Goal: Task Accomplishment & Management: Use online tool/utility

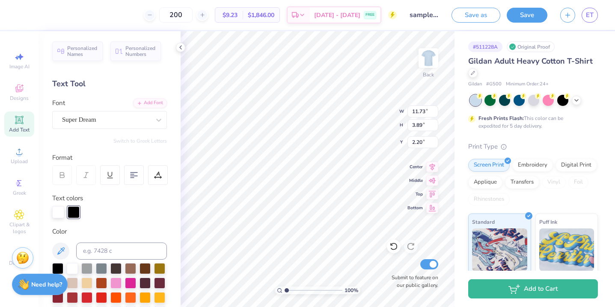
scroll to position [13, 0]
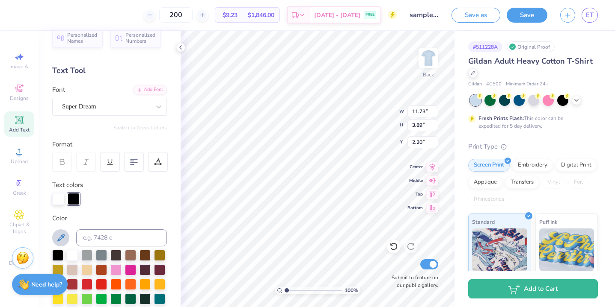
click at [60, 236] on icon at bounding box center [61, 238] width 10 height 10
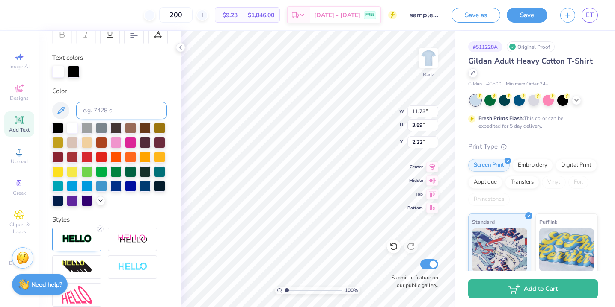
scroll to position [146, 0]
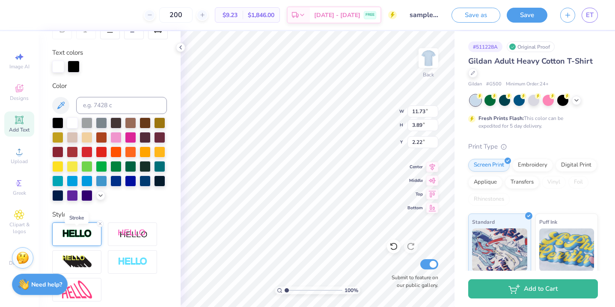
click at [82, 231] on img at bounding box center [77, 234] width 30 height 10
click at [79, 259] on div at bounding box center [77, 258] width 5 height 5
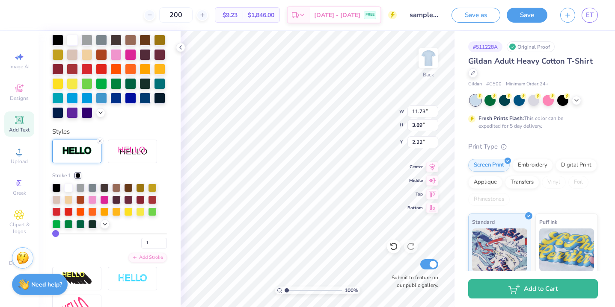
scroll to position [230, 0]
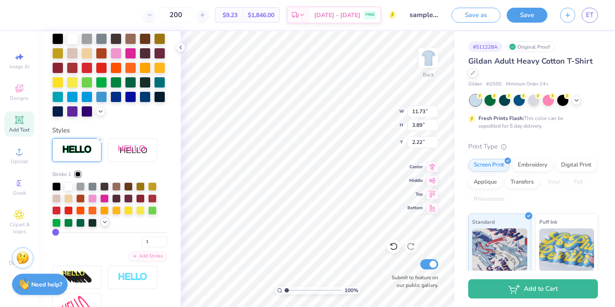
click at [103, 223] on icon at bounding box center [104, 222] width 7 height 7
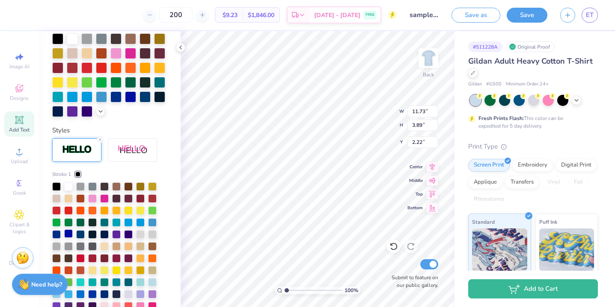
click at [68, 233] on div at bounding box center [68, 234] width 9 height 9
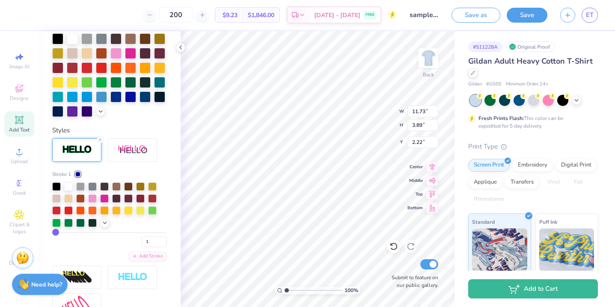
type input "2"
type input "3"
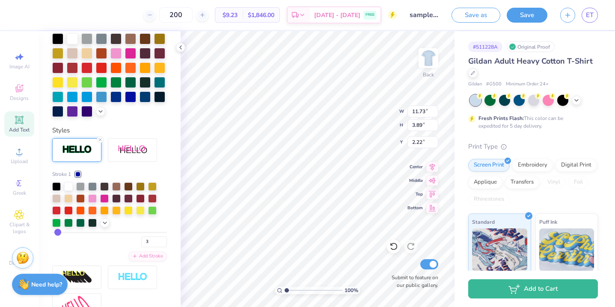
click at [57, 232] on input "range" at bounding box center [109, 232] width 115 height 1
type input "11.80"
type input "3.97"
type input "2.18"
click at [103, 222] on icon at bounding box center [104, 222] width 7 height 7
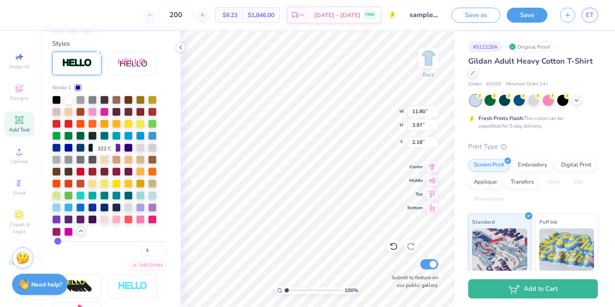
scroll to position [319, 0]
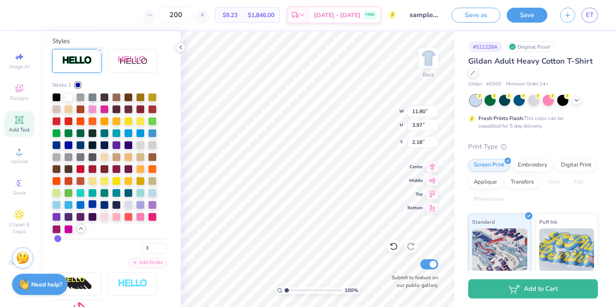
click at [93, 205] on div at bounding box center [92, 204] width 9 height 9
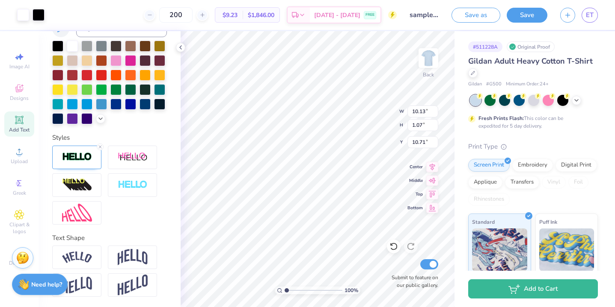
scroll to position [223, 0]
type input "10.15"
type input "1.09"
type input "10.70"
click at [74, 166] on div at bounding box center [76, 158] width 49 height 24
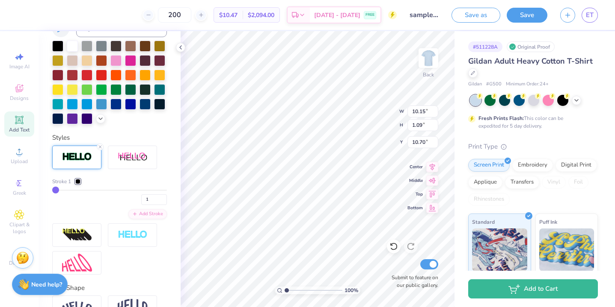
click at [77, 183] on div at bounding box center [77, 181] width 5 height 5
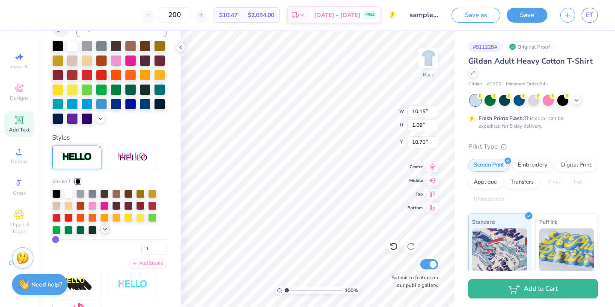
click at [105, 228] on icon at bounding box center [104, 229] width 7 height 7
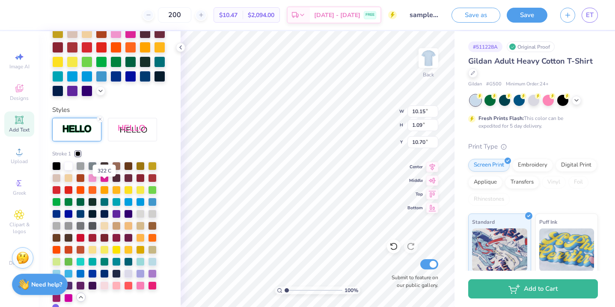
scroll to position [266, 0]
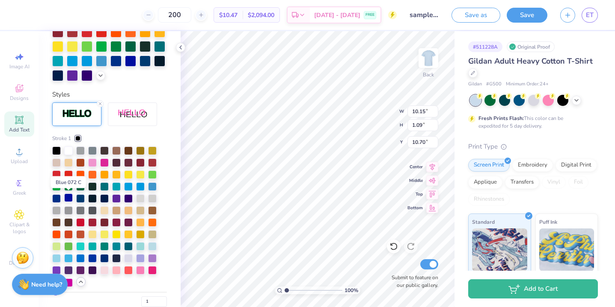
click at [66, 201] on div at bounding box center [68, 198] width 9 height 9
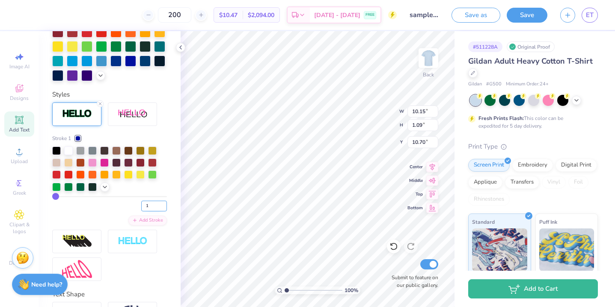
click at [158, 208] on input "1" at bounding box center [154, 206] width 26 height 11
click at [164, 203] on input "2" at bounding box center [154, 206] width 26 height 11
click at [163, 203] on input "3" at bounding box center [154, 206] width 26 height 11
click at [163, 203] on input "4" at bounding box center [154, 206] width 26 height 11
click at [163, 204] on input "5" at bounding box center [154, 206] width 26 height 11
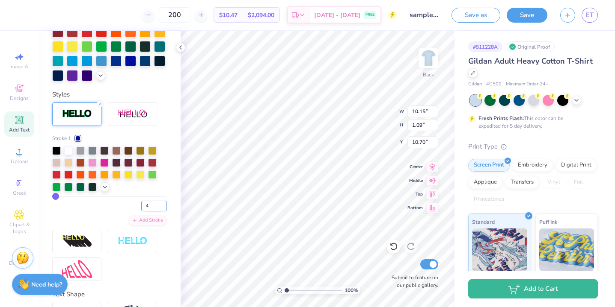
click at [164, 207] on input "4" at bounding box center [154, 206] width 26 height 11
type input "3"
click at [164, 207] on input "3" at bounding box center [154, 206] width 26 height 11
type input "3"
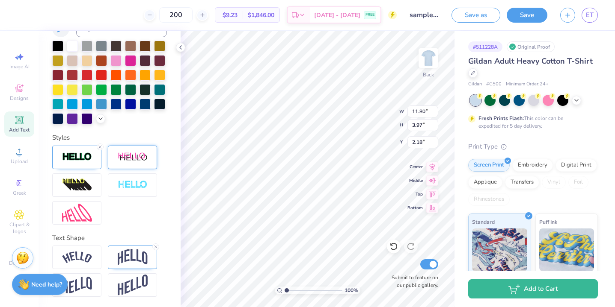
scroll to position [0, 0]
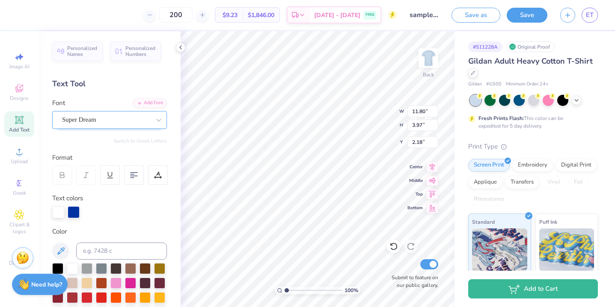
click at [109, 121] on div "Super Dream" at bounding box center [106, 119] width 90 height 13
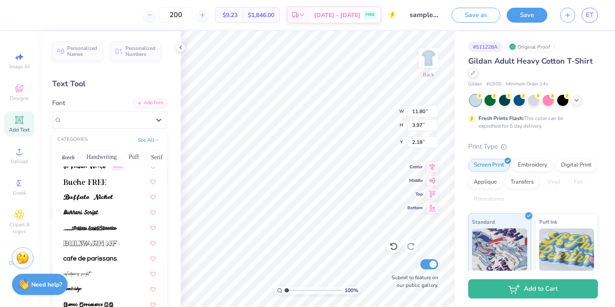
scroll to position [808, 0]
click at [112, 183] on div at bounding box center [109, 180] width 92 height 9
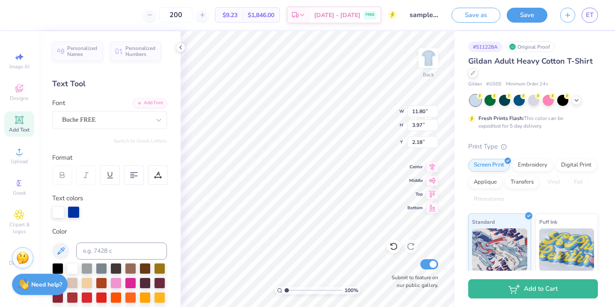
type input "11.85"
type input "4.13"
type input "2.10"
click at [125, 117] on div "Buche FREE" at bounding box center [106, 119] width 90 height 13
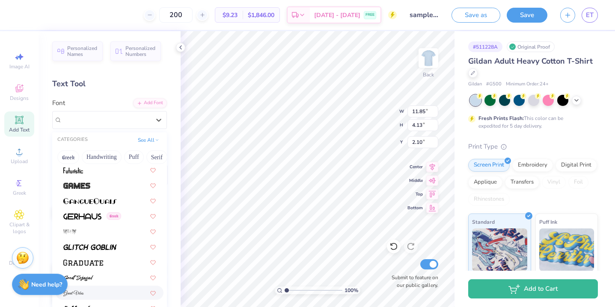
scroll to position [2063, 0]
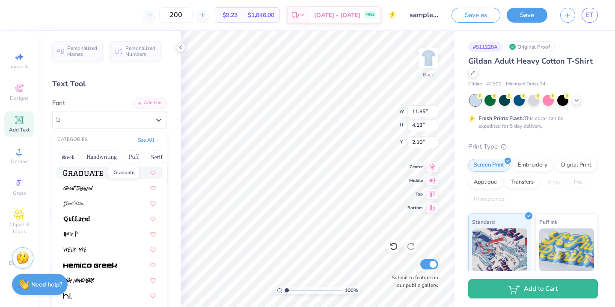
click at [100, 176] on span at bounding box center [83, 172] width 40 height 9
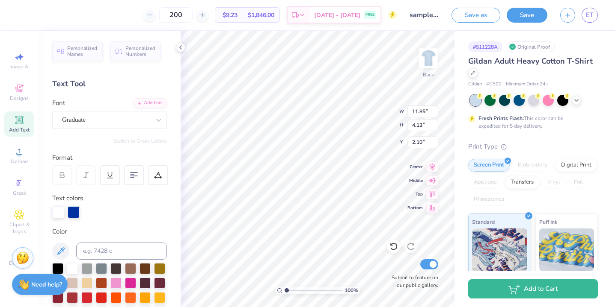
type input "12.88"
type input "4.60"
type input "1.86"
click at [103, 121] on div "Graduate" at bounding box center [106, 119] width 90 height 13
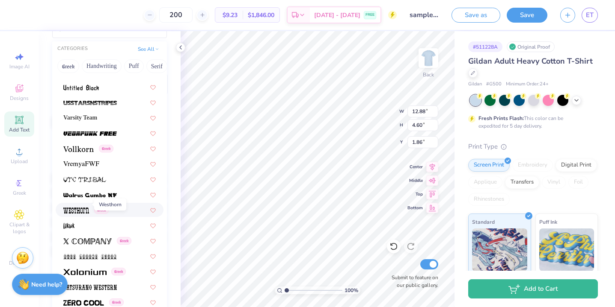
scroll to position [223, 0]
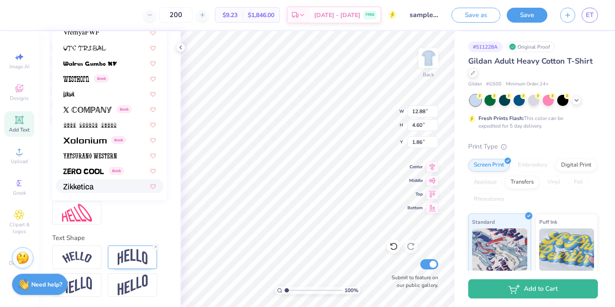
click at [86, 187] on img at bounding box center [78, 187] width 30 height 6
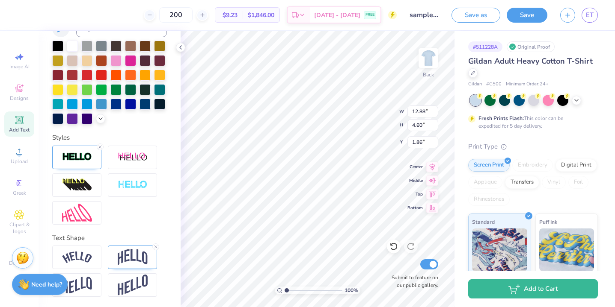
type input "12.94"
type input "4.40"
type input "1.96"
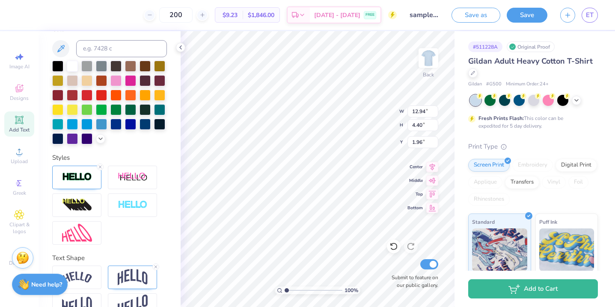
scroll to position [205, 0]
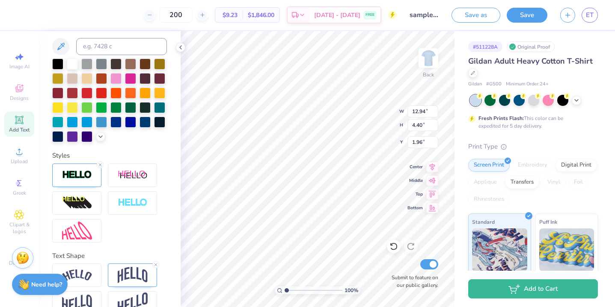
click at [123, 249] on div "Personalized Names Personalized Numbers Text Tool Add Font Font Zikketica Switc…" at bounding box center [109, 169] width 142 height 276
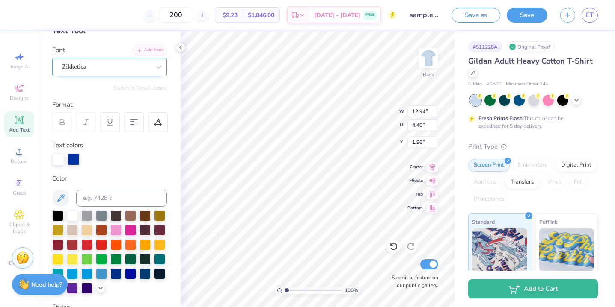
scroll to position [0, 0]
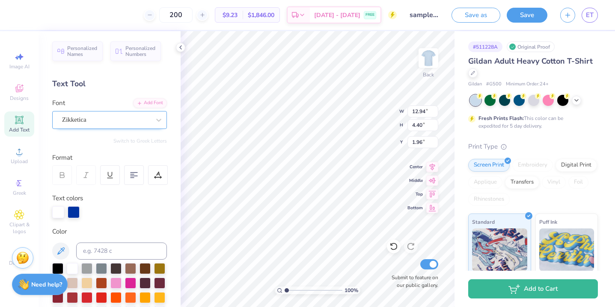
click at [113, 119] on div "Zikketica" at bounding box center [106, 119] width 90 height 13
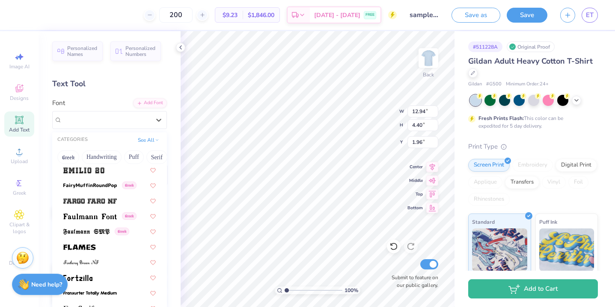
scroll to position [1841, 0]
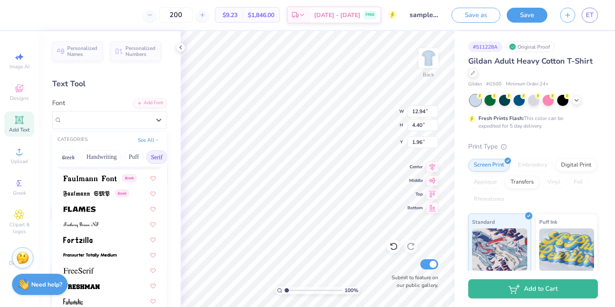
click at [154, 159] on button "Serif" at bounding box center [156, 158] width 21 height 14
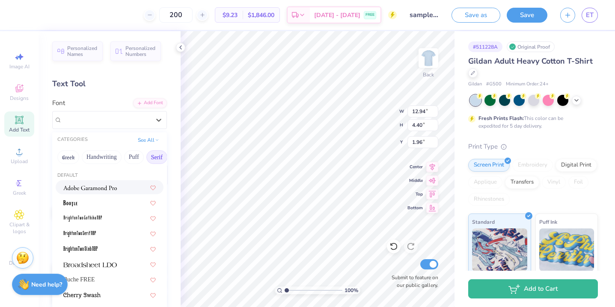
click at [111, 187] on img at bounding box center [89, 188] width 53 height 6
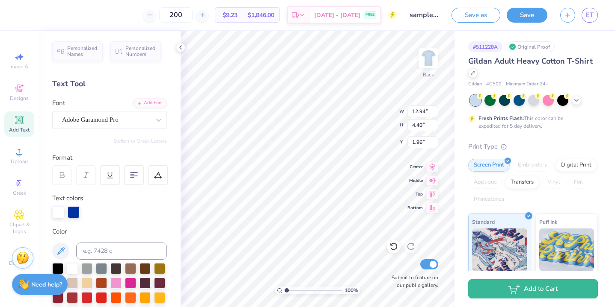
type input "12.77"
type input "4.19"
type input "2.07"
click at [151, 123] on div at bounding box center [158, 119] width 15 height 15
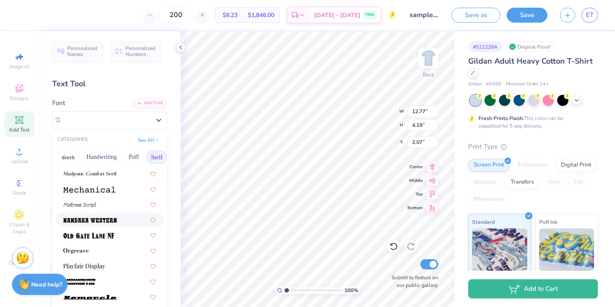
scroll to position [877, 0]
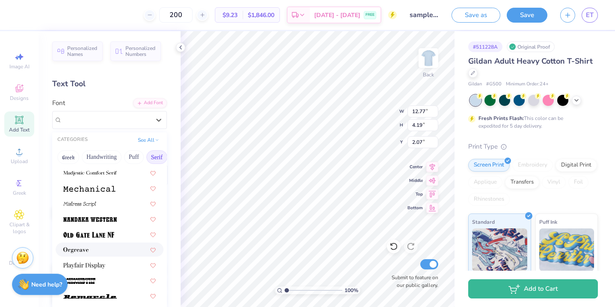
click at [104, 252] on div at bounding box center [109, 249] width 92 height 9
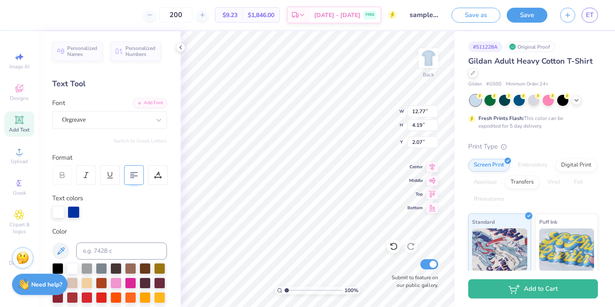
type input "13.64"
type input "4.46"
type input "1.93"
click at [127, 122] on div "Orgreave" at bounding box center [106, 119] width 90 height 13
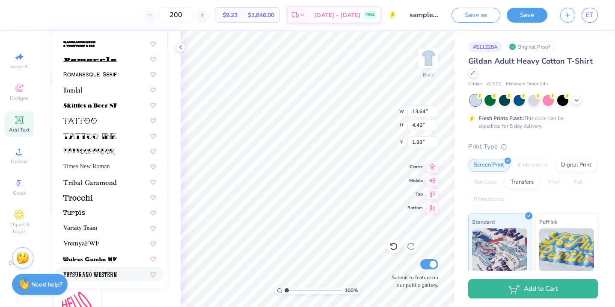
scroll to position [223, 0]
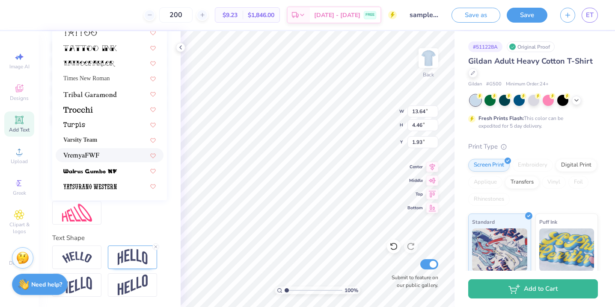
click at [107, 157] on div at bounding box center [109, 155] width 92 height 9
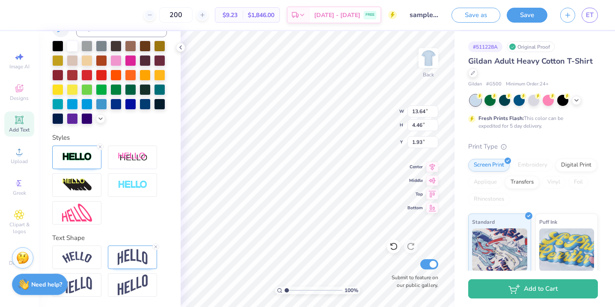
type input "12.75"
type input "4.26"
type input "2.03"
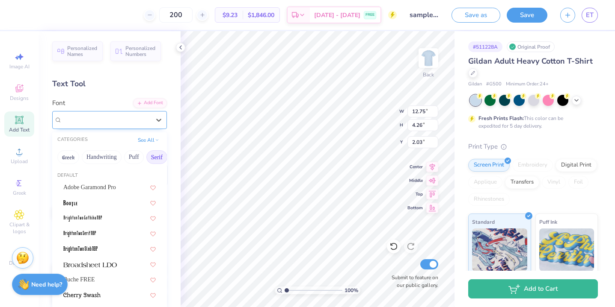
click at [102, 117] on div "VremyaFWF" at bounding box center [106, 119] width 90 height 13
click at [86, 183] on span "Adobe Garamond Pro" at bounding box center [89, 187] width 53 height 9
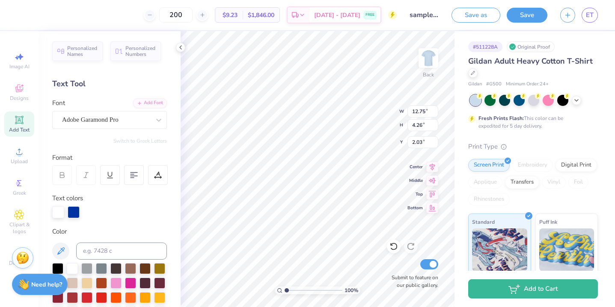
type input "12.77"
type input "4.19"
type input "2.07"
click at [94, 123] on div "Adobe Garamond Pro" at bounding box center [106, 119] width 90 height 13
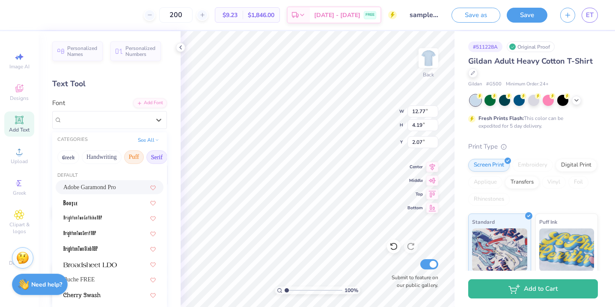
click at [136, 154] on button "Puff" at bounding box center [134, 158] width 20 height 14
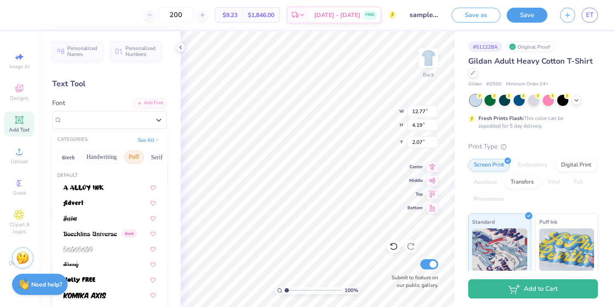
scroll to position [0, 131]
click at [120, 153] on button "Retro" at bounding box center [114, 158] width 23 height 14
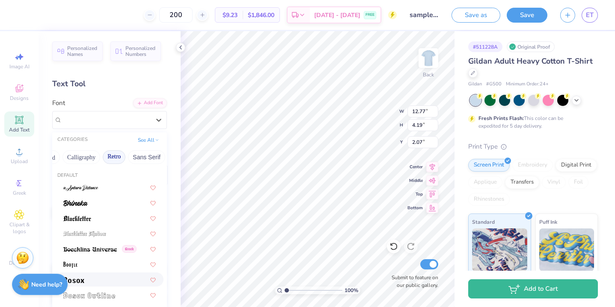
click at [90, 279] on div at bounding box center [109, 279] width 92 height 9
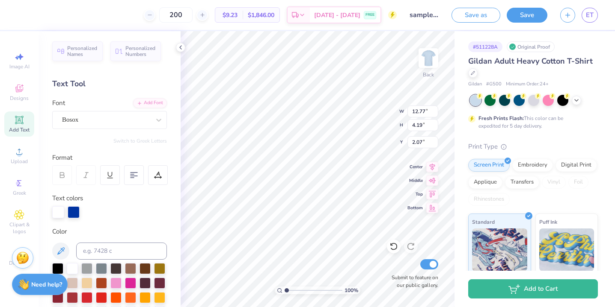
type input "9.22"
type input "3.21"
type input "2.56"
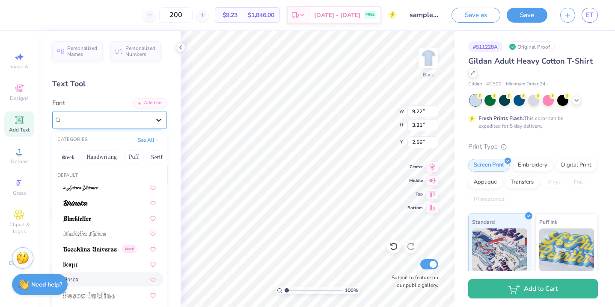
click at [160, 125] on div at bounding box center [158, 119] width 15 height 15
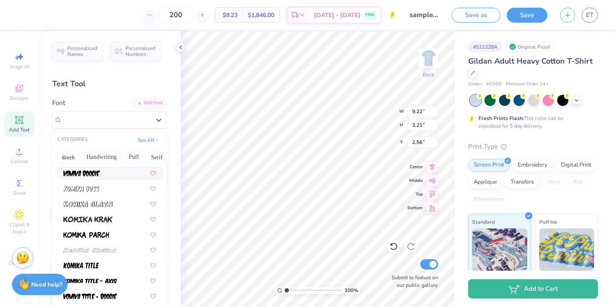
scroll to position [724, 0]
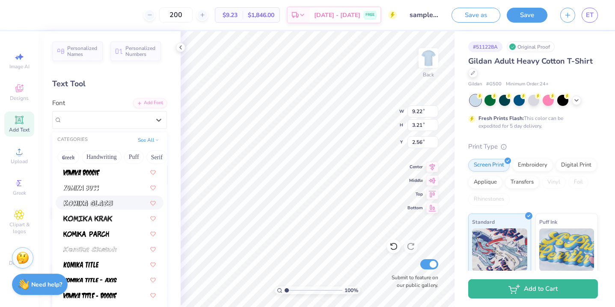
click at [113, 207] on div at bounding box center [109, 202] width 92 height 9
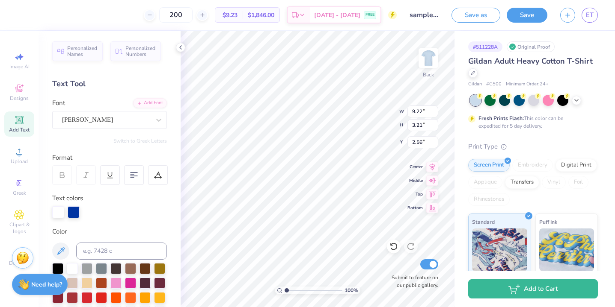
type input "14.03"
type input "4.69"
type input "1.81"
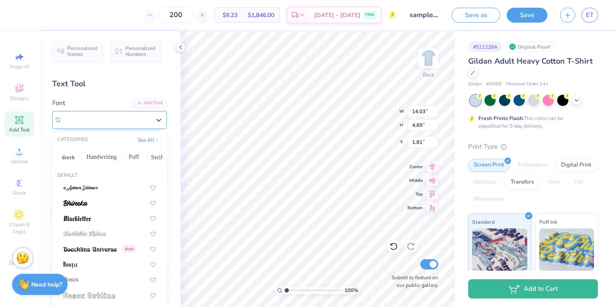
click at [96, 112] on div "Komika Glaze" at bounding box center [109, 120] width 115 height 18
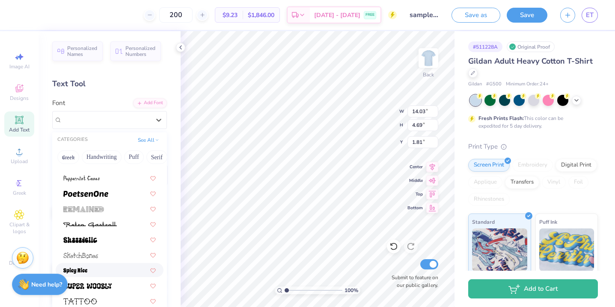
scroll to position [41, 0]
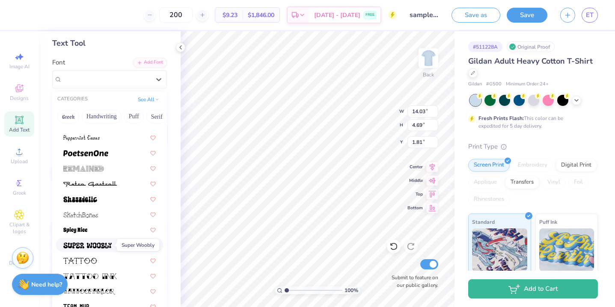
click at [104, 244] on img at bounding box center [87, 246] width 48 height 6
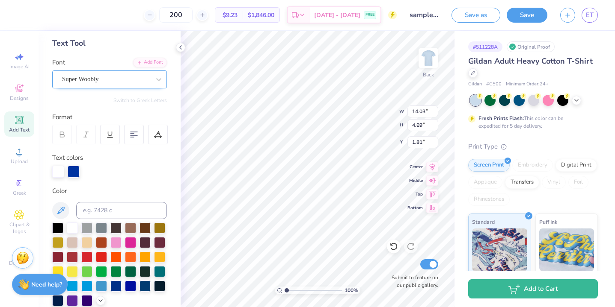
type input "14.42"
type input "5.12"
type input "1.60"
click at [130, 81] on div "Super Woobly" at bounding box center [106, 79] width 90 height 13
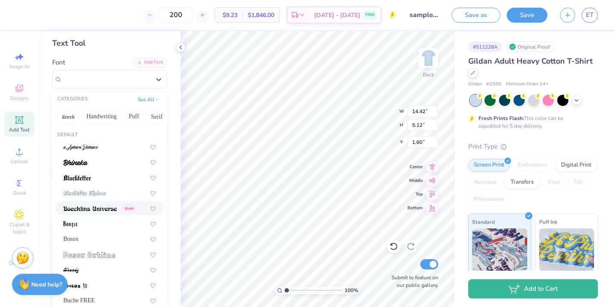
click at [103, 209] on img at bounding box center [89, 209] width 53 height 6
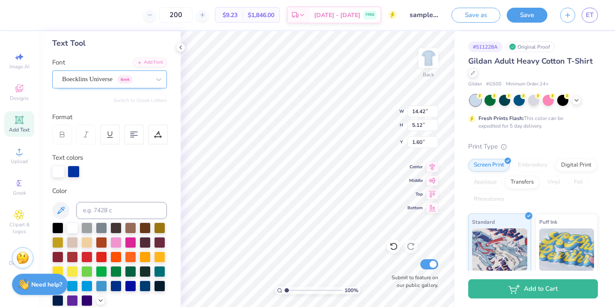
type input "14.39"
type input "4.63"
type input "1.85"
click at [114, 83] on div "Boecklins Universe Greek" at bounding box center [106, 79] width 90 height 13
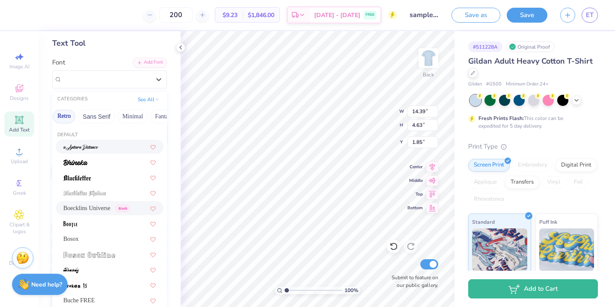
scroll to position [0, 262]
click at [91, 117] on button "Fantasy" at bounding box center [90, 117] width 28 height 14
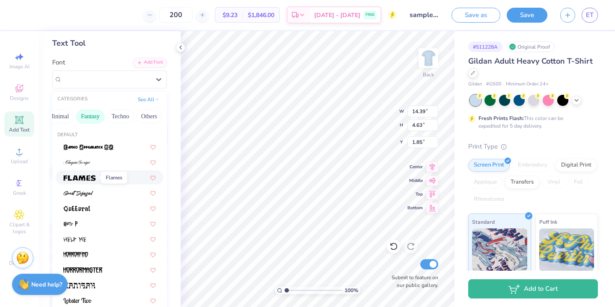
click at [95, 178] on img at bounding box center [79, 178] width 33 height 6
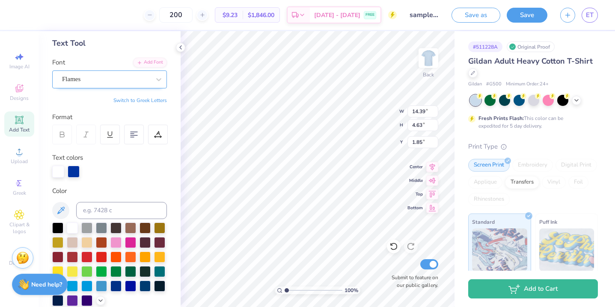
type input "15.02"
type input "4.86"
type input "1.73"
click at [109, 80] on div "Flames" at bounding box center [106, 79] width 90 height 13
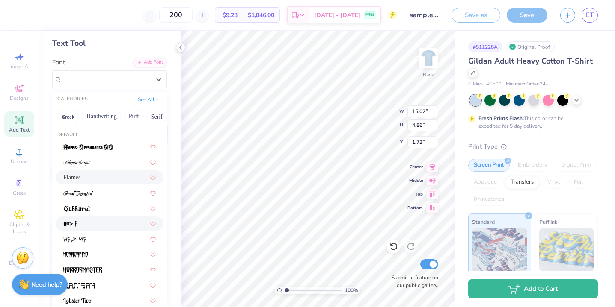
scroll to position [179, 0]
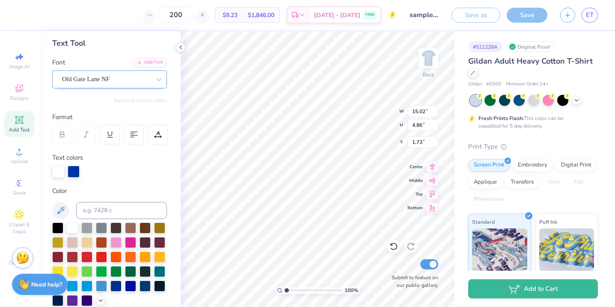
type input "10.07"
type input "4.17"
type input "2.08"
click at [110, 76] on div "Old Gate Lane NF" at bounding box center [106, 79] width 90 height 13
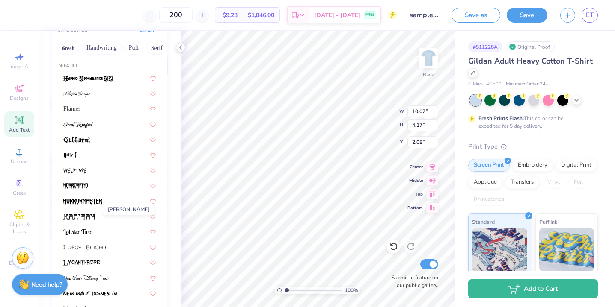
scroll to position [135, 0]
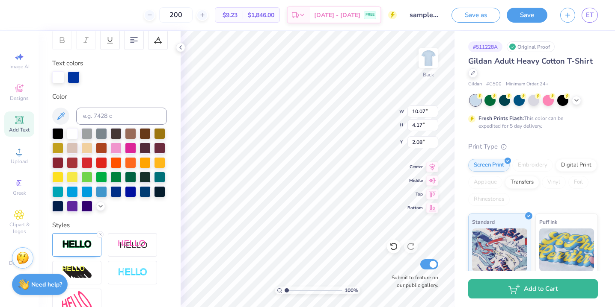
type input "13.00"
type input "4.25"
type input "2.03"
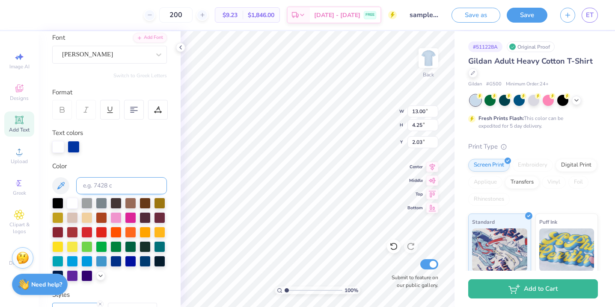
scroll to position [47, 0]
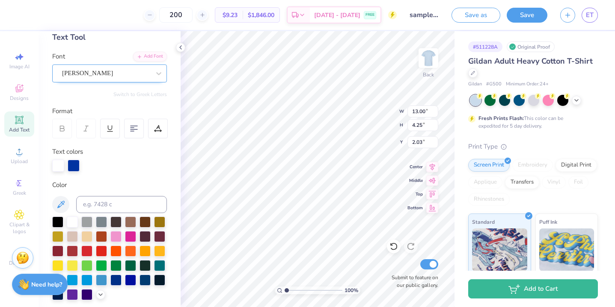
click at [125, 78] on div "Tribal Garamond" at bounding box center [106, 73] width 90 height 13
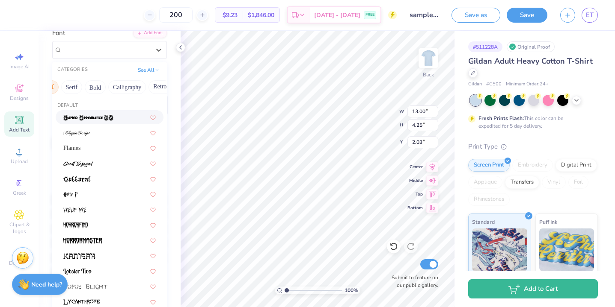
scroll to position [0, 262]
click at [127, 86] on button "Techno" at bounding box center [120, 87] width 27 height 14
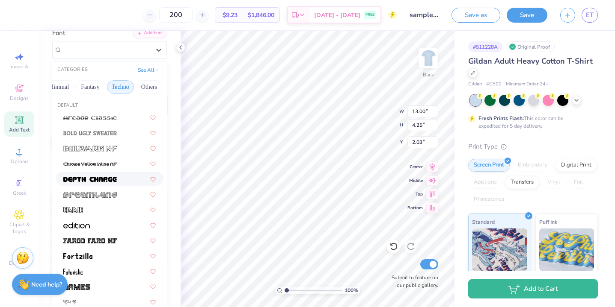
scroll to position [77, 0]
click at [103, 267] on div at bounding box center [109, 271] width 92 height 9
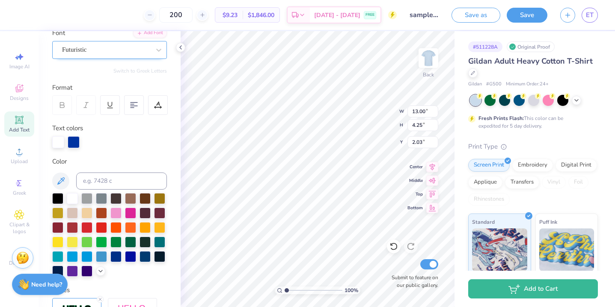
type input "10.35"
type input "4.68"
type input "1.82"
click at [122, 53] on div "Futuristic" at bounding box center [106, 49] width 90 height 13
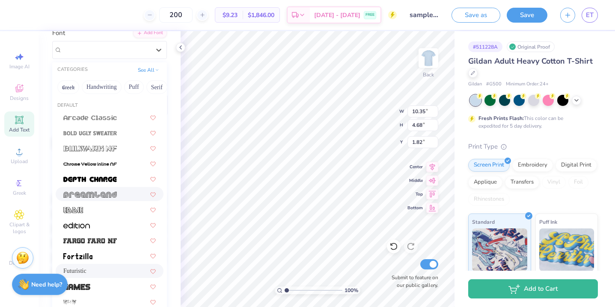
scroll to position [148, 0]
click at [95, 86] on button "Handwriting" at bounding box center [102, 87] width 40 height 14
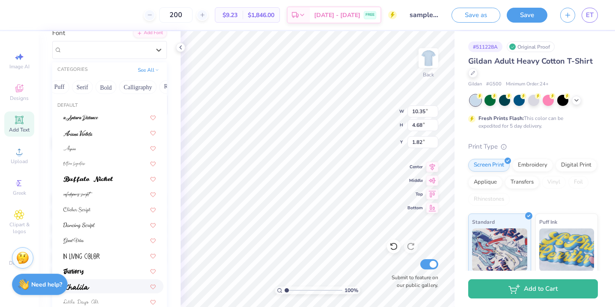
scroll to position [0, 81]
click at [79, 87] on button "Serif" at bounding box center [75, 87] width 21 height 14
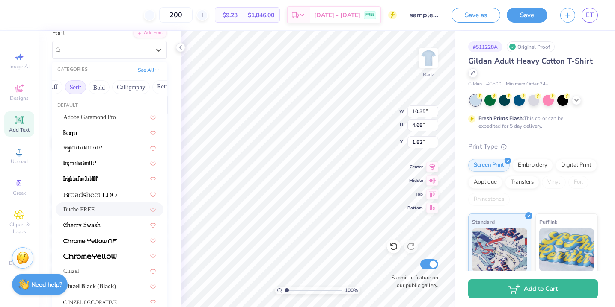
click at [84, 203] on div "Buche FREE" at bounding box center [110, 210] width 108 height 14
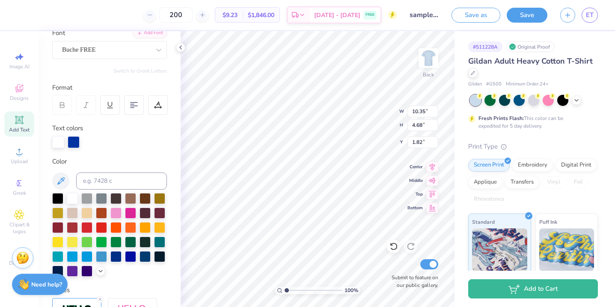
type input "11.77"
type input "4.10"
type input "2.11"
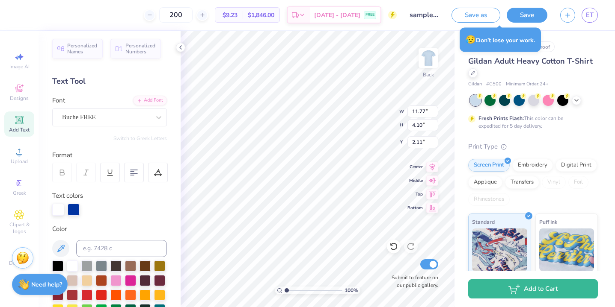
scroll to position [0, 0]
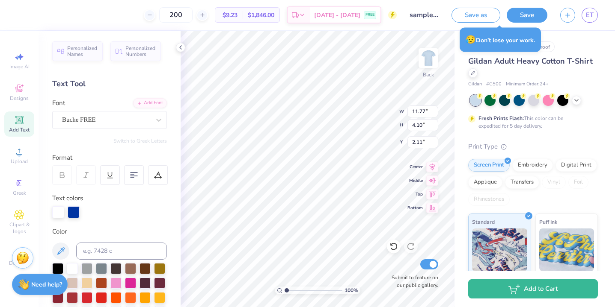
click at [101, 131] on div "Personalized Names Personalized Numbers Text Tool Add Font Font Buche FREE Swit…" at bounding box center [109, 169] width 142 height 276
click at [101, 123] on div "Buche FREE" at bounding box center [106, 119] width 90 height 13
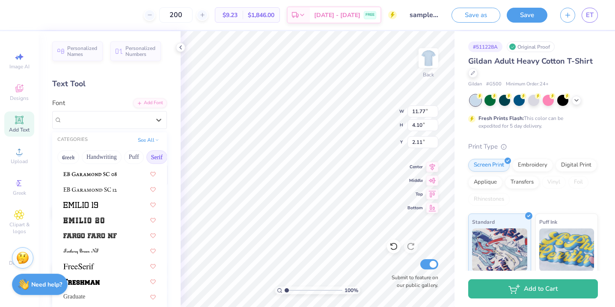
scroll to position [755, 0]
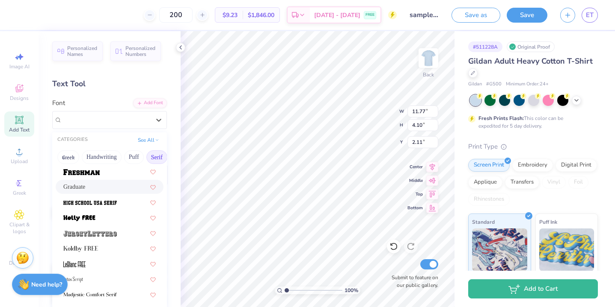
click at [111, 186] on div "Graduate" at bounding box center [109, 187] width 92 height 9
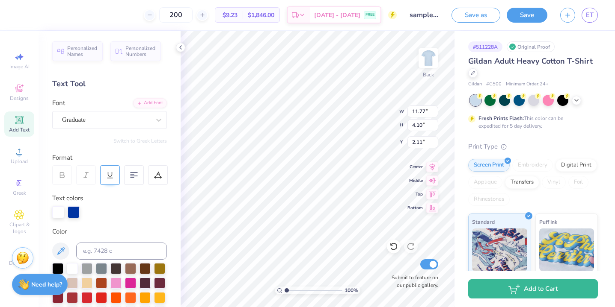
type input "12.79"
type input "4.57"
type input "1.88"
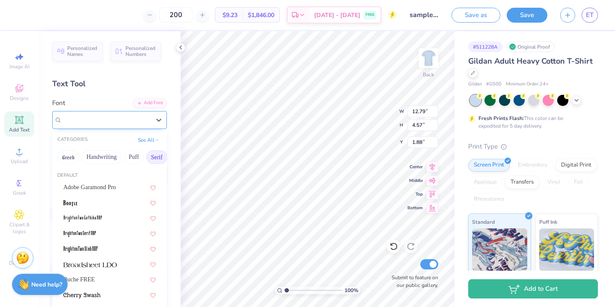
click at [116, 121] on div "Graduate" at bounding box center [106, 119] width 90 height 13
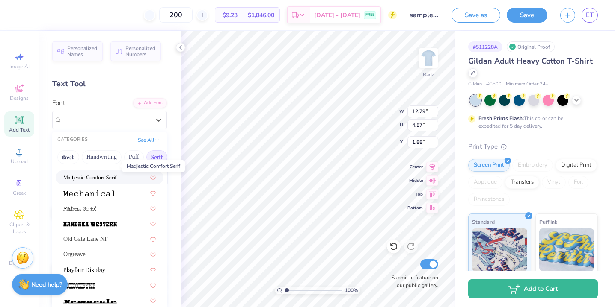
scroll to position [884, 0]
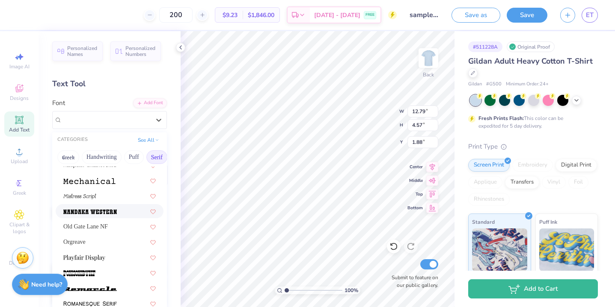
click at [103, 210] on img at bounding box center [89, 212] width 53 height 6
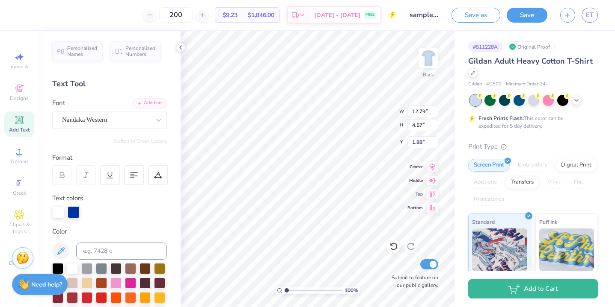
type input "12.26"
type input "4.53"
type input "1.90"
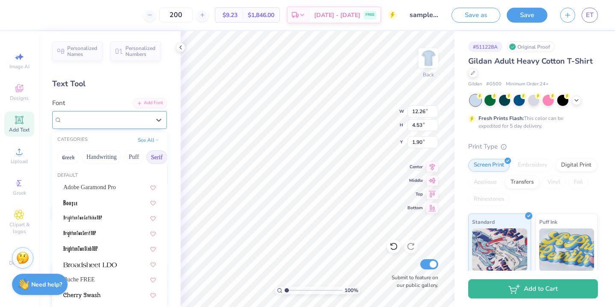
click at [118, 119] on div "Nandaka Western" at bounding box center [106, 119] width 90 height 13
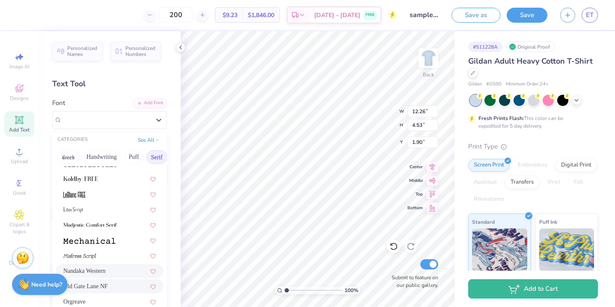
scroll to position [826, 0]
click at [117, 275] on div "Nandaka Western" at bounding box center [110, 270] width 108 height 14
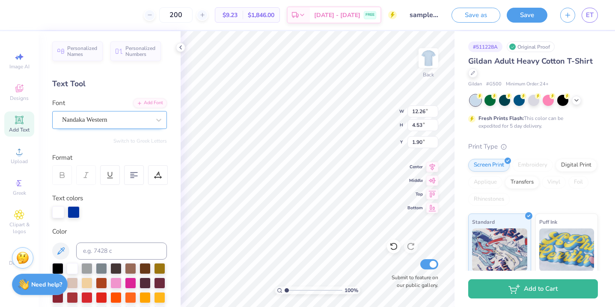
click at [123, 120] on div "Nandaka Western" at bounding box center [106, 119] width 90 height 13
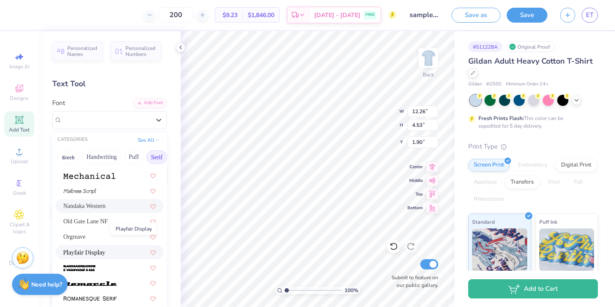
scroll to position [979, 0]
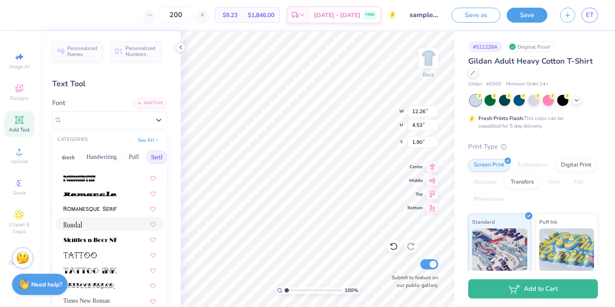
click at [94, 223] on div at bounding box center [109, 224] width 92 height 9
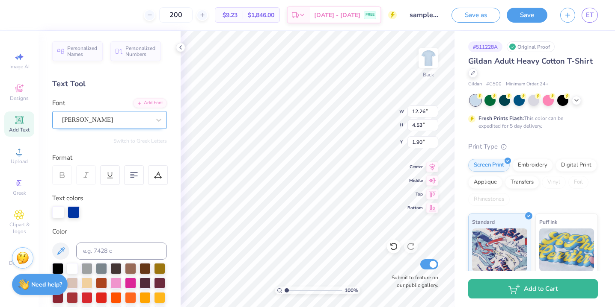
type input "9.33"
type input "3.97"
type input "2.18"
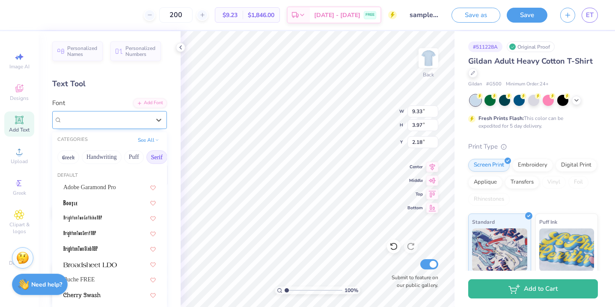
click at [103, 124] on div "Rondal" at bounding box center [106, 119] width 90 height 13
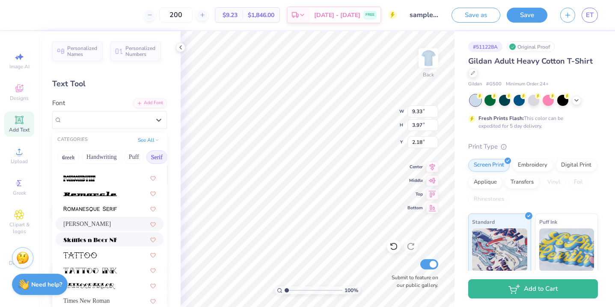
scroll to position [223, 0]
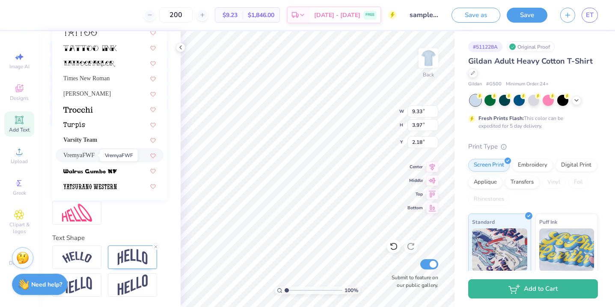
click at [93, 159] on span "VremyaFWF" at bounding box center [78, 155] width 31 height 9
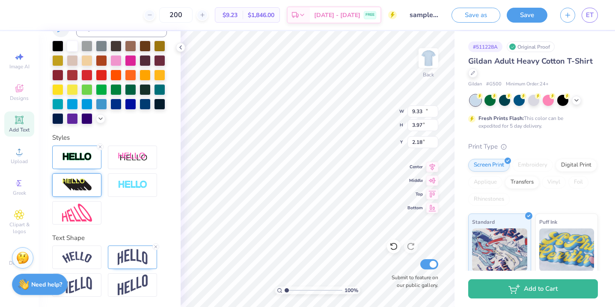
type input "12.66"
type input "4.23"
type input "2.05"
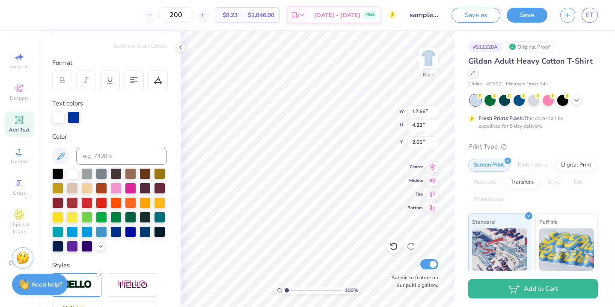
scroll to position [0, 0]
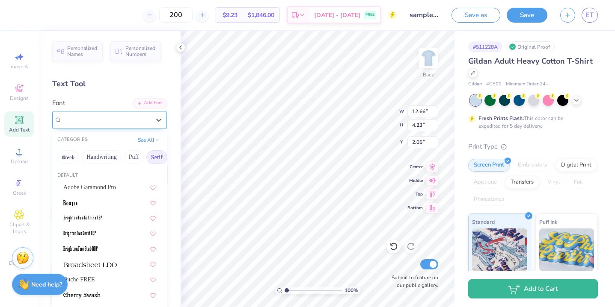
click at [91, 123] on div "VremyaFWF" at bounding box center [106, 119] width 90 height 13
click at [143, 102] on div "Add Font" at bounding box center [150, 103] width 34 height 10
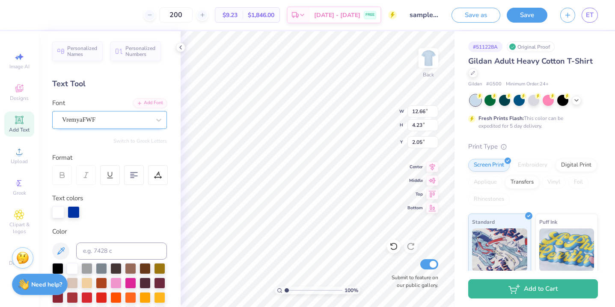
click at [148, 127] on div "VremyaFWF" at bounding box center [109, 120] width 115 height 18
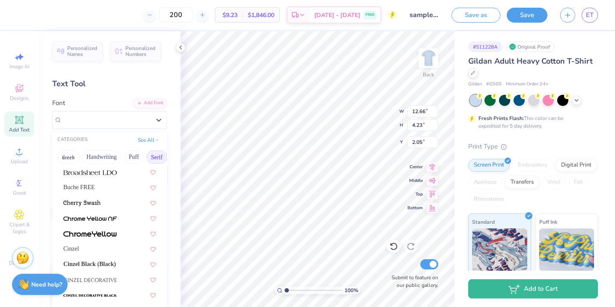
scroll to position [93, 0]
click at [98, 252] on div "Cinzel" at bounding box center [109, 248] width 92 height 9
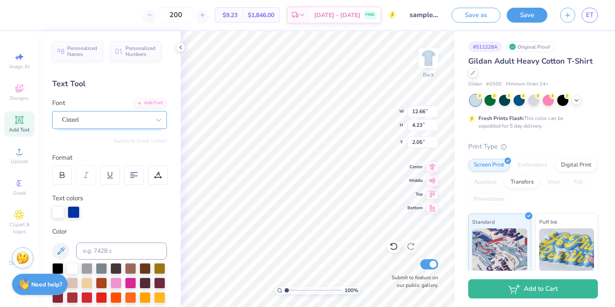
type input "12.36"
type input "4.19"
type input "2.07"
click at [119, 125] on div "Cinzel" at bounding box center [106, 119] width 90 height 13
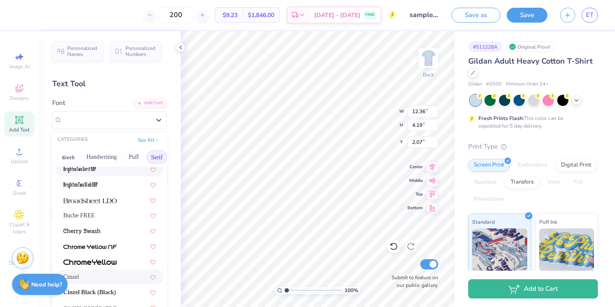
scroll to position [66, 0]
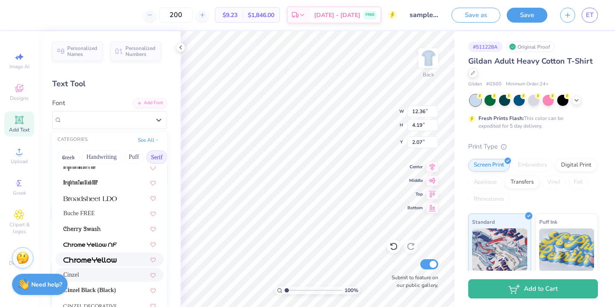
click at [102, 256] on span at bounding box center [89, 259] width 53 height 9
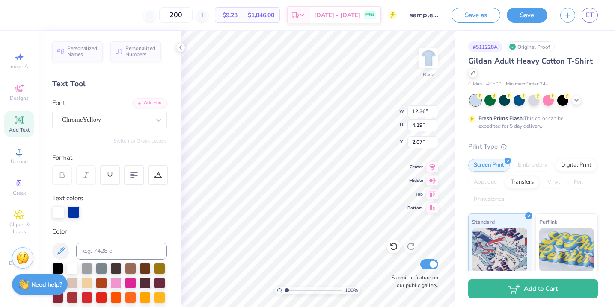
type input "13.70"
type input "4.09"
type input "2.12"
click at [115, 130] on div "Personalized Names Personalized Numbers Text Tool Add Font Font ChromeYellow Sw…" at bounding box center [109, 169] width 142 height 276
click at [115, 124] on div "ChromeYellow" at bounding box center [106, 119] width 90 height 13
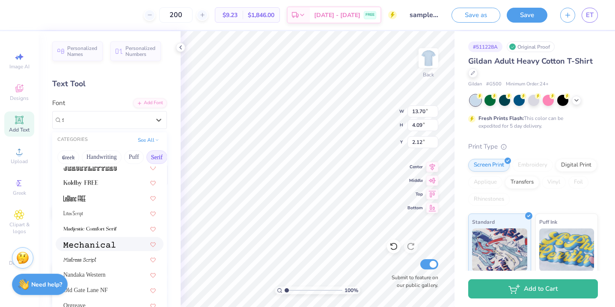
scroll to position [0, 0]
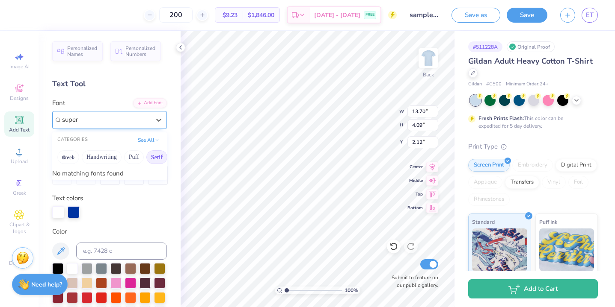
type input "super"
click at [145, 141] on button "See All" at bounding box center [148, 139] width 27 height 9
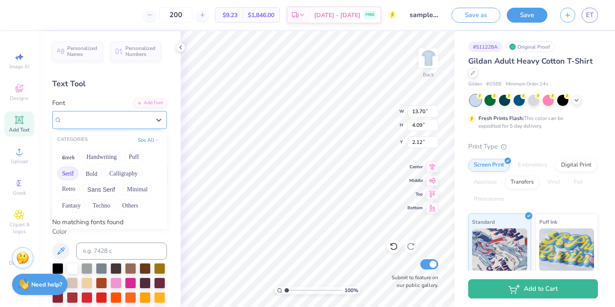
click at [111, 118] on div at bounding box center [106, 119] width 90 height 13
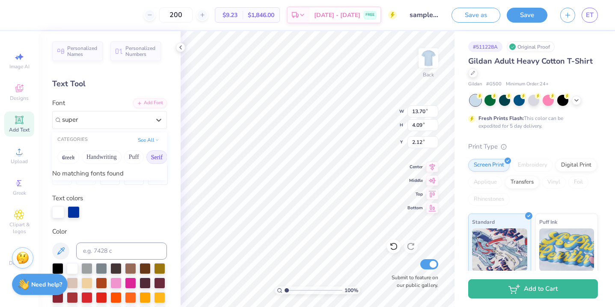
type input "super"
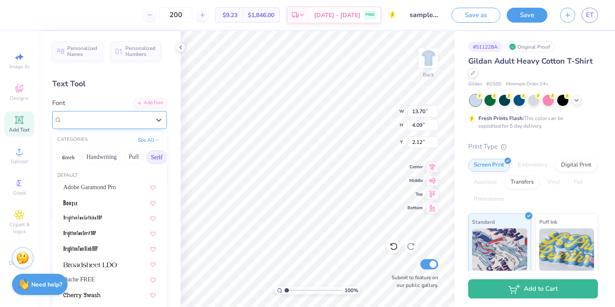
click at [74, 118] on div "ChromeYellow" at bounding box center [106, 119] width 90 height 13
click at [96, 159] on button "Handwriting" at bounding box center [102, 158] width 40 height 14
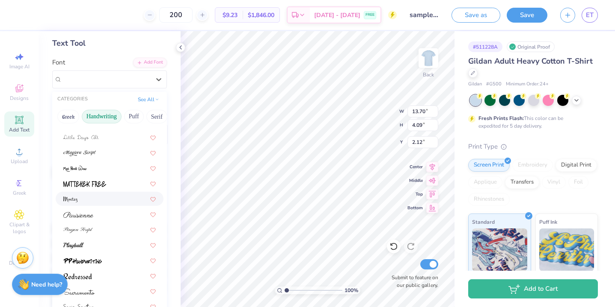
scroll to position [41, 0]
click at [99, 180] on span at bounding box center [84, 182] width 43 height 9
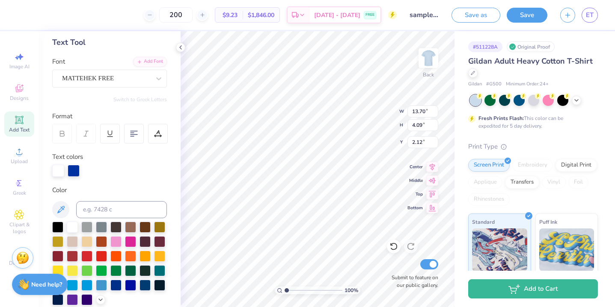
type input "7.62"
type input "3.24"
type input "2.54"
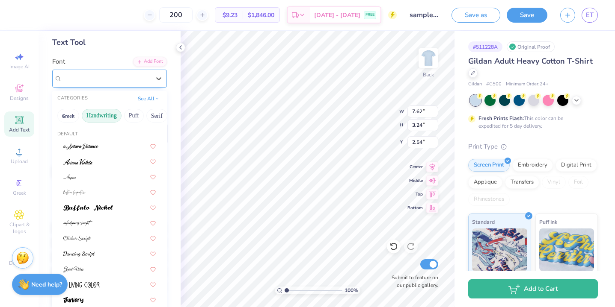
click at [106, 78] on div "MATTEHEK FREE" at bounding box center [106, 78] width 90 height 13
click at [95, 296] on div at bounding box center [109, 300] width 92 height 9
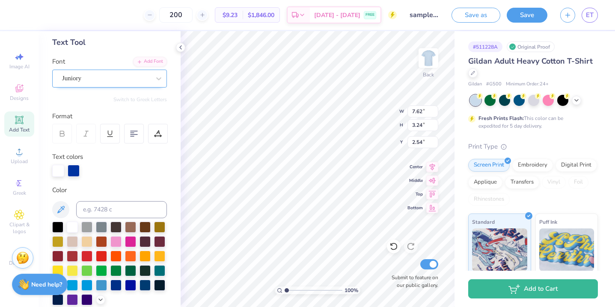
type input "13.26"
type input "4.25"
type input "2.04"
click at [116, 77] on div "Juniory" at bounding box center [106, 78] width 90 height 13
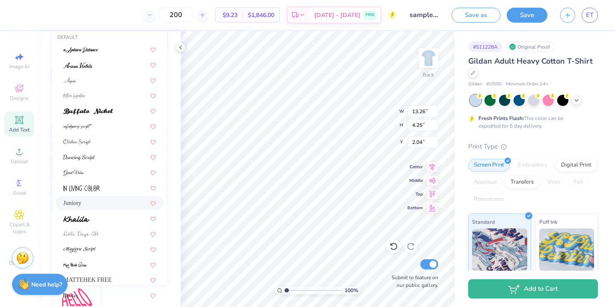
scroll to position [140, 0]
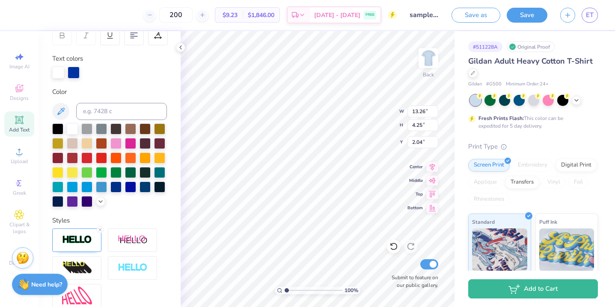
type input "12.36"
type input "4.70"
type input "1.81"
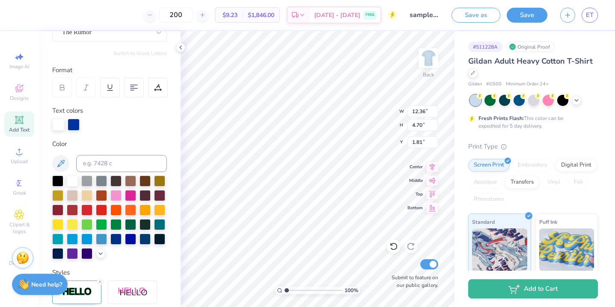
scroll to position [0, 0]
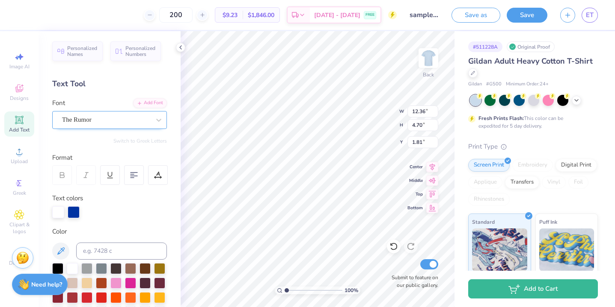
click at [110, 116] on div "The Rumor" at bounding box center [106, 119] width 90 height 13
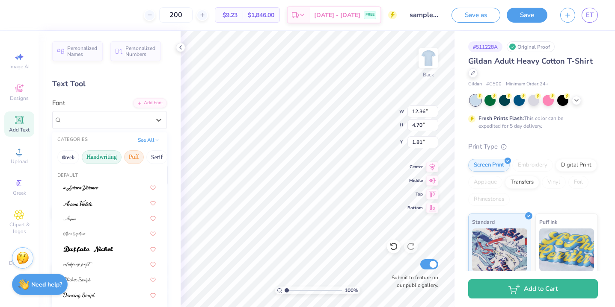
click at [137, 158] on button "Puff" at bounding box center [134, 158] width 20 height 14
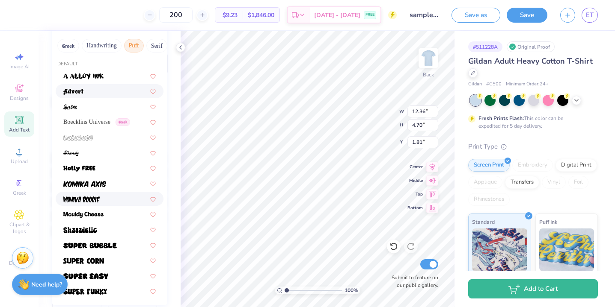
scroll to position [114, 0]
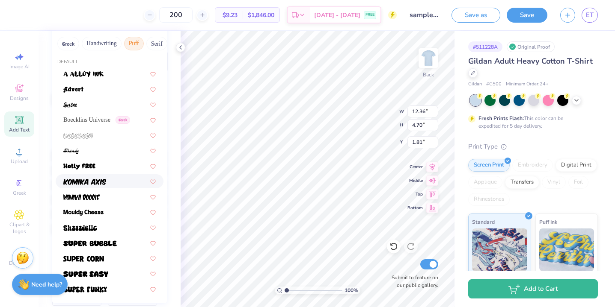
click at [87, 182] on img at bounding box center [84, 182] width 43 height 6
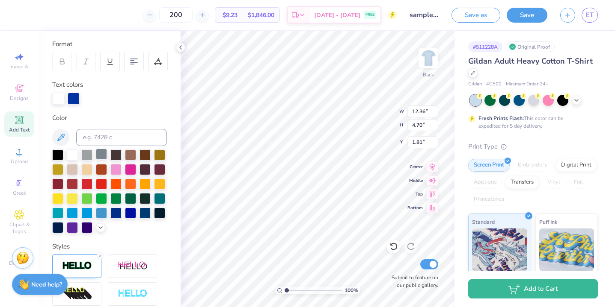
type input "13.47"
type input "4.82"
type input "1.75"
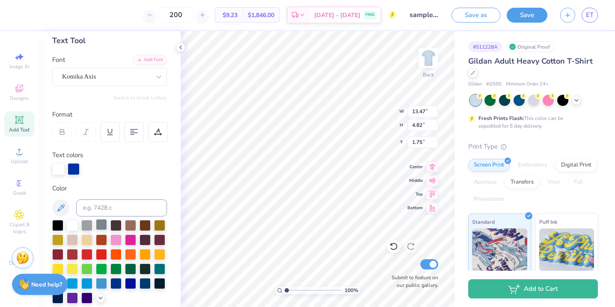
scroll to position [41, 0]
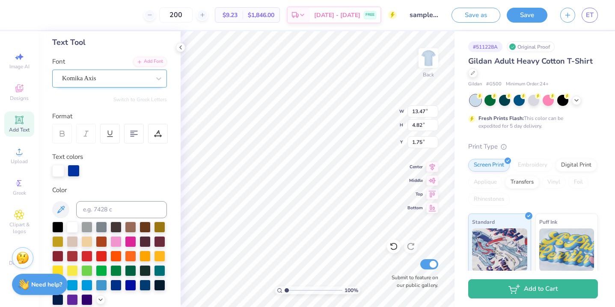
click at [112, 76] on div "Komika Axis" at bounding box center [106, 78] width 90 height 13
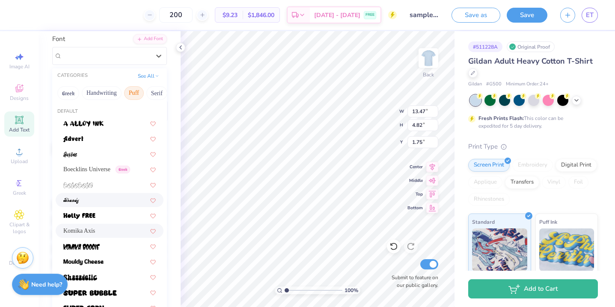
scroll to position [223, 0]
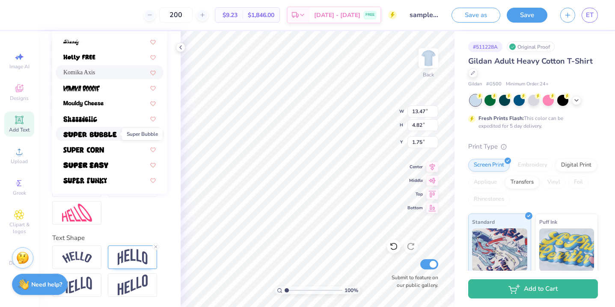
click at [92, 134] on img at bounding box center [89, 135] width 53 height 6
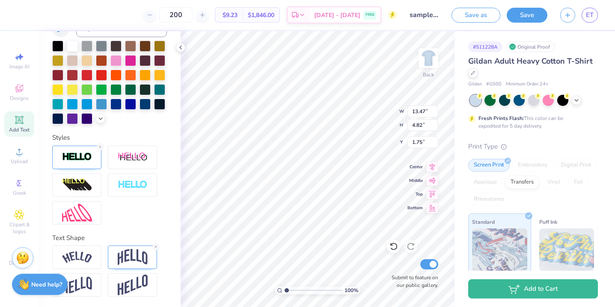
type input "15.02"
type input "4.81"
click at [89, 254] on img at bounding box center [77, 258] width 30 height 12
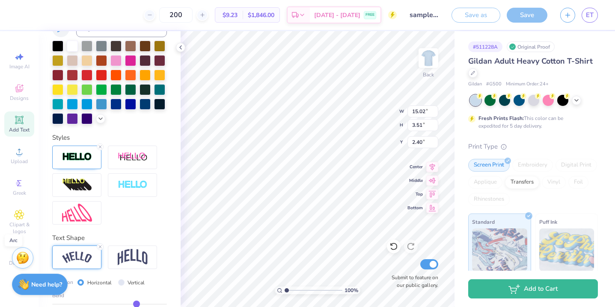
type input "3.51"
type input "2.40"
click at [128, 256] on img at bounding box center [133, 257] width 30 height 16
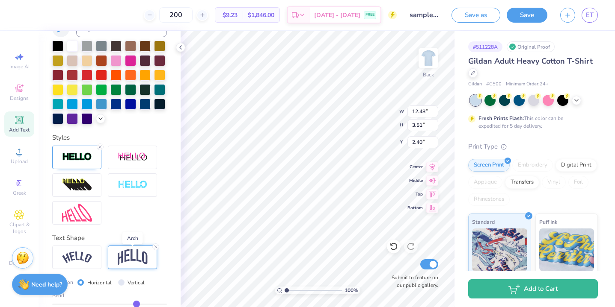
type input "12.48"
type input "4.00"
type input "2.16"
click at [128, 261] on img at bounding box center [133, 257] width 30 height 16
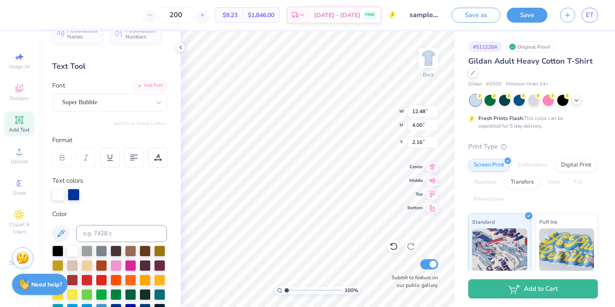
scroll to position [0, 0]
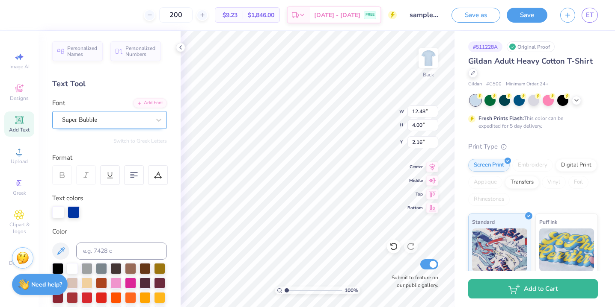
click at [113, 124] on div "Super Bubble" at bounding box center [106, 119] width 90 height 13
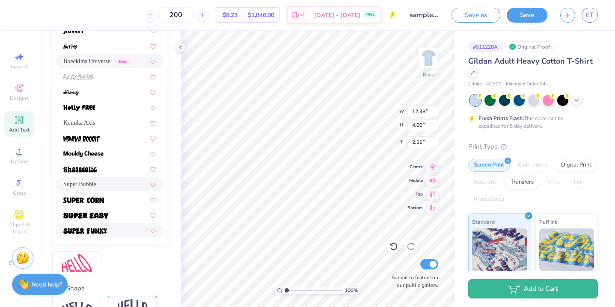
scroll to position [223, 0]
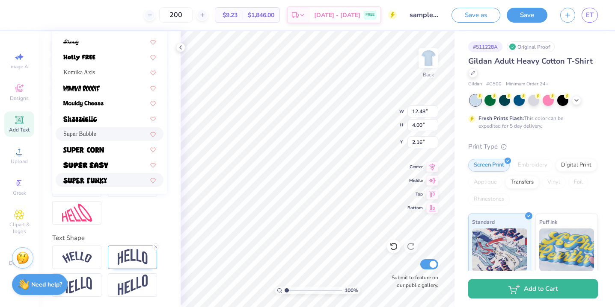
click at [115, 182] on div at bounding box center [109, 180] width 92 height 9
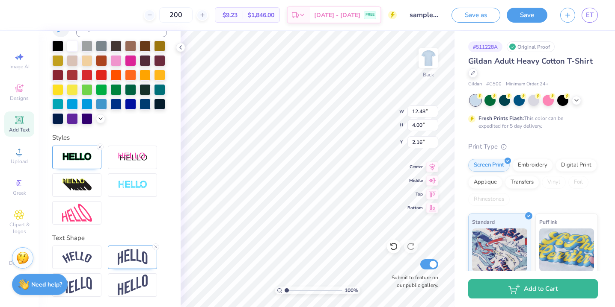
type input "11.80"
type input "4.22"
type input "2.05"
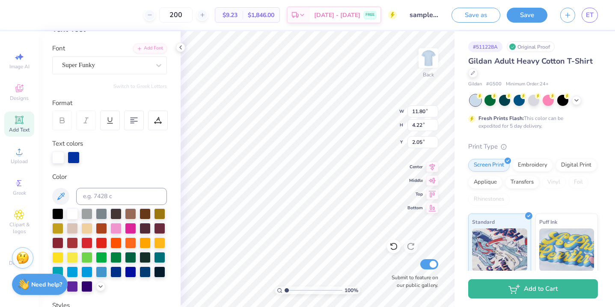
scroll to position [18, 0]
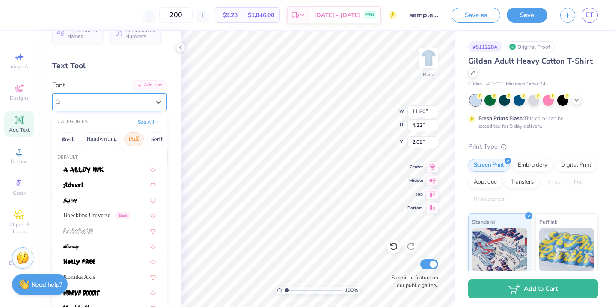
click at [120, 103] on div "Super Funky" at bounding box center [106, 101] width 90 height 13
click at [130, 138] on button "Calligraphy" at bounding box center [112, 140] width 38 height 14
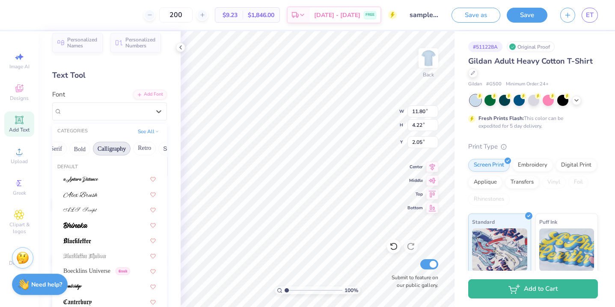
scroll to position [0, 0]
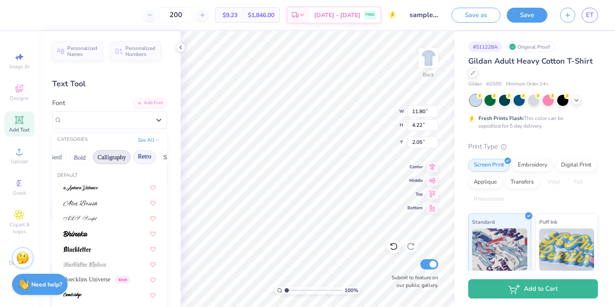
click at [142, 157] on button "Retro" at bounding box center [144, 158] width 23 height 14
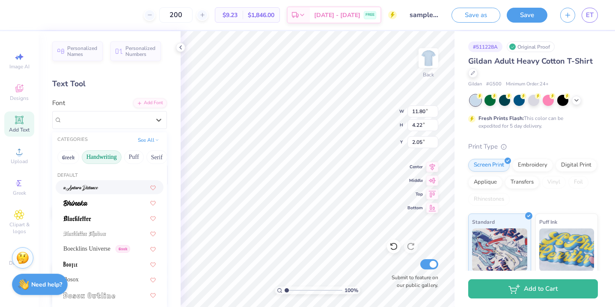
click at [98, 159] on button "Handwriting" at bounding box center [102, 158] width 40 height 14
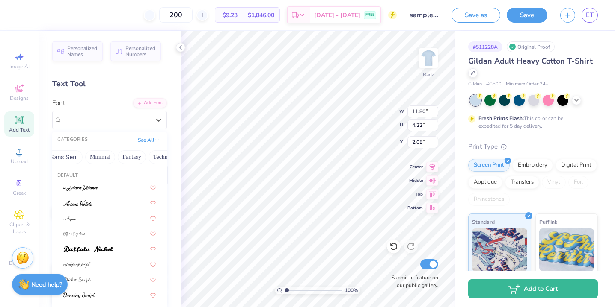
scroll to position [0, 260]
click at [122, 162] on button "Techno" at bounding box center [120, 158] width 27 height 14
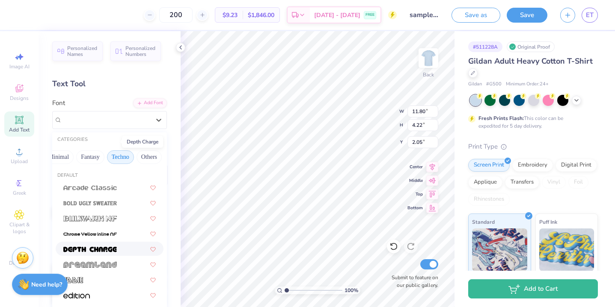
scroll to position [109, 0]
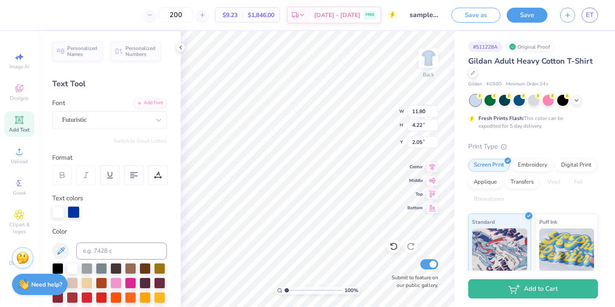
type input "8.54"
type input "3.86"
type input "2.23"
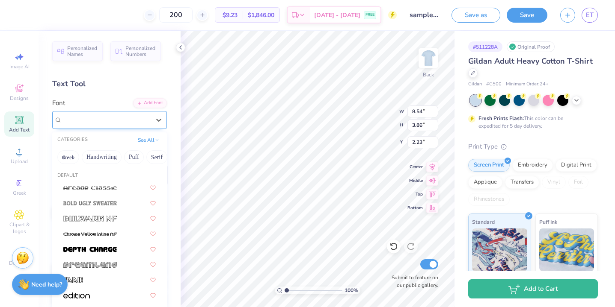
click at [130, 119] on div "Futuristic" at bounding box center [106, 119] width 90 height 13
click at [70, 156] on button "Greek" at bounding box center [68, 158] width 22 height 14
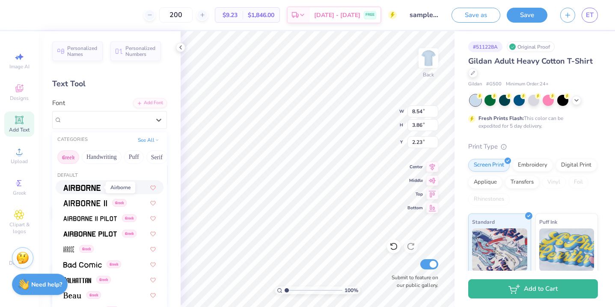
click at [91, 185] on img at bounding box center [81, 188] width 37 height 6
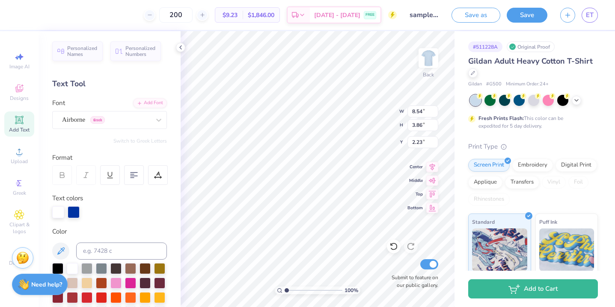
type input "9.45"
type input "3.38"
type input "2.47"
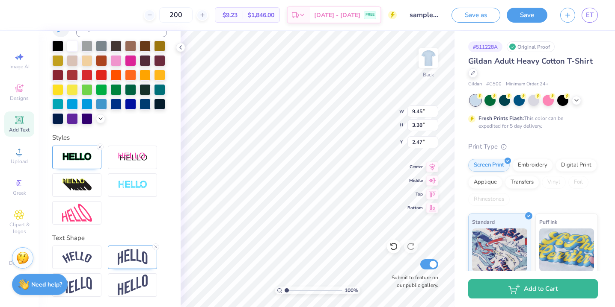
scroll to position [0, 0]
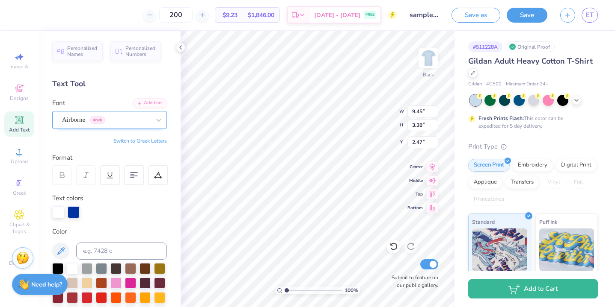
click at [79, 120] on div "Airborne Greek" at bounding box center [106, 119] width 90 height 13
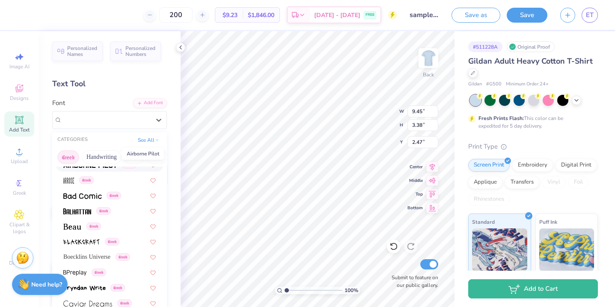
scroll to position [94, 0]
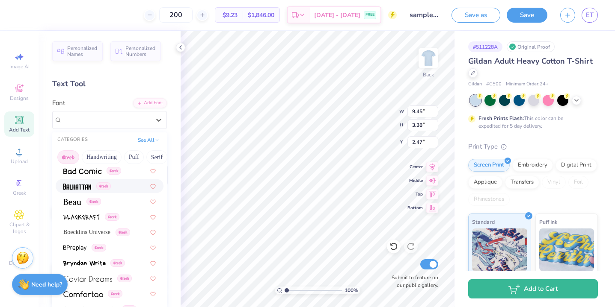
click at [83, 189] on img at bounding box center [77, 187] width 28 height 6
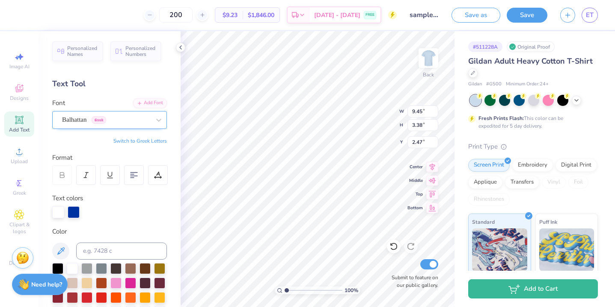
type input "6.94"
type input "3.17"
type input "2.57"
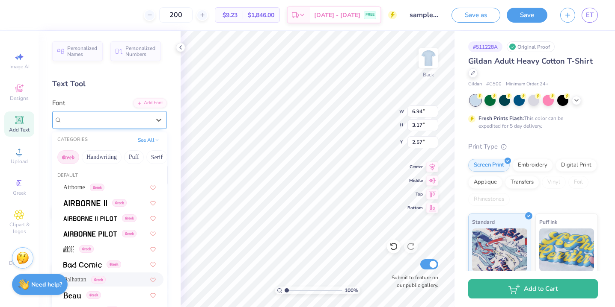
click at [90, 121] on div "Balhattan Greek" at bounding box center [106, 119] width 90 height 13
click at [95, 228] on div "Greek" at bounding box center [110, 234] width 108 height 14
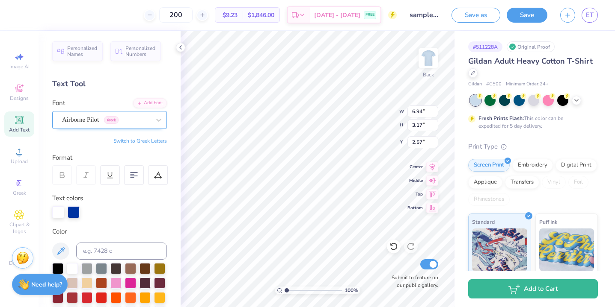
type input "9.45"
type input "3.38"
type input "2.47"
type input "10.19"
type input "1.13"
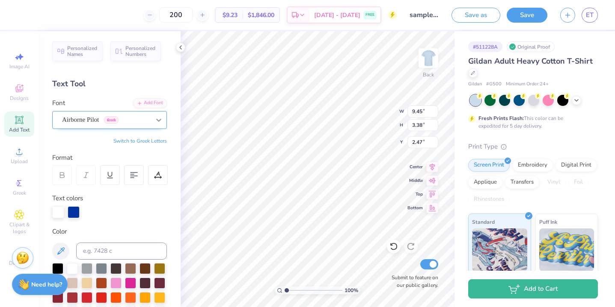
type input "10.68"
click at [119, 123] on div "Super Dream" at bounding box center [106, 119] width 90 height 13
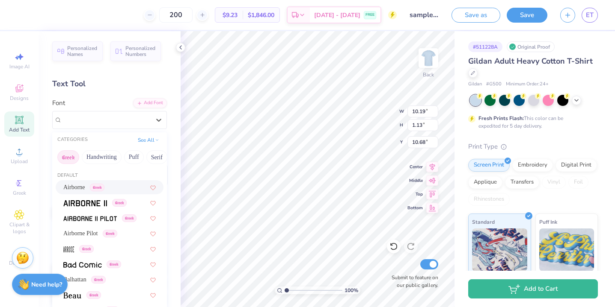
click at [81, 186] on span "Airborne" at bounding box center [74, 187] width 22 height 9
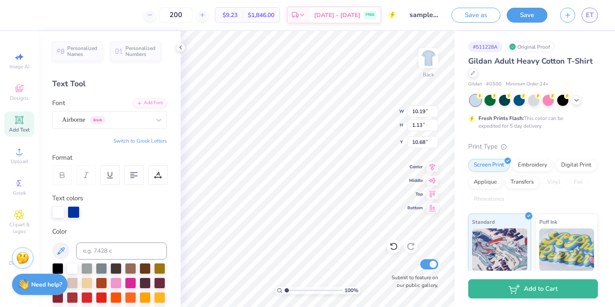
type input "11.93"
type input "1.18"
type input "10.66"
type input "5.85"
click at [21, 96] on span "Designs" at bounding box center [19, 98] width 19 height 7
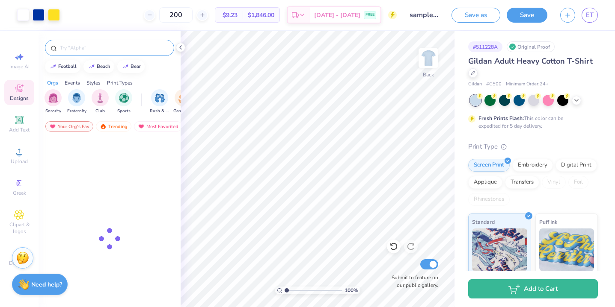
click at [86, 50] on input "text" at bounding box center [113, 48] width 109 height 9
type input "run"
click at [115, 123] on div "Trending" at bounding box center [113, 126] width 35 height 10
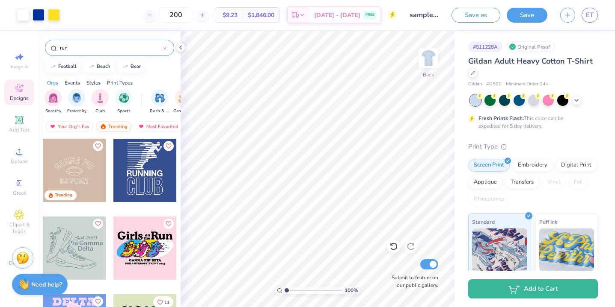
click at [119, 126] on div "Trending" at bounding box center [113, 126] width 35 height 10
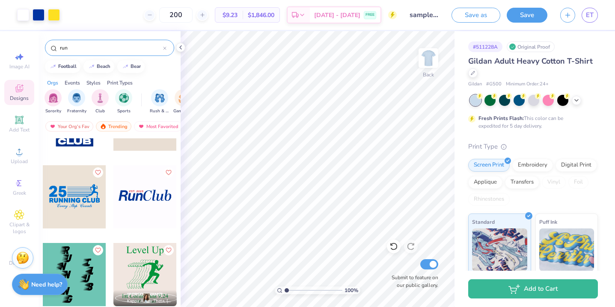
scroll to position [828, 0]
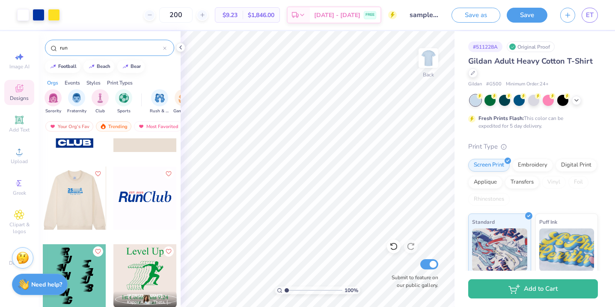
click at [43, 197] on div at bounding box center [10, 198] width 63 height 63
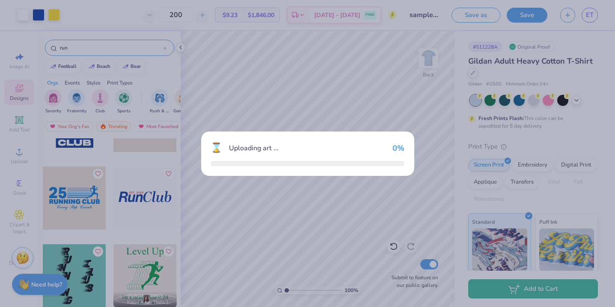
click at [87, 197] on div "⌛ Uploading art ... 0 %" at bounding box center [307, 153] width 615 height 307
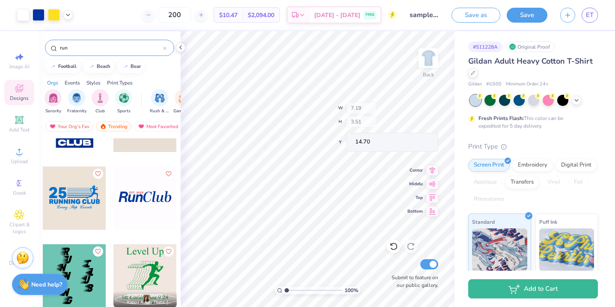
type input "14.70"
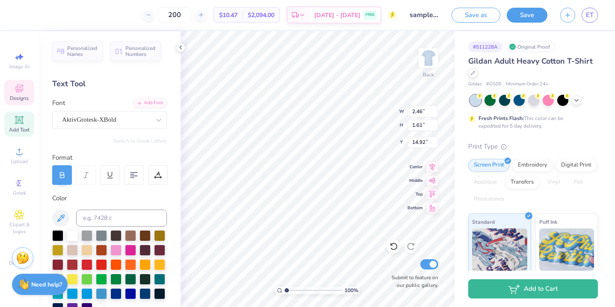
type input "2.46"
type input "1.61"
type input "14.92"
type textarea "2"
type textarea "5k"
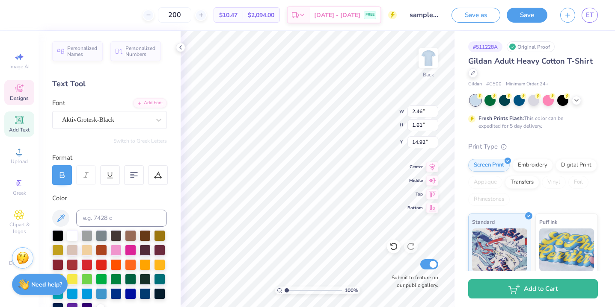
type input "7.14"
type input "0.69"
type input "16.64"
type textarea "GO FOR GOLD"
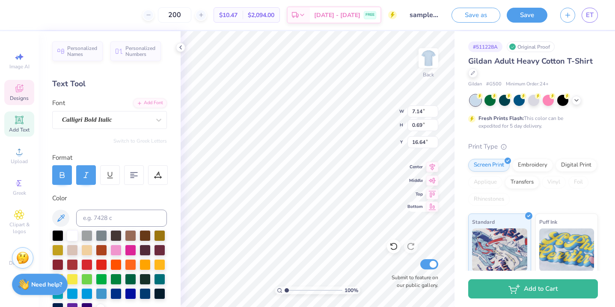
type input "4.97"
type input "0.75"
type input "17.46"
type textarea "O"
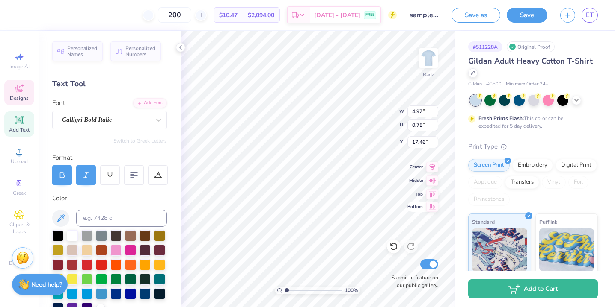
scroll to position [0, 3]
type textarea "Ole Miss Tri Dellta"
type input "6.44"
type input "0.69"
type input "16.64"
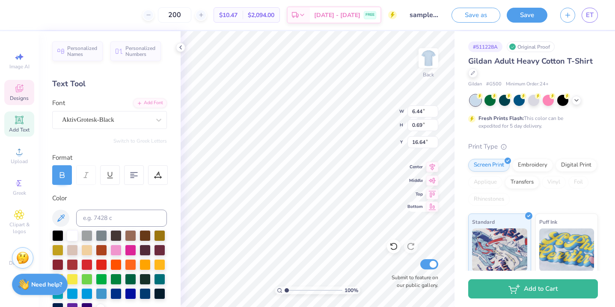
type input "1.69"
type input "1.99"
type input "14.70"
type input "2.57"
type input "1.62"
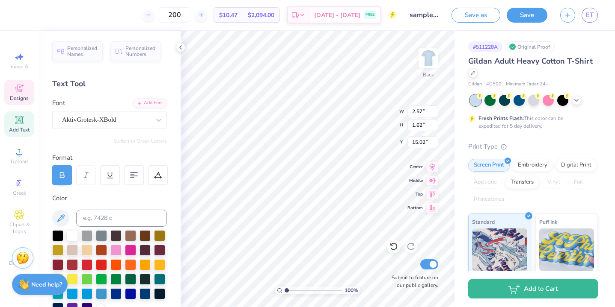
type input "14.70"
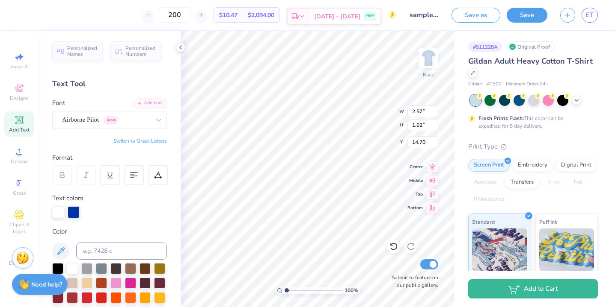
type input "9.45"
type input "3.38"
type input "2.47"
type textarea "OLE MISS TRI DELT"
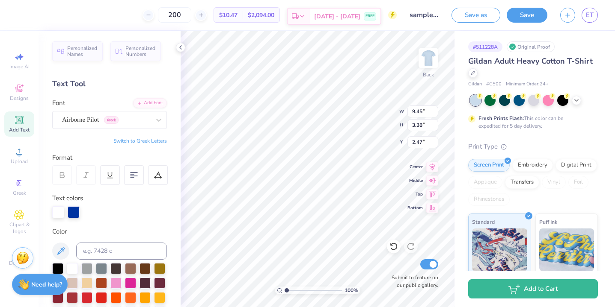
scroll to position [0, 1]
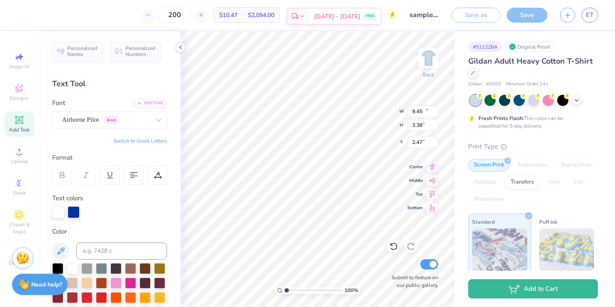
type input "15.02"
type input "4.24"
type input "2.05"
type textarea "OLE MISSTRI DELT"
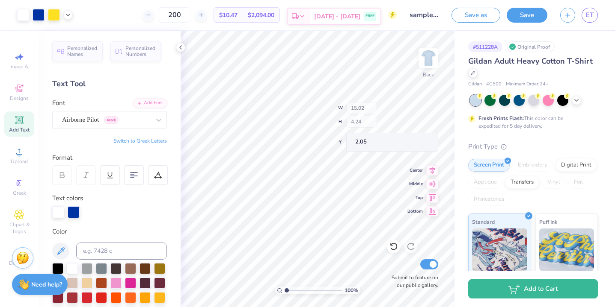
type input "14.47"
type input "4.13"
type input "2.12"
type textarea "OLE MISS TRI DELT"
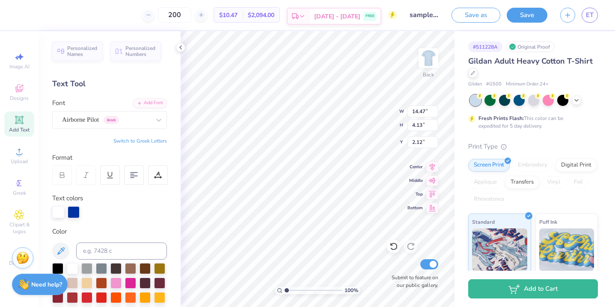
type input "15.02"
type input "4.24"
type input "2.06"
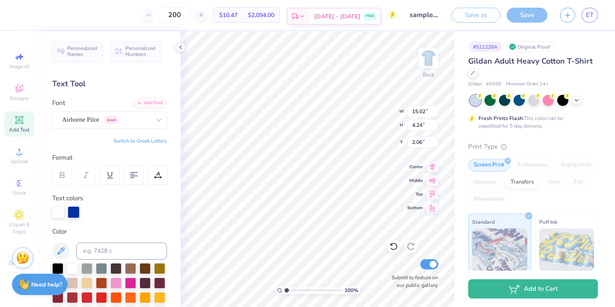
scroll to position [0, 1]
type input "4.37"
type input "8.63"
type input "2.25"
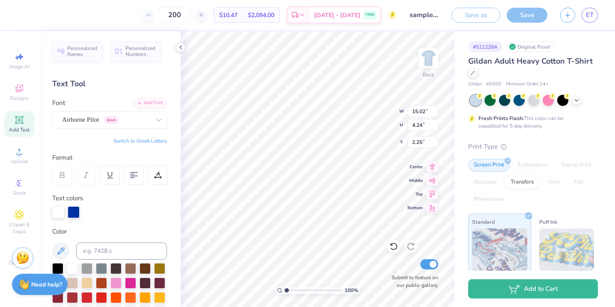
type textarea "O"
type textarea "Go for gold 5k"
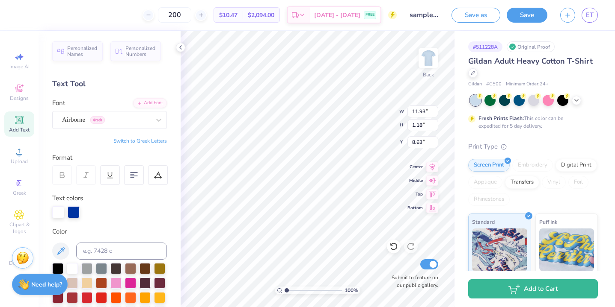
type textarea "G"
type textarea "OLe miss tri delta"
type input "12.32"
type input "1.02"
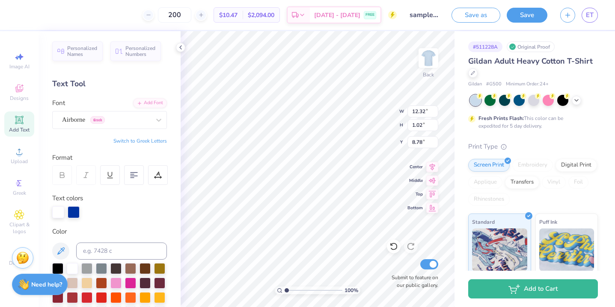
type input "8.52"
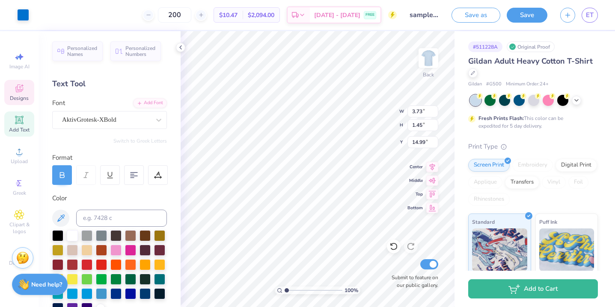
type input "3.73"
type input "1.45"
type input "14.99"
type input "1.69"
type input "1.99"
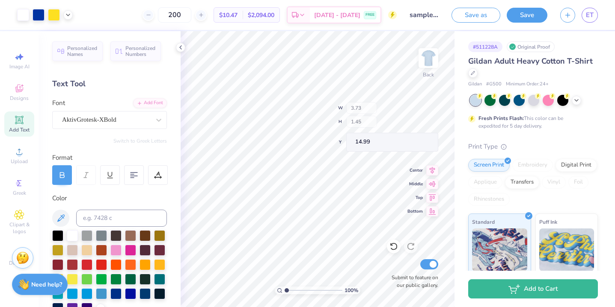
type input "14.70"
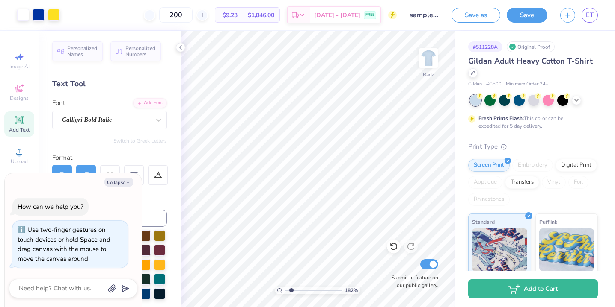
type input "2.12"
type textarea "x"
type input "2.16"
type textarea "x"
click at [286, 290] on input "range" at bounding box center [313, 291] width 58 height 8
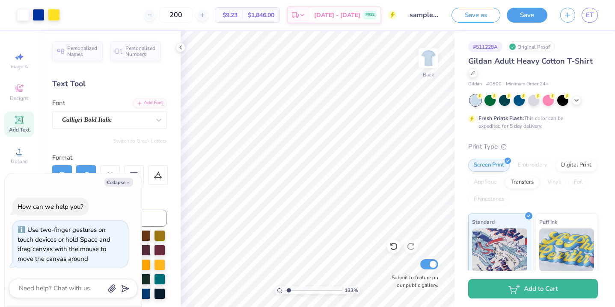
click at [288, 289] on input "range" at bounding box center [313, 291] width 58 height 8
drag, startPoint x: 288, startPoint y: 291, endPoint x: 284, endPoint y: 290, distance: 4.3
click at [284, 290] on input "range" at bounding box center [313, 291] width 58 height 8
type input "1"
click at [284, 290] on input "range" at bounding box center [313, 291] width 58 height 8
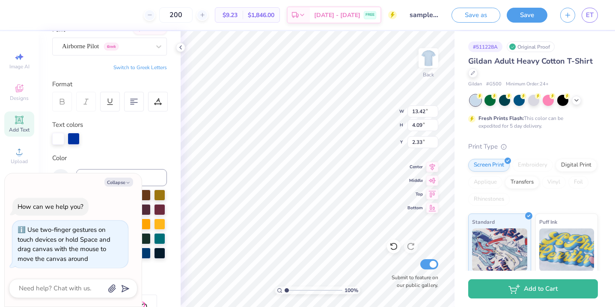
scroll to position [95, 0]
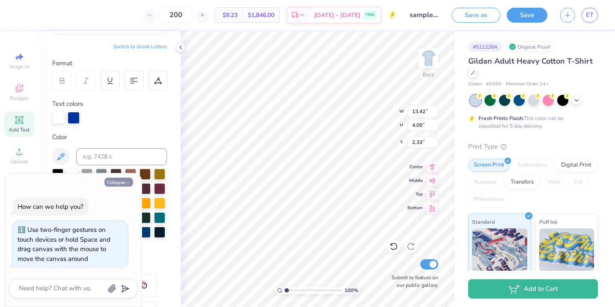
click at [121, 183] on button "Collapse" at bounding box center [118, 182] width 29 height 9
type textarea "x"
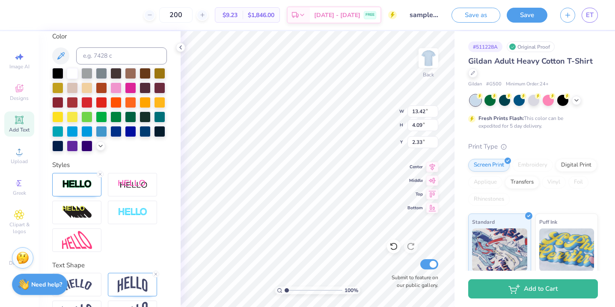
scroll to position [213, 0]
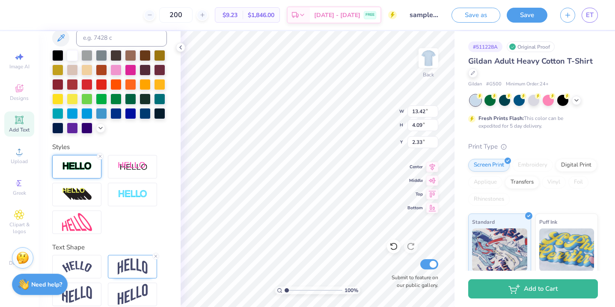
click at [77, 174] on div at bounding box center [76, 167] width 49 height 24
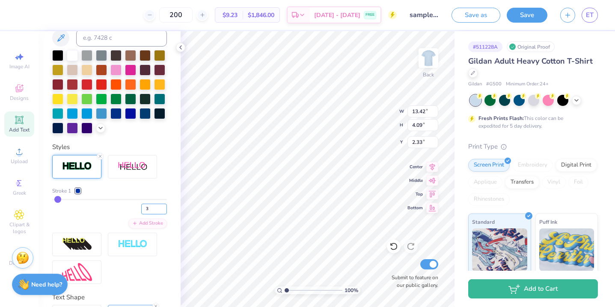
click at [148, 213] on input "3" at bounding box center [154, 209] width 26 height 11
type input "4"
click at [163, 207] on input "4" at bounding box center [154, 209] width 26 height 11
type input "12.32"
type input "1.02"
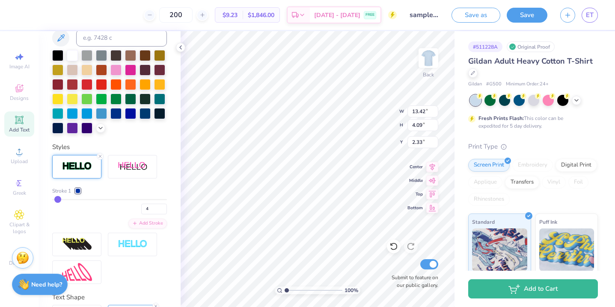
type input "8.52"
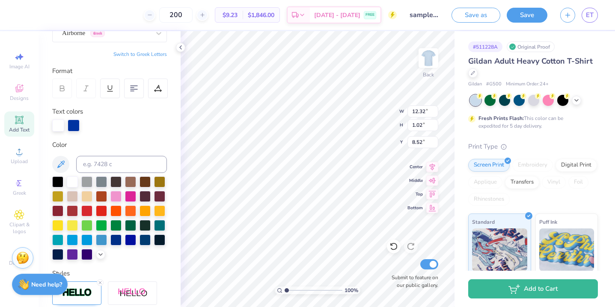
scroll to position [91, 0]
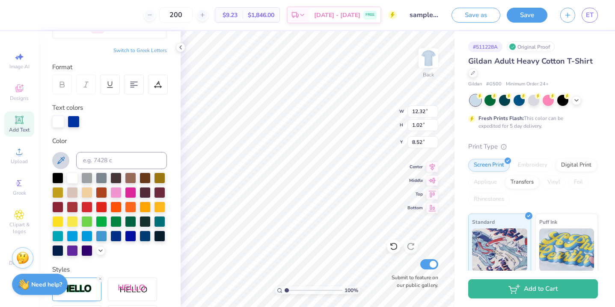
click at [64, 154] on button at bounding box center [60, 160] width 17 height 17
click at [65, 160] on icon at bounding box center [61, 161] width 10 height 10
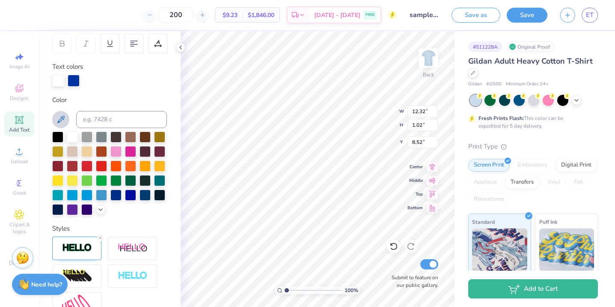
click at [58, 119] on icon at bounding box center [61, 120] width 10 height 10
click at [73, 82] on div at bounding box center [74, 81] width 12 height 12
click at [115, 196] on div at bounding box center [115, 194] width 11 height 11
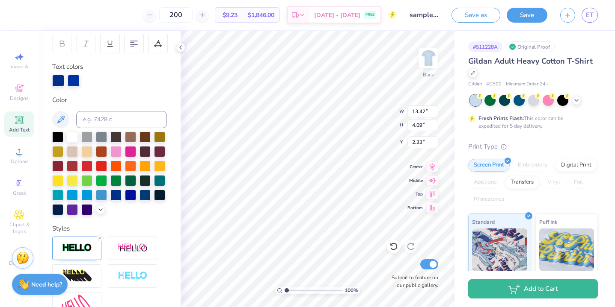
click at [173, 207] on div "Personalized Names Personalized Numbers Text Tool Add Font Font Airborne Pilot …" at bounding box center [109, 169] width 142 height 276
type input "8.51"
click at [118, 197] on div at bounding box center [115, 194] width 11 height 11
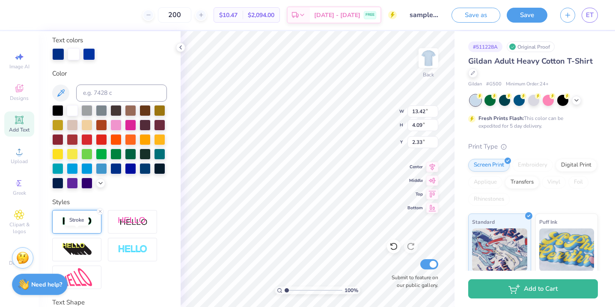
scroll to position [159, 0]
click at [76, 225] on img at bounding box center [77, 221] width 30 height 10
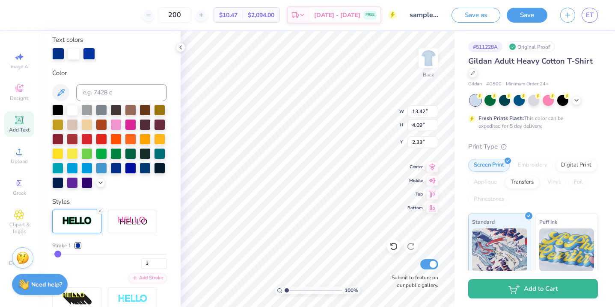
click at [79, 244] on div at bounding box center [77, 245] width 5 height 5
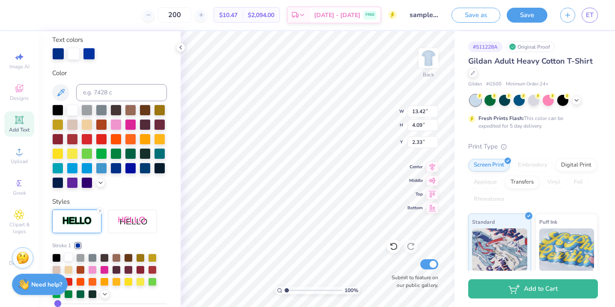
click at [67, 259] on div at bounding box center [68, 257] width 9 height 9
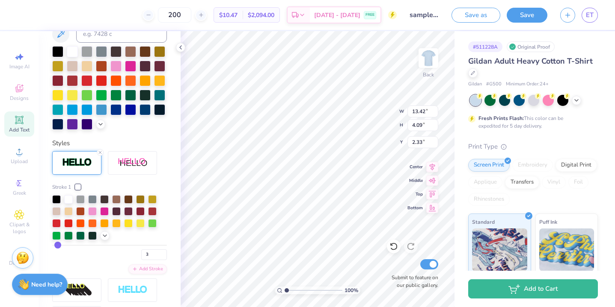
scroll to position [219, 0]
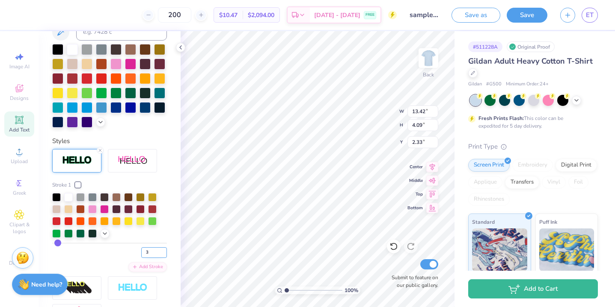
click at [150, 253] on input "3" at bounding box center [154, 253] width 26 height 11
click at [165, 255] on input "2" at bounding box center [154, 253] width 26 height 11
type input "1"
click at [165, 255] on input "1" at bounding box center [154, 253] width 26 height 11
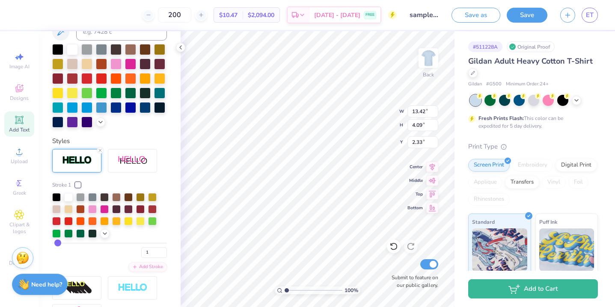
type input "1"
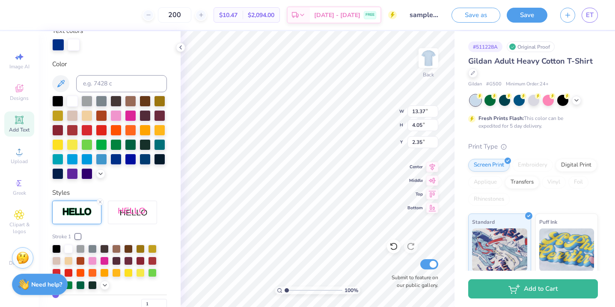
scroll to position [154, 0]
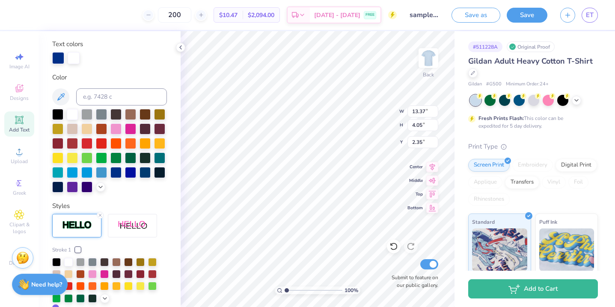
click at [62, 53] on div at bounding box center [58, 58] width 12 height 12
click at [100, 190] on icon at bounding box center [100, 186] width 7 height 7
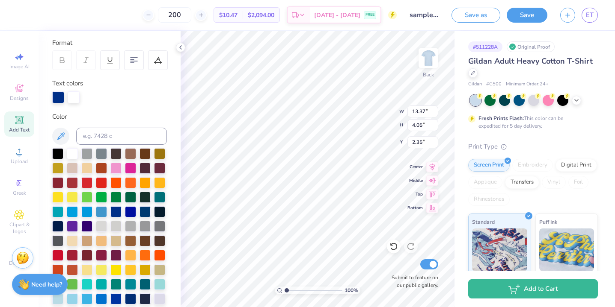
scroll to position [302, 0]
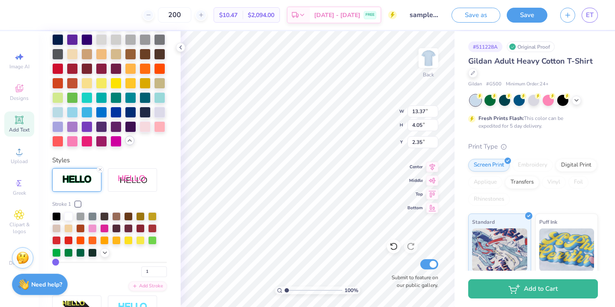
click at [76, 185] on div at bounding box center [76, 180] width 49 height 24
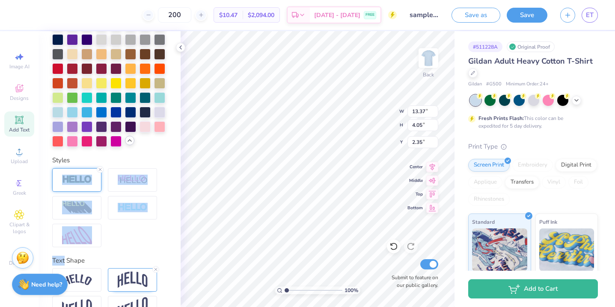
click at [76, 185] on div at bounding box center [76, 180] width 49 height 24
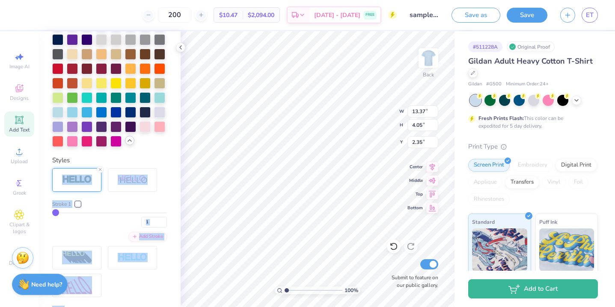
click at [78, 202] on div at bounding box center [77, 204] width 5 height 5
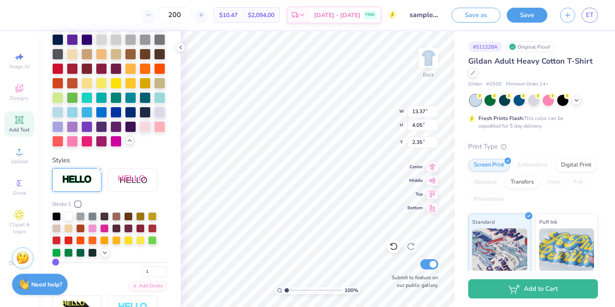
click at [83, 184] on img at bounding box center [77, 180] width 30 height 10
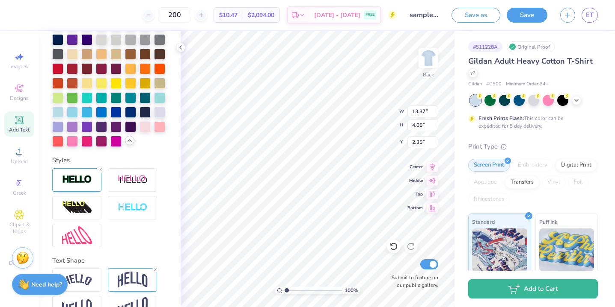
scroll to position [325, 0]
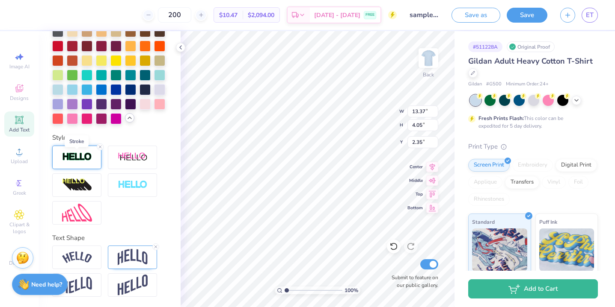
click at [85, 153] on img at bounding box center [77, 157] width 30 height 10
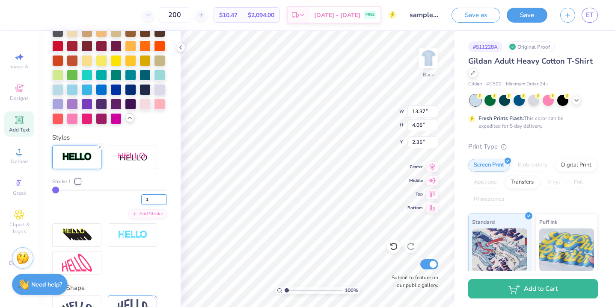
click at [151, 201] on input "1" at bounding box center [154, 200] width 26 height 11
click at [162, 199] on input "2" at bounding box center [154, 200] width 26 height 11
type input "3"
click at [162, 199] on input "3" at bounding box center [154, 200] width 26 height 11
type input "3"
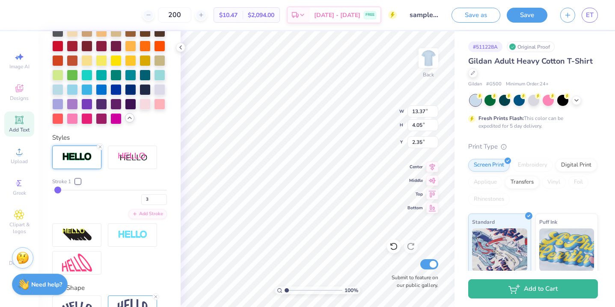
click at [79, 183] on div at bounding box center [77, 181] width 5 height 5
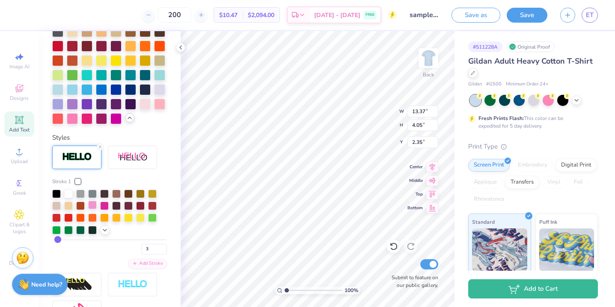
scroll to position [0, 0]
click at [105, 228] on icon at bounding box center [104, 229] width 7 height 7
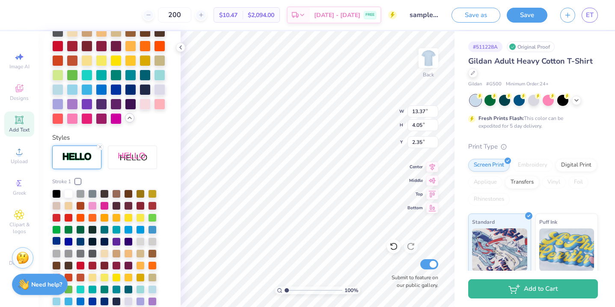
click at [55, 242] on div at bounding box center [56, 241] width 9 height 9
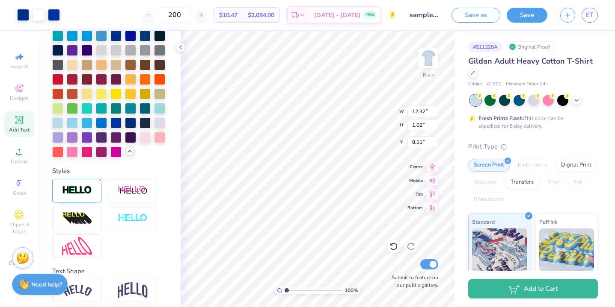
scroll to position [325, 0]
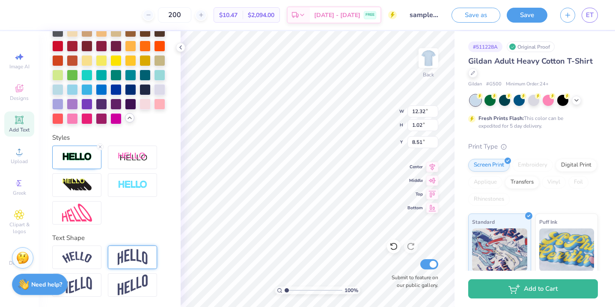
click at [130, 258] on img at bounding box center [133, 257] width 30 height 16
type input "3.56"
type input "7.24"
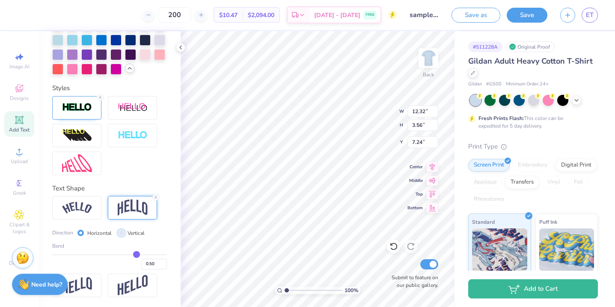
click at [120, 233] on input "Vertical" at bounding box center [121, 233] width 6 height 6
radio input "true"
type input "12.52"
type input "1.02"
type input "8.51"
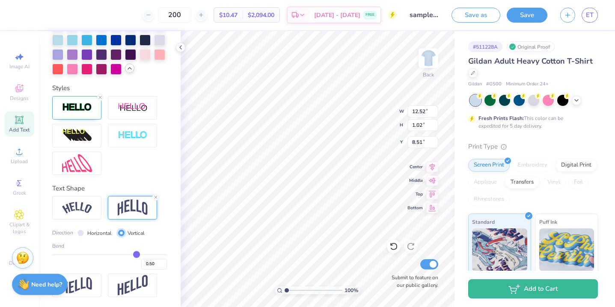
click at [121, 233] on input "Vertical" at bounding box center [121, 233] width 6 height 6
click at [86, 233] on div "Horizontal" at bounding box center [94, 233] width 34 height 10
click at [80, 233] on input "Horizontal" at bounding box center [80, 233] width 6 height 6
drag, startPoint x: 135, startPoint y: 256, endPoint x: 91, endPoint y: 246, distance: 45.1
click at [91, 254] on input "range" at bounding box center [109, 254] width 115 height 1
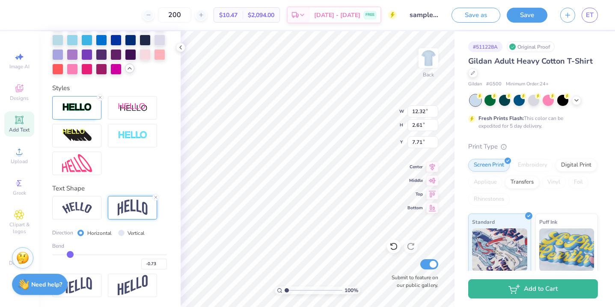
drag, startPoint x: 92, startPoint y: 253, endPoint x: 70, endPoint y: 251, distance: 21.9
click at [70, 254] on input "range" at bounding box center [109, 254] width 115 height 1
drag, startPoint x: 70, startPoint y: 251, endPoint x: 115, endPoint y: 254, distance: 45.4
click at [115, 254] on input "range" at bounding box center [109, 254] width 115 height 1
click at [112, 254] on input "range" at bounding box center [109, 254] width 115 height 1
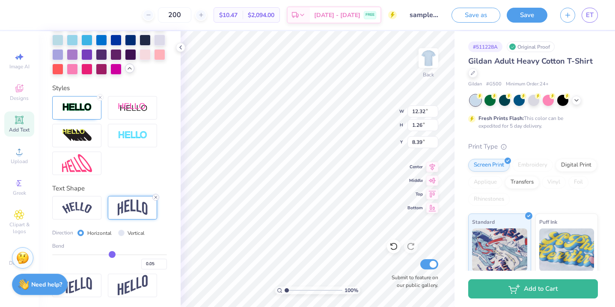
click at [157, 195] on icon at bounding box center [155, 197] width 5 height 5
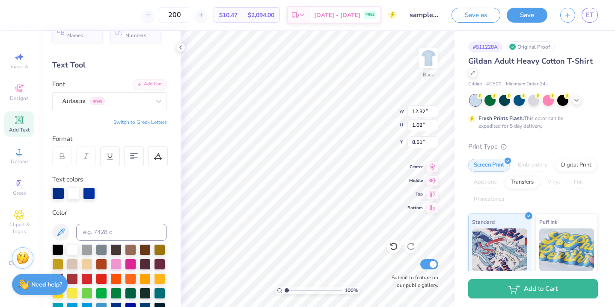
scroll to position [0, 0]
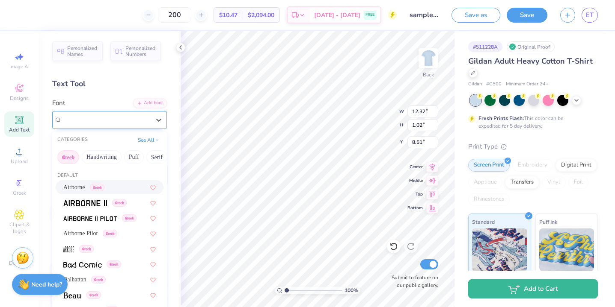
click at [82, 122] on div "Airborne Greek" at bounding box center [106, 119] width 90 height 13
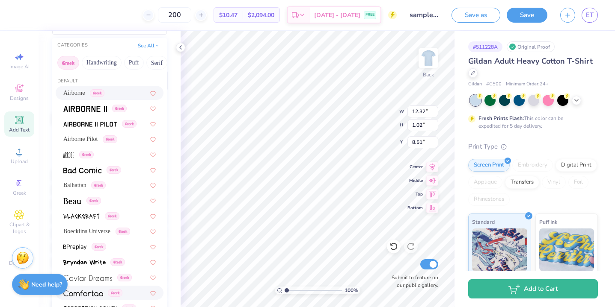
scroll to position [93, 0]
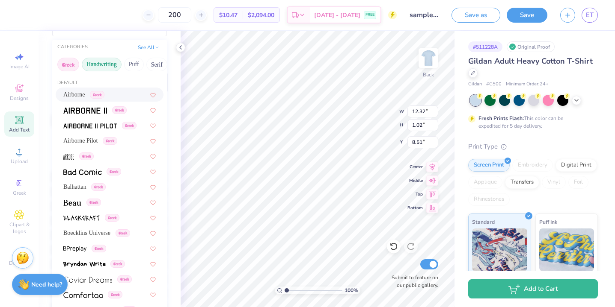
click at [108, 64] on button "Handwriting" at bounding box center [102, 65] width 40 height 14
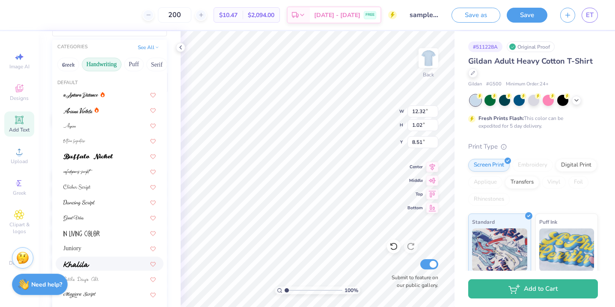
click at [77, 258] on div at bounding box center [110, 264] width 108 height 14
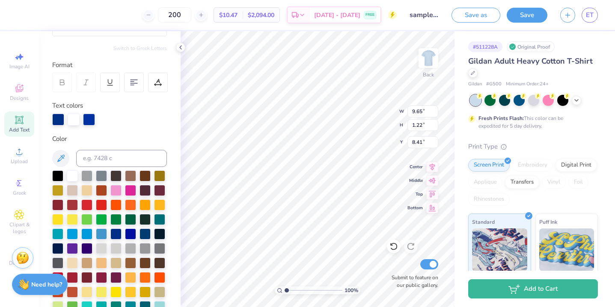
scroll to position [0, 0]
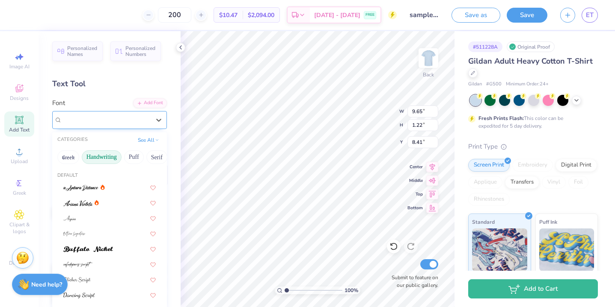
click at [77, 121] on div "Khalila" at bounding box center [106, 119] width 90 height 13
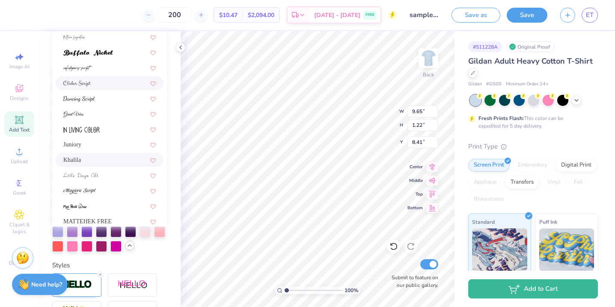
click at [108, 80] on div at bounding box center [109, 83] width 92 height 9
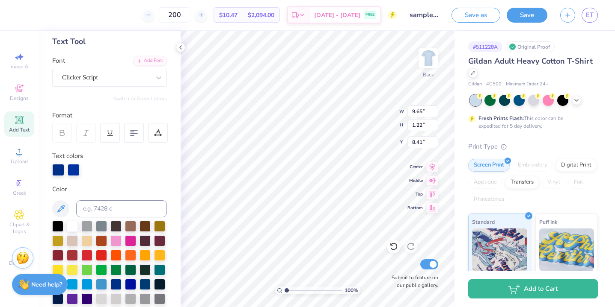
scroll to position [32, 0]
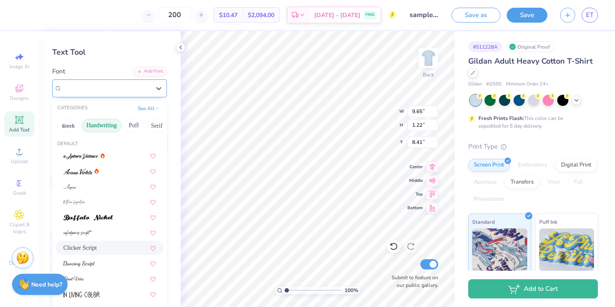
click at [98, 83] on div at bounding box center [106, 89] width 88 height 12
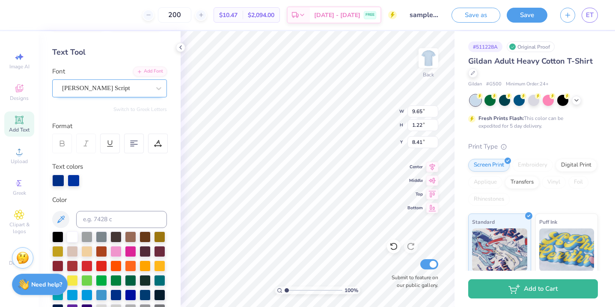
click at [100, 97] on div "Personalized Names Personalized Numbers Text Tool Add Font Font Magiera Script …" at bounding box center [109, 169] width 142 height 276
click at [100, 95] on div "Magiera Script" at bounding box center [109, 89] width 115 height 18
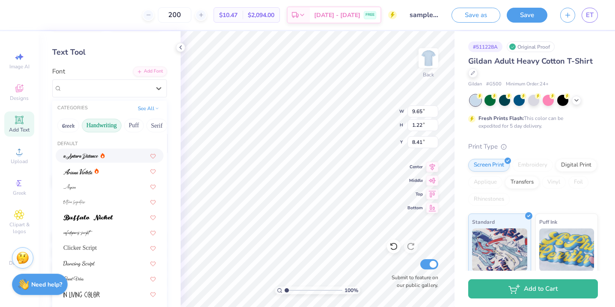
scroll to position [0, 0]
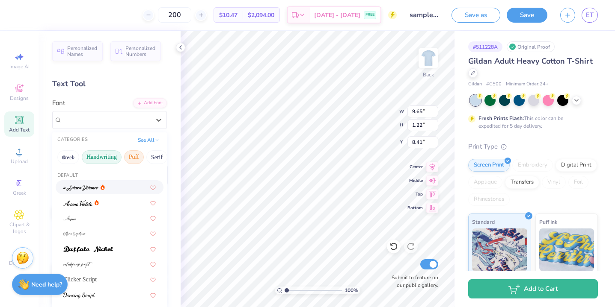
click at [127, 155] on button "Puff" at bounding box center [134, 158] width 20 height 14
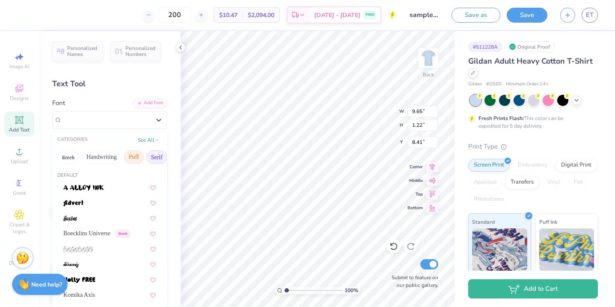
click at [153, 157] on button "Serif" at bounding box center [156, 158] width 21 height 14
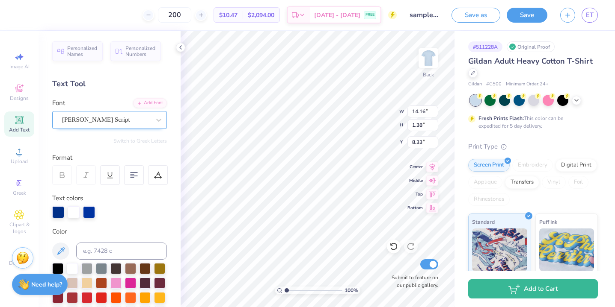
click at [136, 121] on div "Magiera Script" at bounding box center [106, 119] width 90 height 13
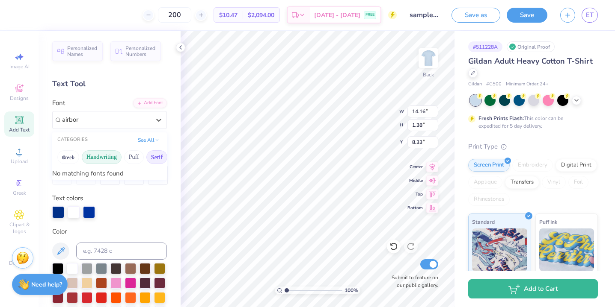
click at [108, 156] on button "Handwriting" at bounding box center [102, 158] width 40 height 14
click at [153, 141] on button "See All" at bounding box center [148, 139] width 27 height 9
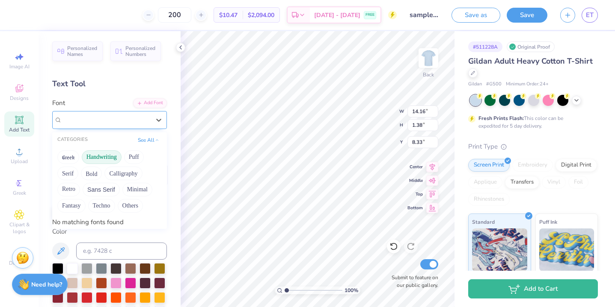
click at [107, 121] on div at bounding box center [106, 119] width 90 height 13
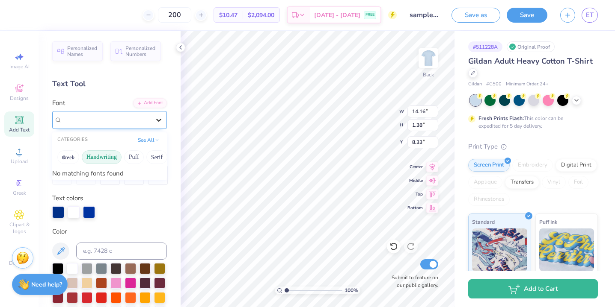
click at [153, 119] on div at bounding box center [158, 119] width 15 height 15
click at [108, 121] on span "Magiera Script" at bounding box center [96, 120] width 68 height 10
click at [157, 118] on icon at bounding box center [158, 120] width 9 height 9
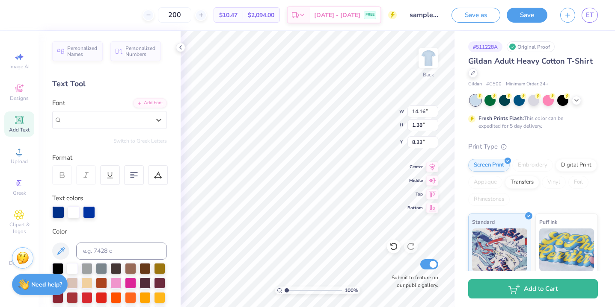
click at [124, 117] on div "Magiera Script" at bounding box center [106, 120] width 88 height 10
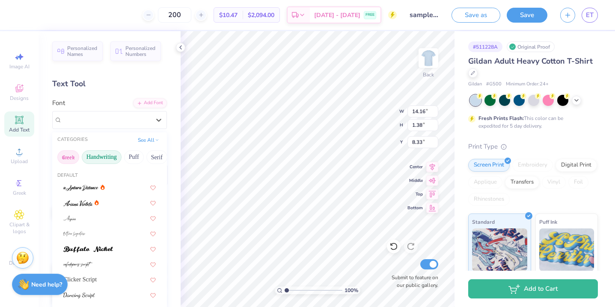
click at [68, 157] on button "Greek" at bounding box center [68, 158] width 22 height 14
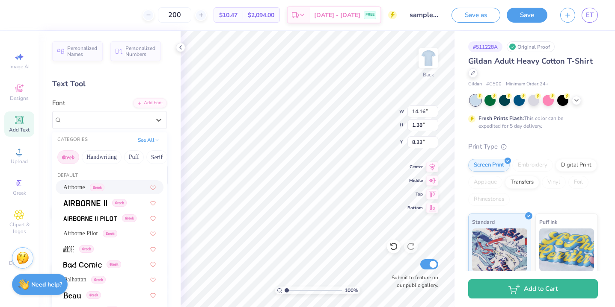
click at [81, 186] on span "Airborne" at bounding box center [74, 187] width 22 height 9
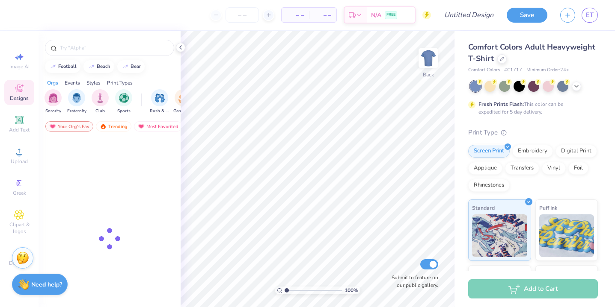
click at [535, 50] on span "Comfort Colors Adult Heavyweight T-Shirt" at bounding box center [531, 53] width 127 height 22
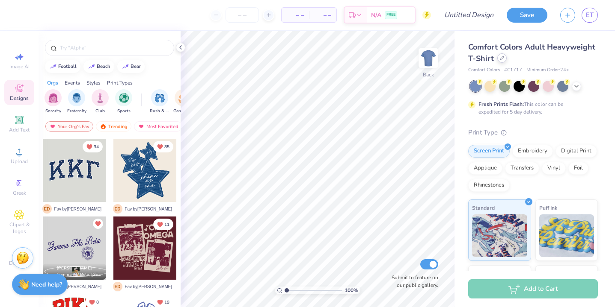
click at [502, 59] on icon at bounding box center [501, 58] width 4 height 4
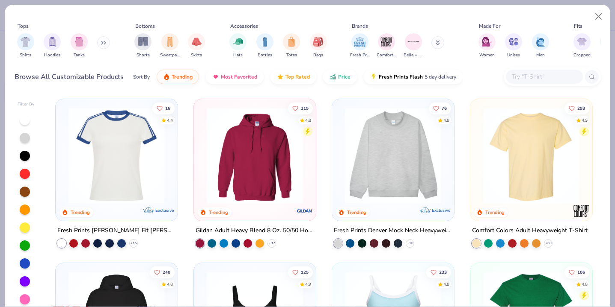
click at [526, 126] on img at bounding box center [531, 156] width 105 height 96
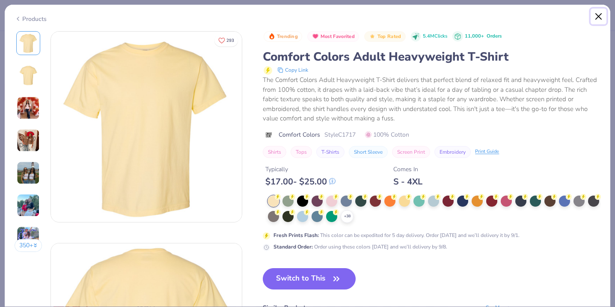
click at [598, 17] on button "Close" at bounding box center [598, 17] width 16 height 16
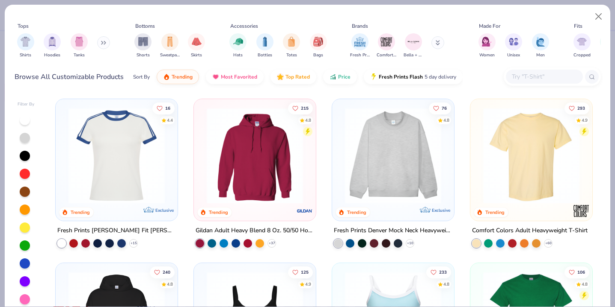
click at [557, 68] on div at bounding box center [551, 77] width 97 height 18
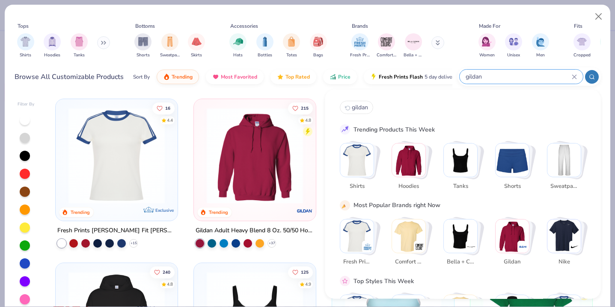
type input "gildan"
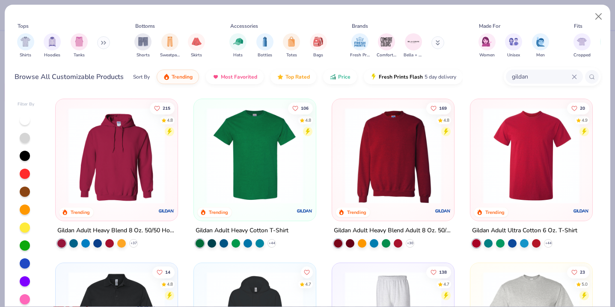
click at [554, 146] on img at bounding box center [531, 156] width 105 height 96
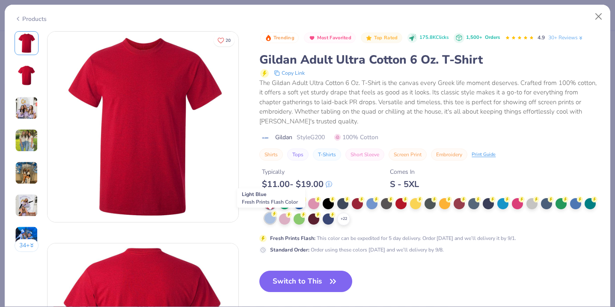
click at [268, 218] on div at bounding box center [269, 218] width 11 height 11
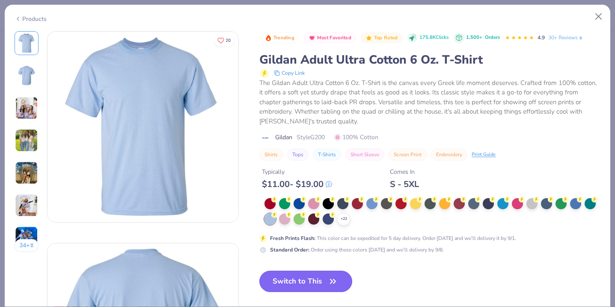
click at [287, 276] on button "Switch to This" at bounding box center [305, 281] width 93 height 21
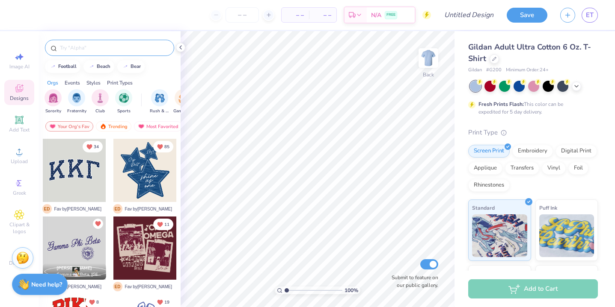
click at [101, 42] on div at bounding box center [109, 48] width 129 height 16
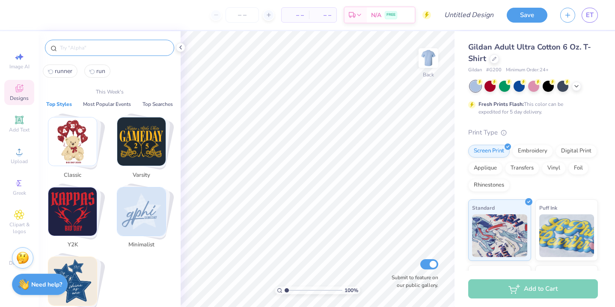
click at [103, 45] on input "text" at bounding box center [113, 48] width 109 height 9
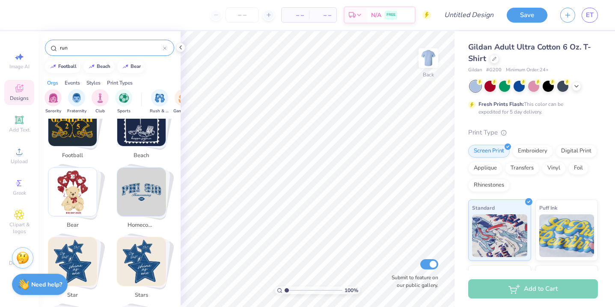
scroll to position [456, 0]
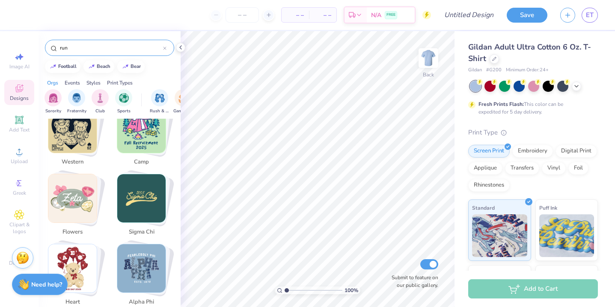
click at [92, 52] on input "run" at bounding box center [111, 48] width 104 height 9
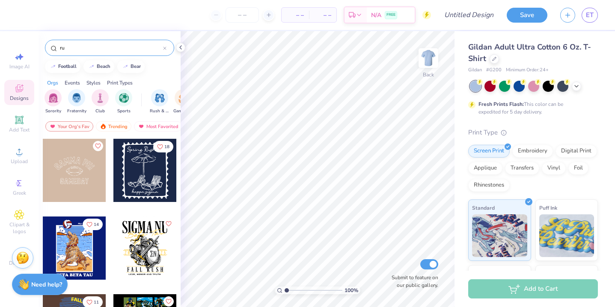
type input "run"
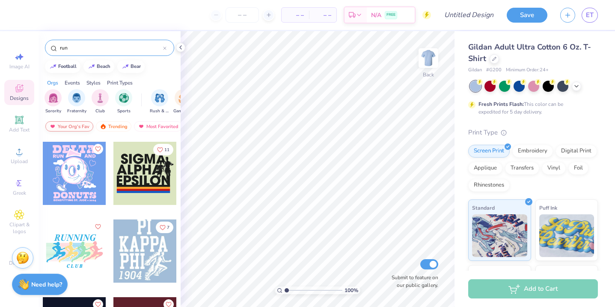
scroll to position [150, 0]
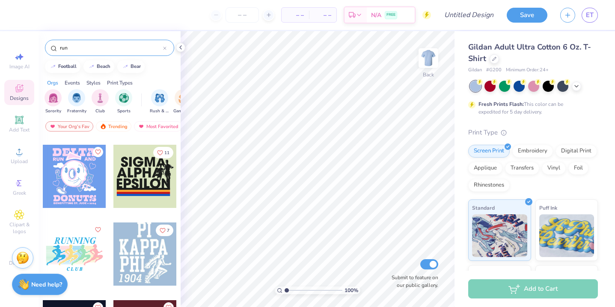
click at [76, 254] on div at bounding box center [74, 254] width 63 height 63
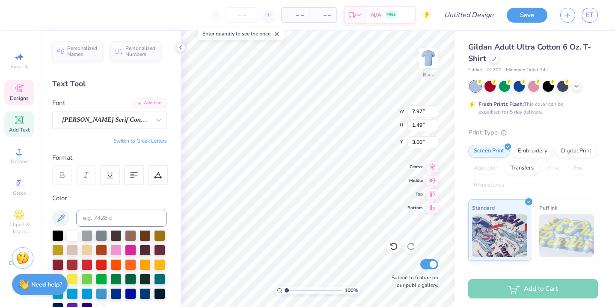
type textarea "GO FOR GOLD 5k"
type input "3.29"
type input "0.78"
type input "9.41"
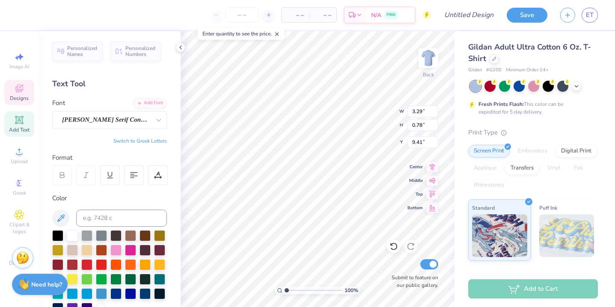
type textarea "Ole Miss Tri Delta"
click at [119, 292] on div at bounding box center [115, 293] width 11 height 11
click at [133, 295] on div at bounding box center [130, 293] width 11 height 11
click at [143, 295] on div at bounding box center [144, 293] width 11 height 11
type input "8.84"
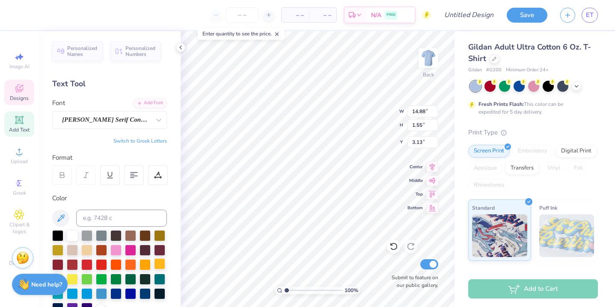
type input "0.83"
type input "9.38"
click at [118, 293] on div at bounding box center [115, 293] width 11 height 11
type input "14.88"
type input "1.55"
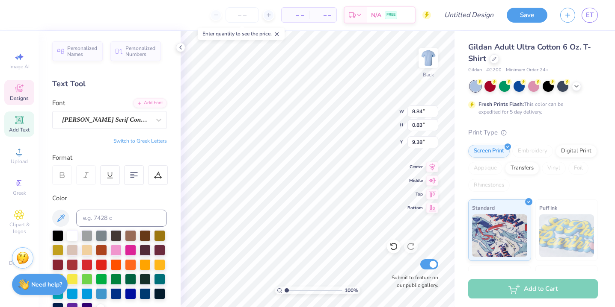
type input "3.13"
click at [112, 294] on div at bounding box center [115, 293] width 11 height 11
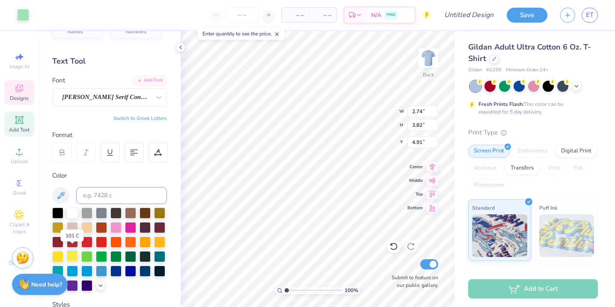
scroll to position [26, 0]
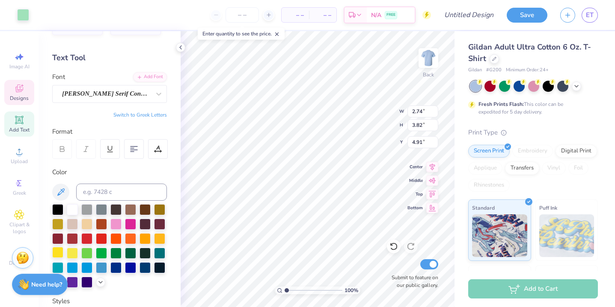
click at [59, 252] on div at bounding box center [57, 252] width 11 height 11
click at [119, 267] on div at bounding box center [115, 267] width 11 height 11
click at [74, 210] on div at bounding box center [72, 209] width 11 height 11
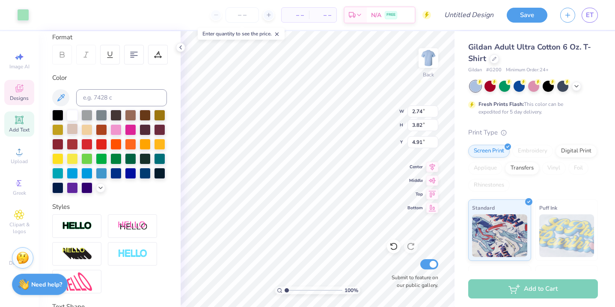
scroll to position [122, 0]
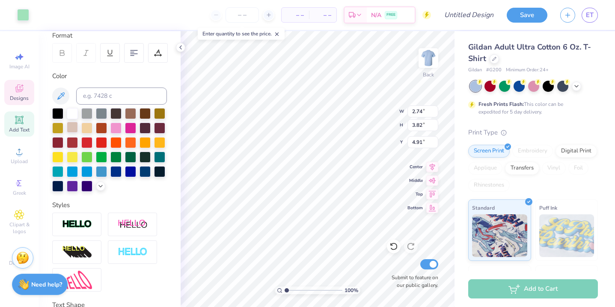
click at [72, 228] on img at bounding box center [77, 225] width 30 height 10
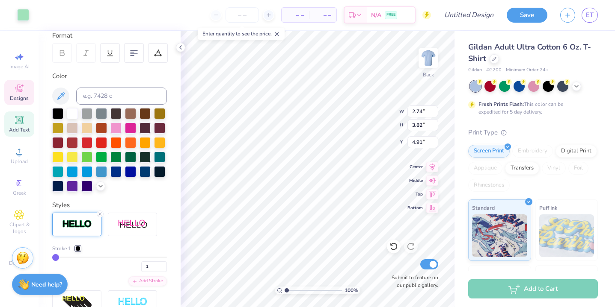
click at [79, 246] on div at bounding box center [77, 248] width 5 height 5
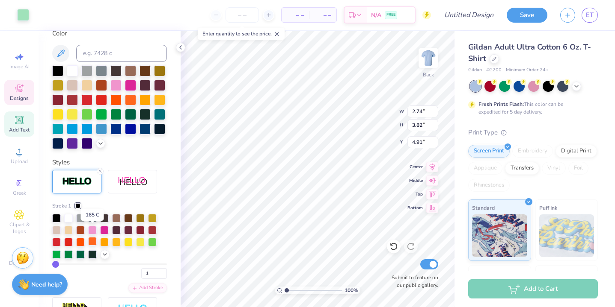
scroll to position [178, 0]
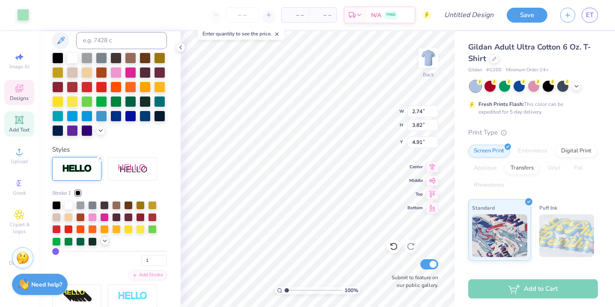
click at [103, 243] on icon at bounding box center [104, 241] width 7 height 7
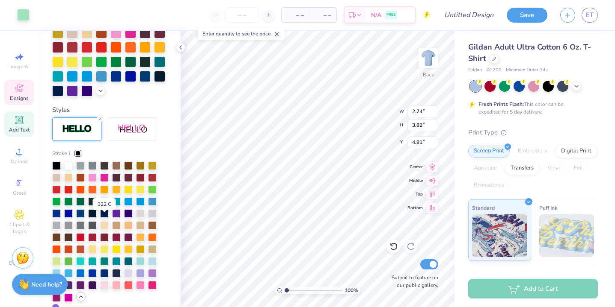
scroll to position [219, 0]
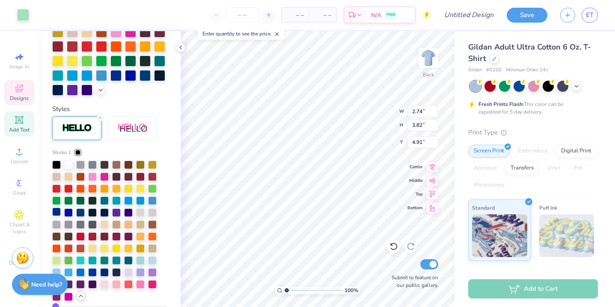
click at [58, 211] on div at bounding box center [56, 212] width 9 height 9
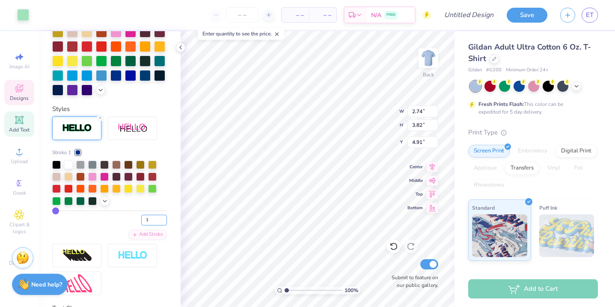
click at [151, 219] on input "1" at bounding box center [154, 220] width 26 height 11
type input "3"
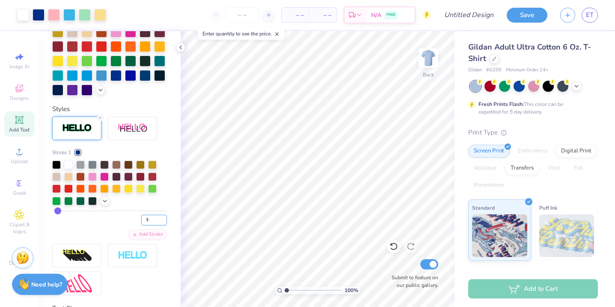
click at [154, 221] on input "3" at bounding box center [154, 220] width 26 height 11
type input "4"
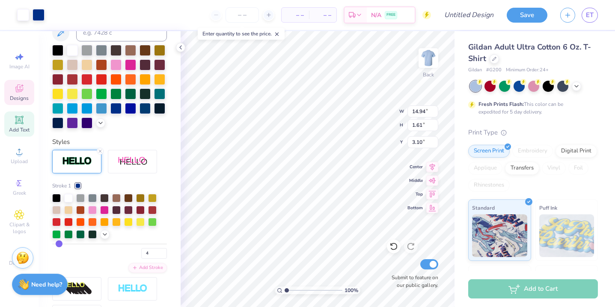
scroll to position [251, 0]
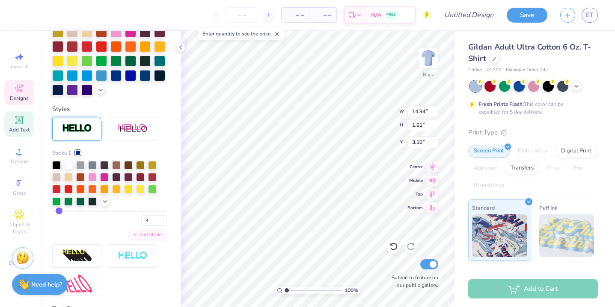
type input "13.88"
type input "1.50"
type input "3.00"
type input "8.84"
type input "0.83"
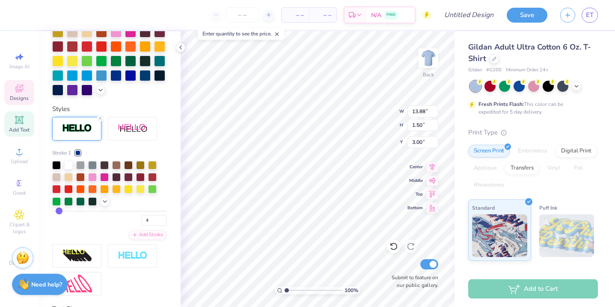
type input "9.38"
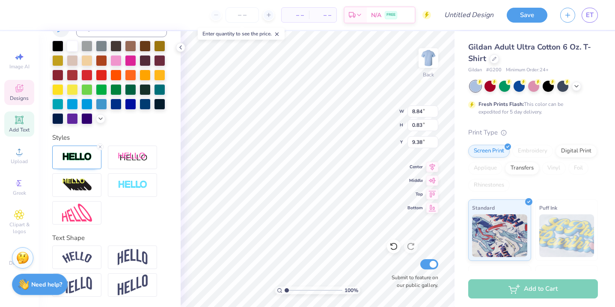
type input "8.86"
type input "0.85"
type input "9.37"
type input "13.88"
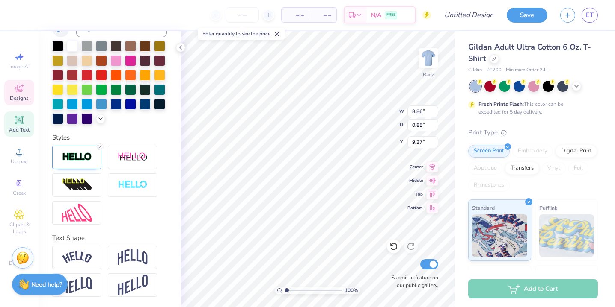
type input "1.50"
type input "3.00"
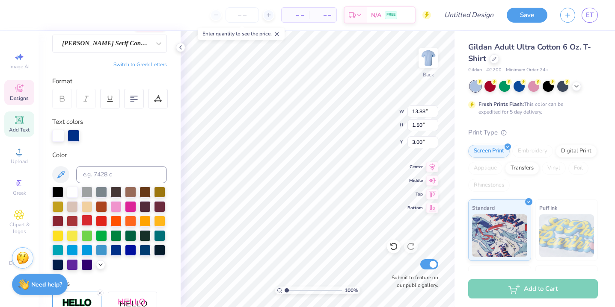
scroll to position [76, 0]
click at [75, 138] on div at bounding box center [74, 136] width 12 height 12
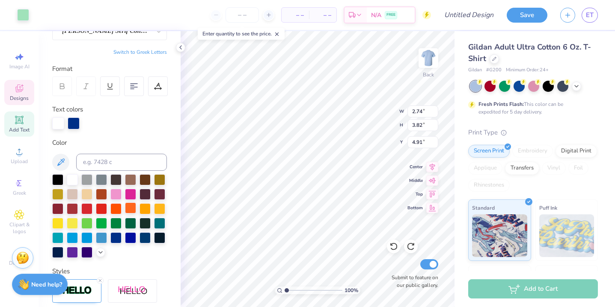
scroll to position [99, 0]
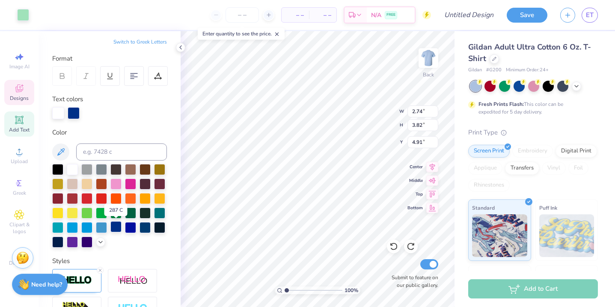
click at [118, 227] on div at bounding box center [115, 227] width 11 height 11
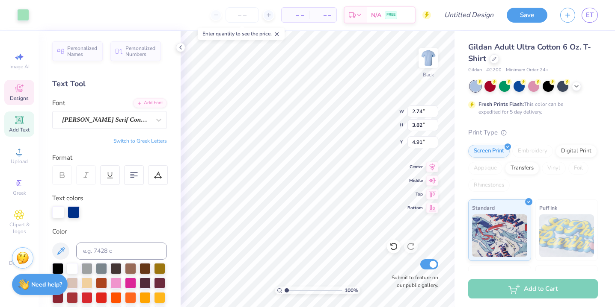
click at [21, 106] on div "Image AI Designs Add Text Upload Greek Clipart & logos Decorate" at bounding box center [19, 159] width 30 height 222
click at [21, 98] on span "Designs" at bounding box center [19, 98] width 19 height 7
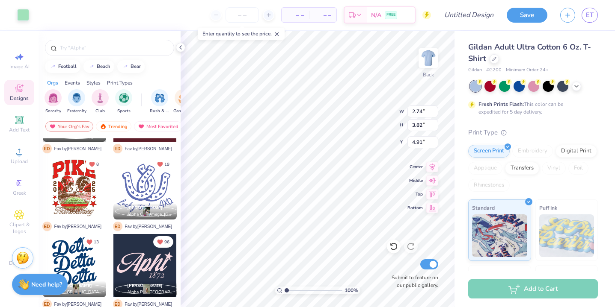
scroll to position [140, 0]
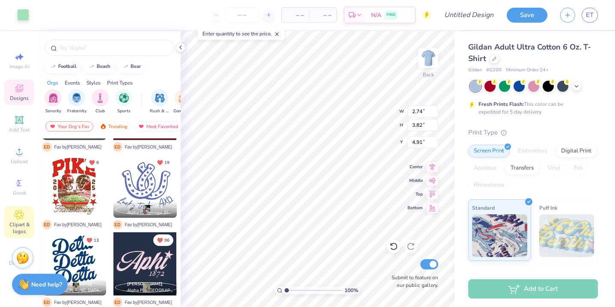
click at [29, 210] on div "Clipart & logos" at bounding box center [19, 223] width 30 height 32
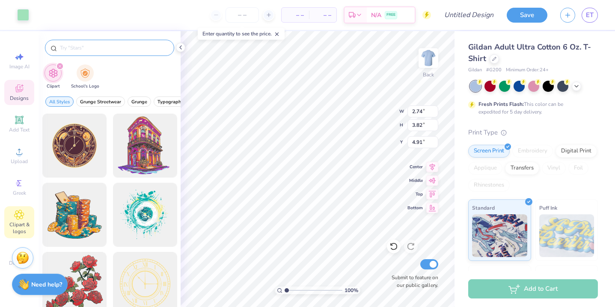
click at [86, 52] on input "text" at bounding box center [113, 48] width 109 height 9
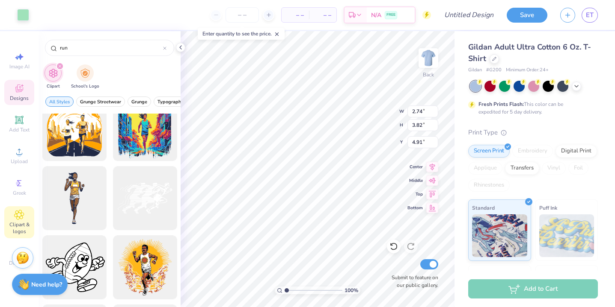
scroll to position [2026, 0]
type input "run"
click at [78, 196] on div at bounding box center [74, 198] width 71 height 71
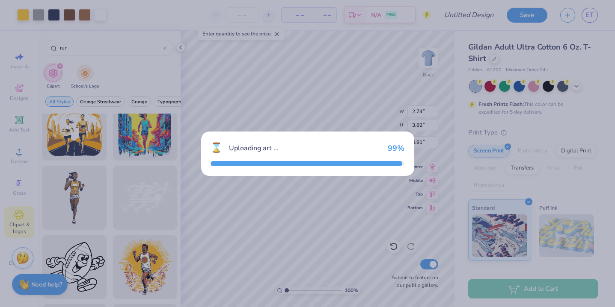
type input "6.98"
type input "18.00"
type input "3.00"
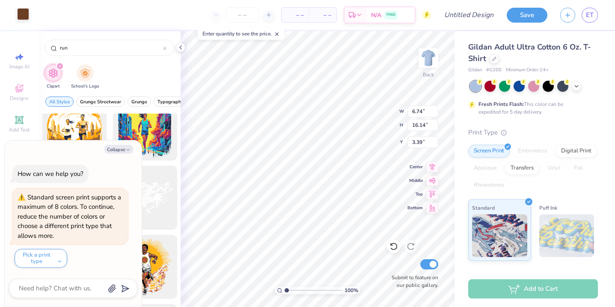
click at [27, 15] on div at bounding box center [23, 14] width 12 height 12
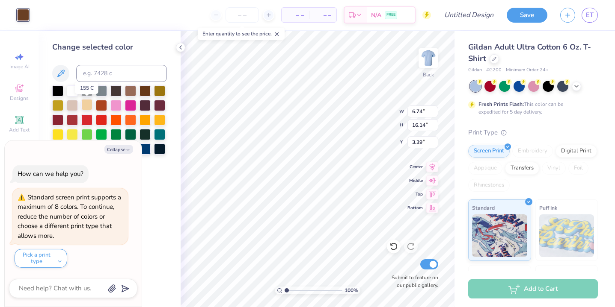
click at [87, 106] on div at bounding box center [86, 104] width 11 height 11
click at [72, 92] on div at bounding box center [72, 91] width 11 height 11
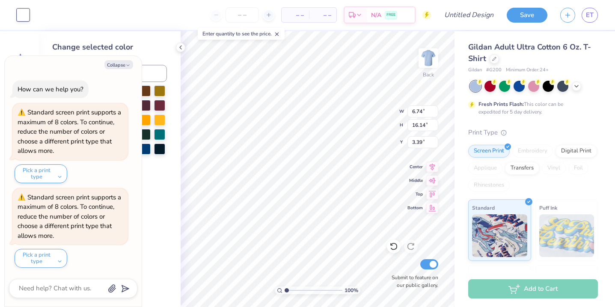
drag, startPoint x: 142, startPoint y: 265, endPoint x: 157, endPoint y: 228, distance: 39.9
click at [157, 228] on div "Change selected color" at bounding box center [109, 169] width 142 height 276
click at [182, 48] on icon at bounding box center [180, 47] width 7 height 7
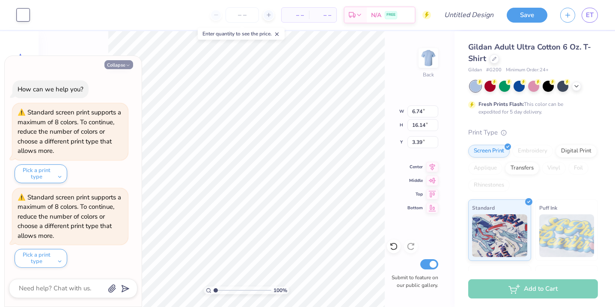
click at [113, 64] on button "Collapse" at bounding box center [118, 64] width 29 height 9
type textarea "x"
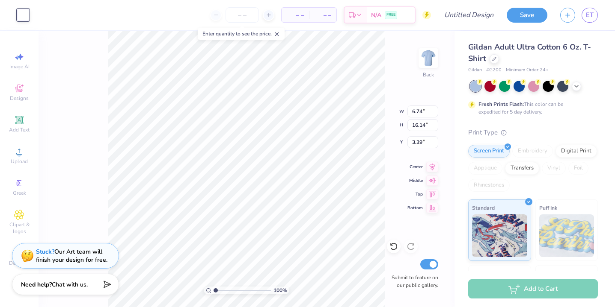
click at [24, 19] on div at bounding box center [23, 15] width 12 height 12
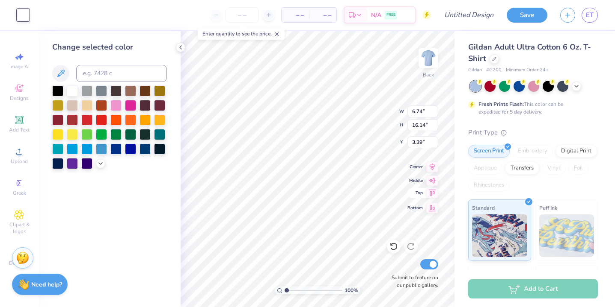
type input "6.57"
type input "16.87"
type input "3.49"
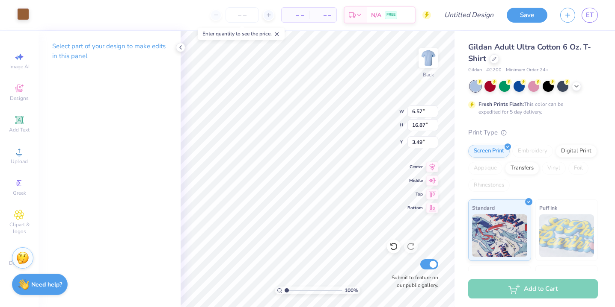
click at [28, 14] on div at bounding box center [23, 14] width 12 height 12
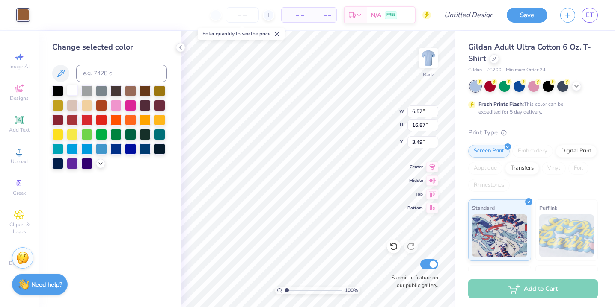
click at [73, 88] on div at bounding box center [72, 90] width 11 height 11
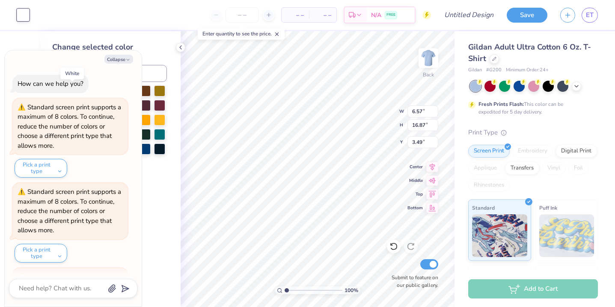
scroll to position [80, 0]
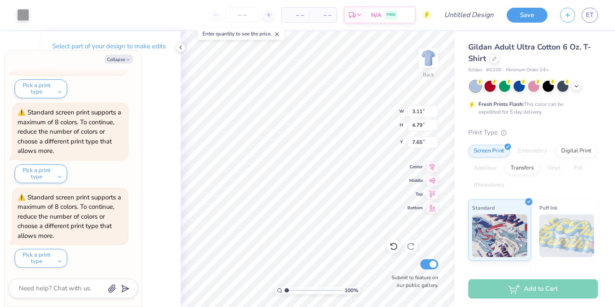
type textarea "x"
type input "6.98"
type input "18.00"
type input "3.00"
type textarea "x"
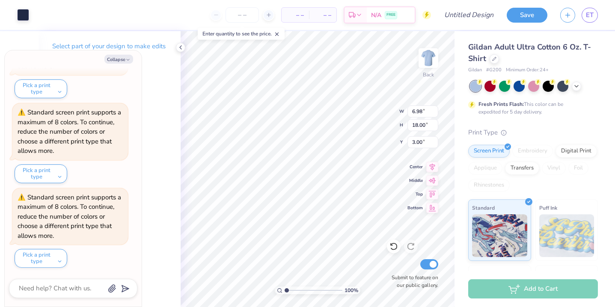
type input "7.50"
type textarea "x"
type input "4.77"
type input "15.66"
type input "5.06"
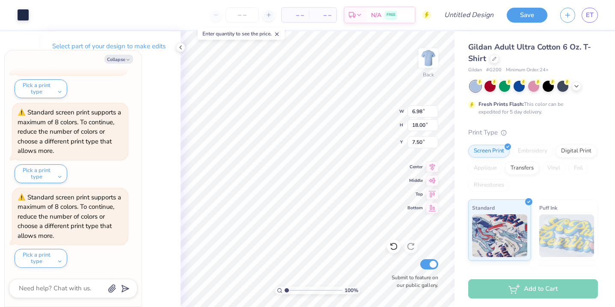
type textarea "x"
type input "3.38"
type input "8.71"
type input "16.79"
click at [25, 17] on div at bounding box center [23, 14] width 12 height 12
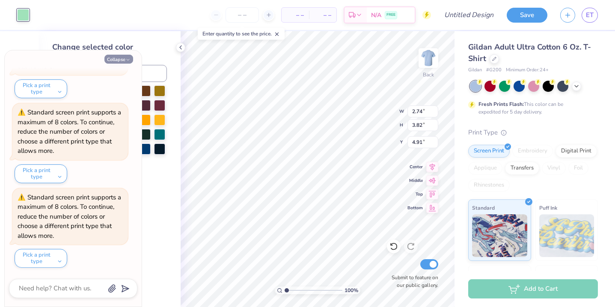
click at [123, 61] on button "Collapse" at bounding box center [118, 59] width 29 height 9
type textarea "x"
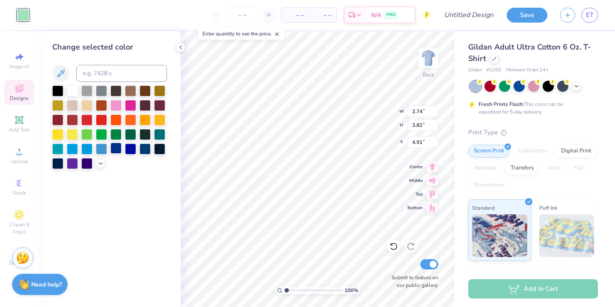
click at [117, 150] on div at bounding box center [115, 148] width 11 height 11
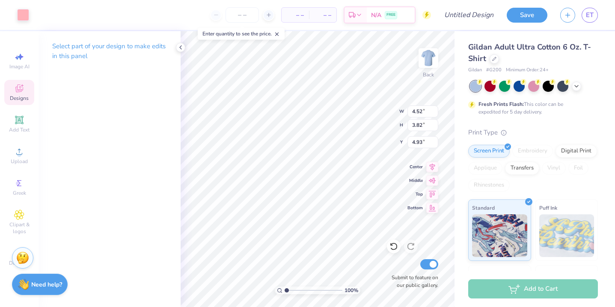
type input "4.52"
type input "4.93"
click at [21, 19] on div at bounding box center [23, 14] width 12 height 12
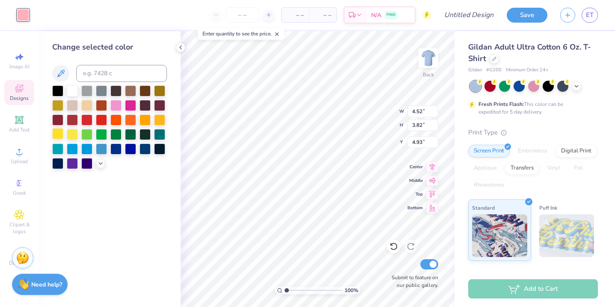
click at [58, 134] on div at bounding box center [57, 133] width 11 height 11
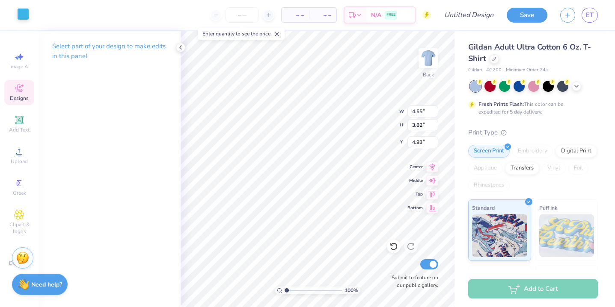
click at [23, 14] on div at bounding box center [23, 14] width 12 height 12
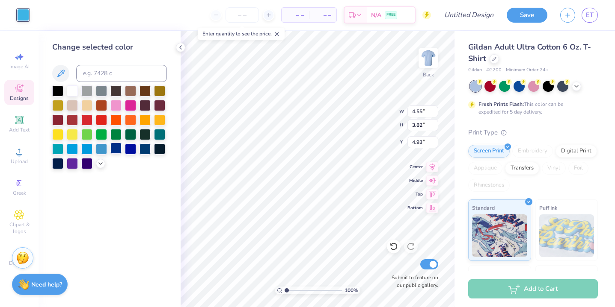
click at [115, 147] on div at bounding box center [115, 148] width 11 height 11
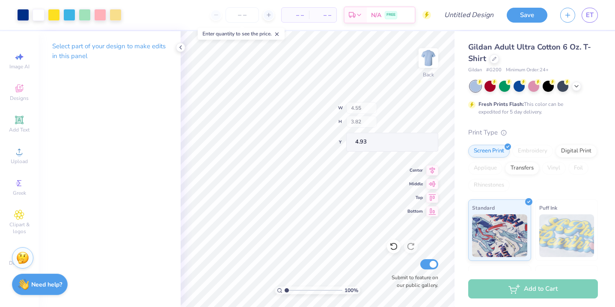
type input "6.66"
type input "4.48"
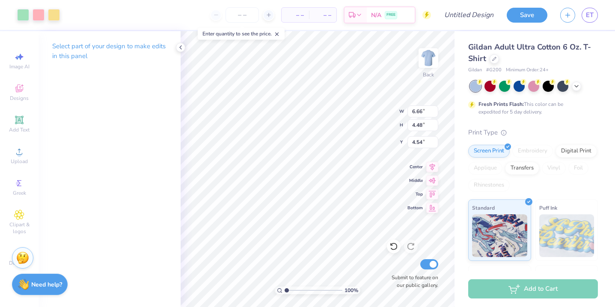
type input "4.56"
click at [49, 16] on div at bounding box center [54, 14] width 12 height 12
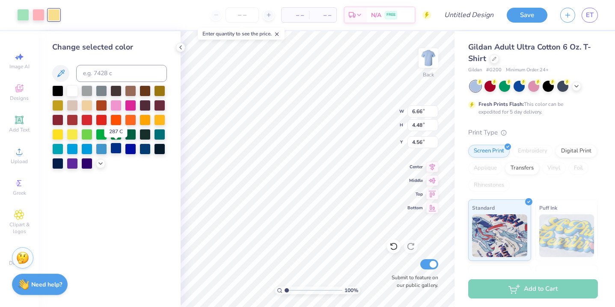
click at [121, 148] on div at bounding box center [115, 148] width 11 height 11
click at [55, 130] on div at bounding box center [57, 133] width 11 height 11
type input "4.06"
type input "4.33"
type input "4.69"
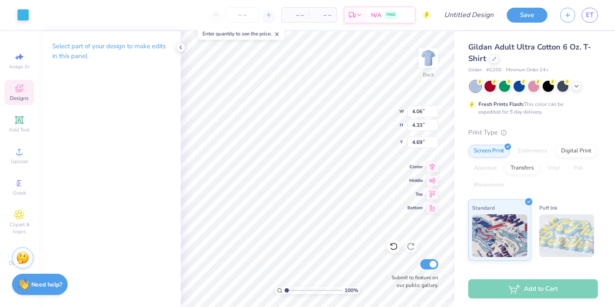
type input "4.41"
type input "4.64"
click at [21, 14] on div at bounding box center [23, 14] width 12 height 12
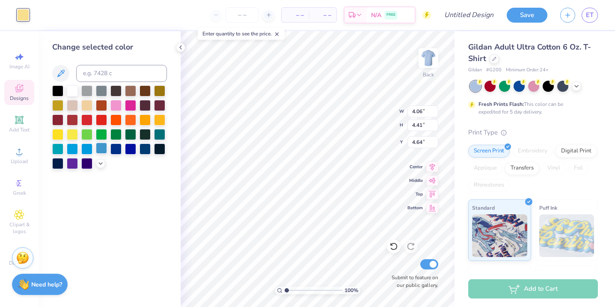
click at [103, 151] on div at bounding box center [101, 148] width 11 height 11
click at [82, 149] on div at bounding box center [86, 148] width 11 height 11
click at [74, 148] on div at bounding box center [72, 148] width 11 height 11
type input "2.74"
type input "3.82"
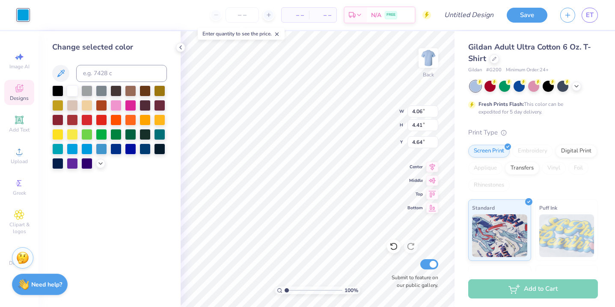
type input "4.91"
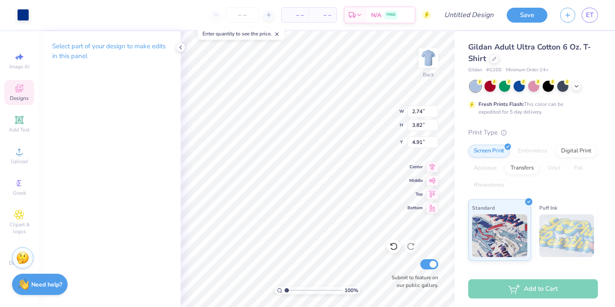
type input "4.06"
type input "4.33"
type input "4.69"
click at [20, 14] on div at bounding box center [23, 14] width 12 height 12
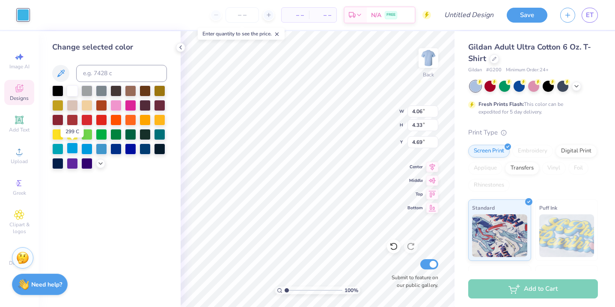
click at [72, 150] on div at bounding box center [72, 148] width 11 height 11
type input "4.38"
type input "4.67"
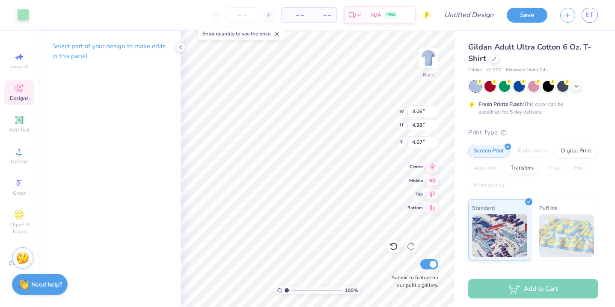
type input "4.04"
type input "4.48"
type input "4.56"
click at [24, 12] on div at bounding box center [23, 14] width 12 height 12
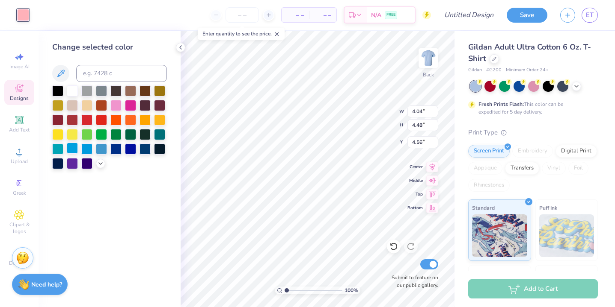
click at [75, 148] on div at bounding box center [72, 148] width 11 height 11
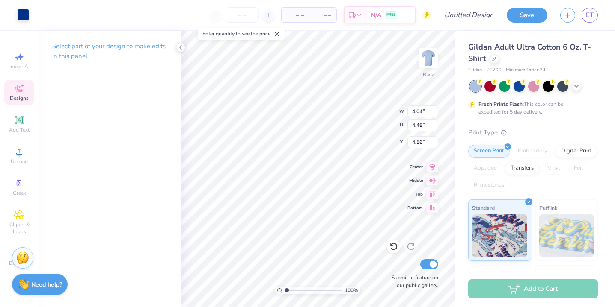
type input "4.55"
type input "3.82"
type input "4.93"
type input "4.06"
type input "4.38"
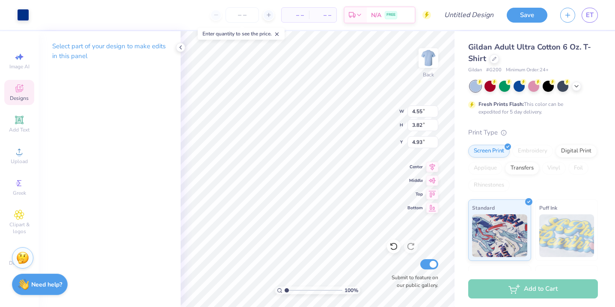
type input "4.67"
click at [19, 16] on div at bounding box center [23, 14] width 12 height 12
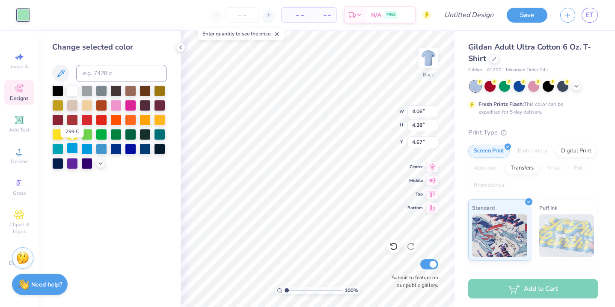
click at [74, 148] on div at bounding box center [72, 148] width 11 height 11
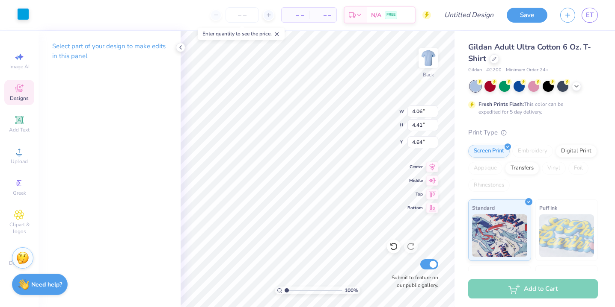
click at [24, 20] on div at bounding box center [23, 14] width 12 height 12
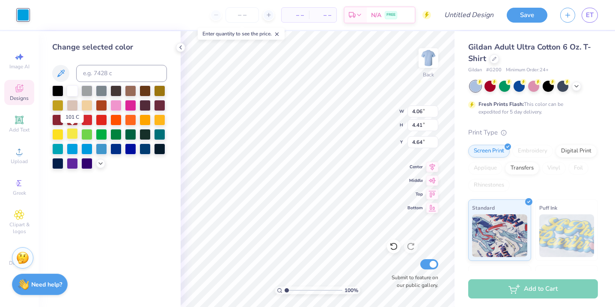
click at [70, 135] on div at bounding box center [72, 133] width 11 height 11
type input "4.04"
type input "4.48"
type input "4.56"
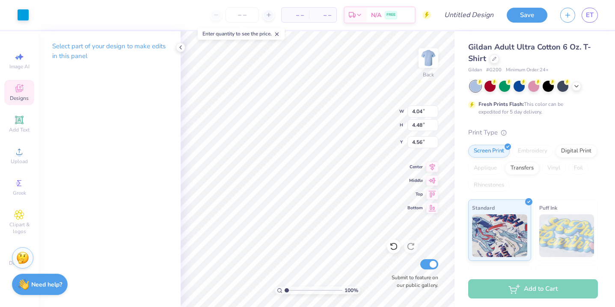
click at [20, 6] on div "Art colors" at bounding box center [14, 15] width 29 height 30
click at [20, 12] on div at bounding box center [23, 14] width 12 height 12
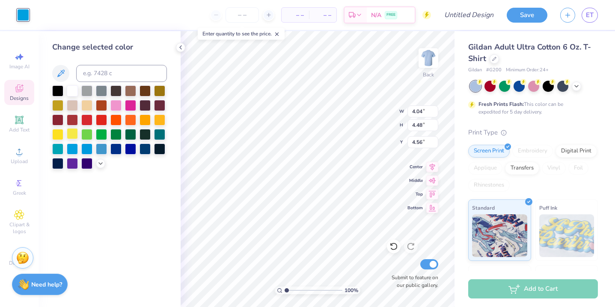
click at [74, 137] on div at bounding box center [72, 133] width 11 height 11
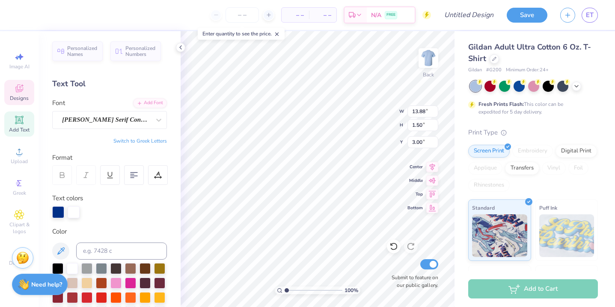
type input "12.61"
type input "1.36"
type input "3.00"
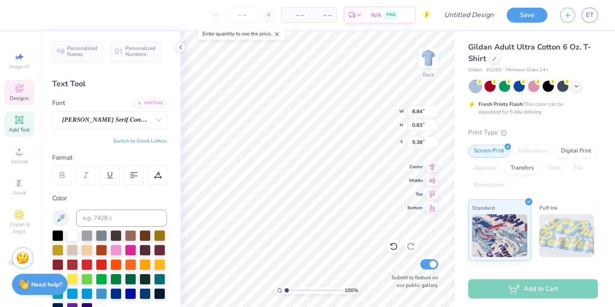
type input "9.05"
type textarea "OLE MISS TRI DELTA"
type input "9.05"
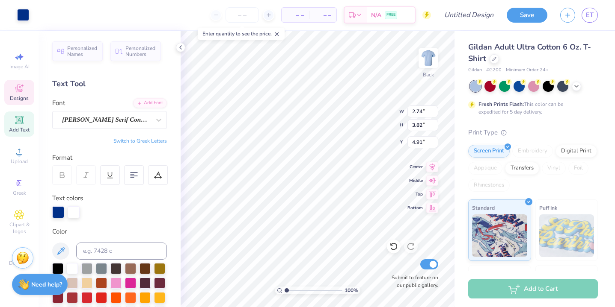
type input "4.06"
type input "4.38"
type input "4.67"
type input "4.52"
type input "3.82"
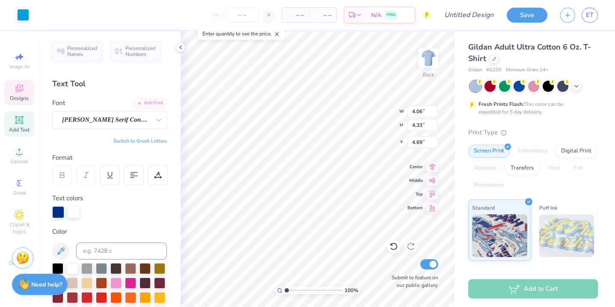
type input "4.93"
type input "4.06"
type input "4.41"
type input "4.64"
type input "5.47"
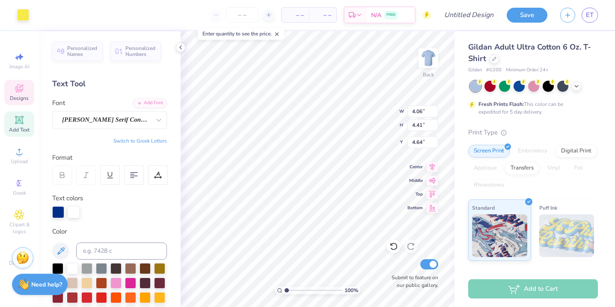
type input "3.82"
type input "4.96"
click at [371, 124] on div "100 % Back W 5.47 5.47 " H 3.82 3.82 " Y 4.96 4.96 " Center Middle Top Bottom S…" at bounding box center [317, 169] width 274 height 276
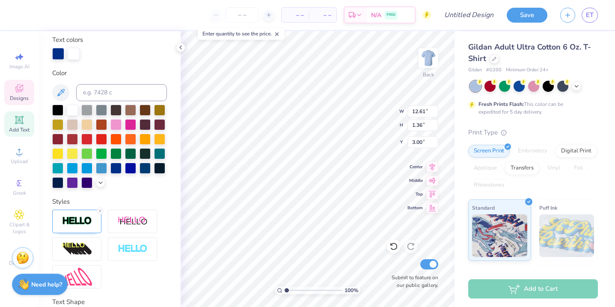
scroll to position [223, 0]
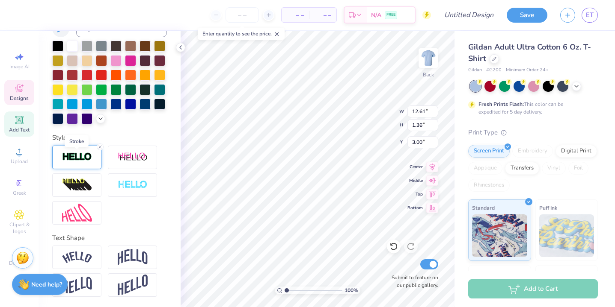
click at [83, 159] on img at bounding box center [77, 157] width 30 height 10
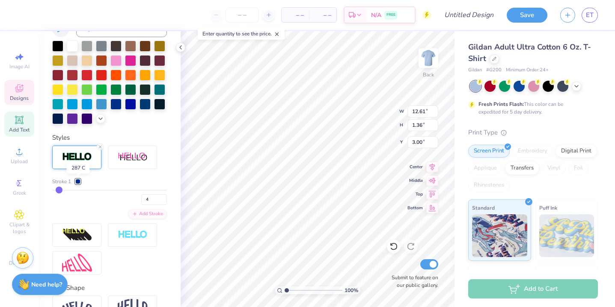
click at [80, 181] on div at bounding box center [77, 181] width 5 height 5
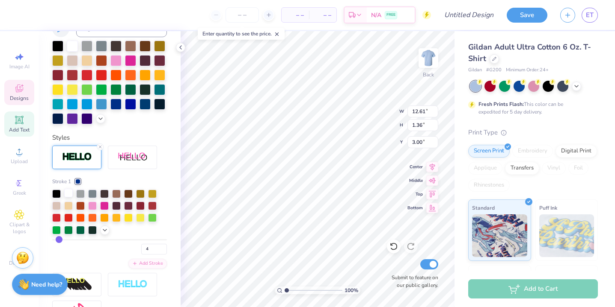
click at [70, 192] on div at bounding box center [68, 193] width 9 height 9
click at [99, 147] on icon at bounding box center [100, 147] width 5 height 5
type input "12.57"
type input "1.31"
type input "3.03"
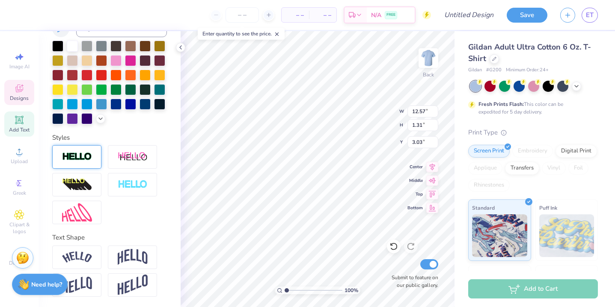
scroll to position [189, 0]
click at [168, 140] on div "Personalized Names Personalized Numbers Text Tool Add Font Font Noto Serif Cond…" at bounding box center [109, 169] width 142 height 276
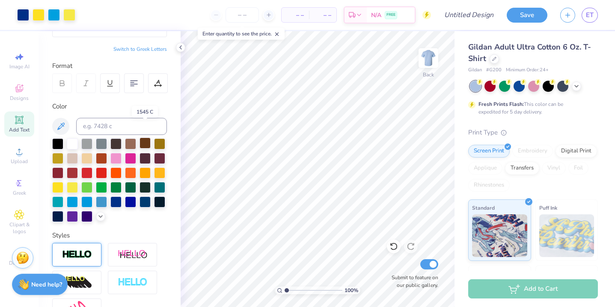
scroll to position [0, 0]
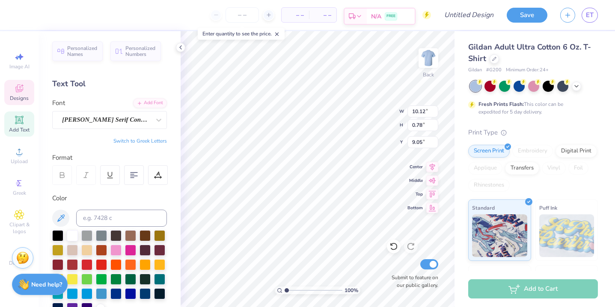
type input "9.33"
type input "9.30"
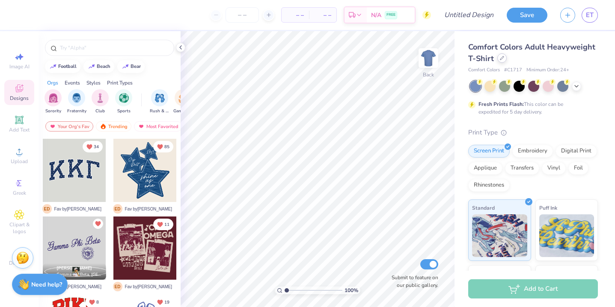
click at [502, 62] on div at bounding box center [501, 57] width 9 height 9
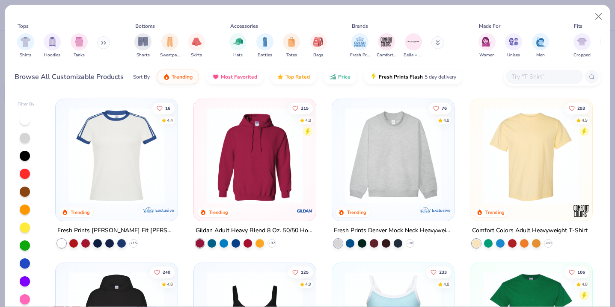
click at [546, 72] on input "text" at bounding box center [544, 77] width 66 height 10
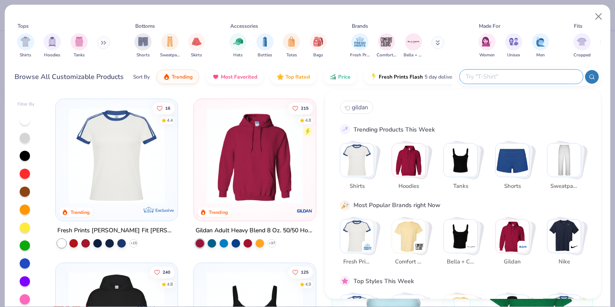
type input "I"
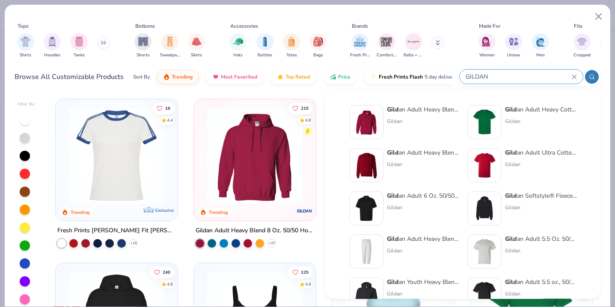
type input "GILDAN"
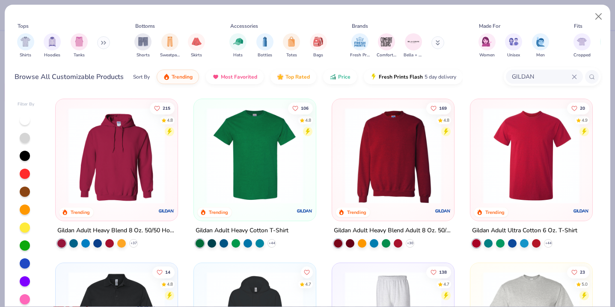
click at [527, 177] on img at bounding box center [531, 156] width 105 height 96
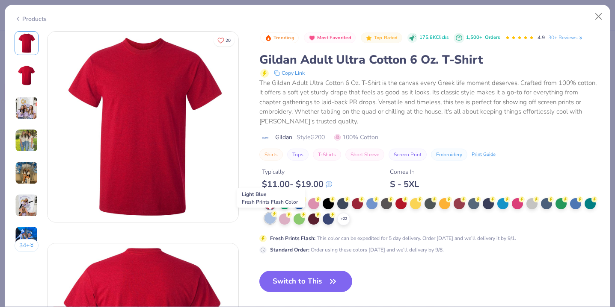
click at [270, 222] on div at bounding box center [269, 218] width 11 height 11
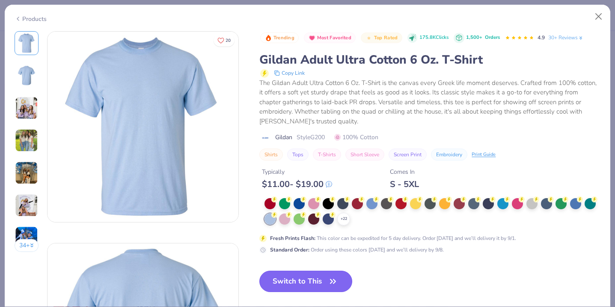
click at [321, 277] on button "Switch to This" at bounding box center [305, 281] width 93 height 21
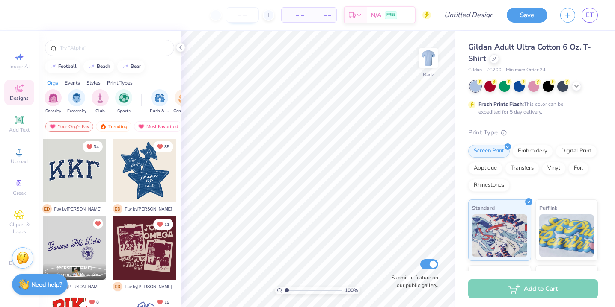
click at [246, 13] on input "number" at bounding box center [241, 14] width 33 height 15
type input "200"
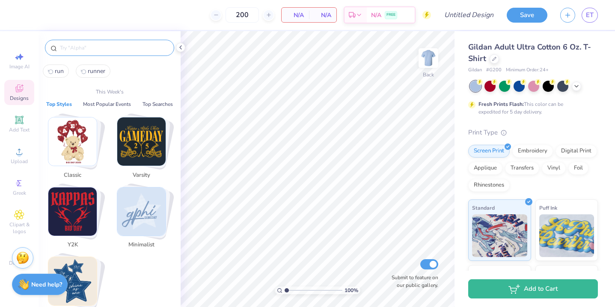
click at [110, 50] on input "text" at bounding box center [113, 48] width 109 height 9
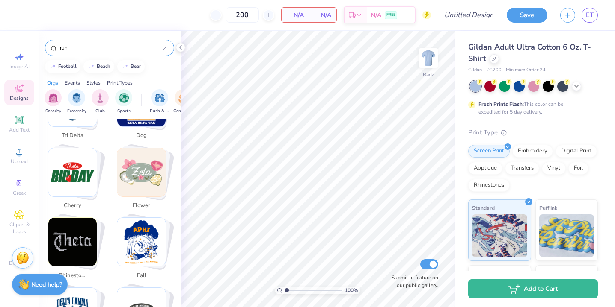
scroll to position [848, 0]
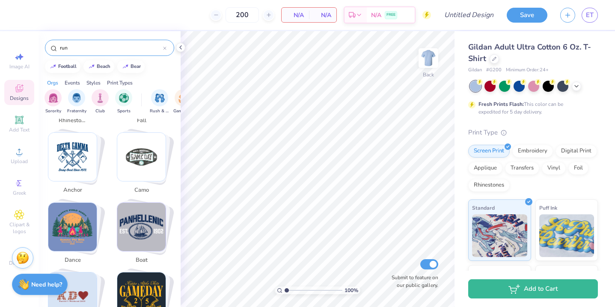
type input "run"
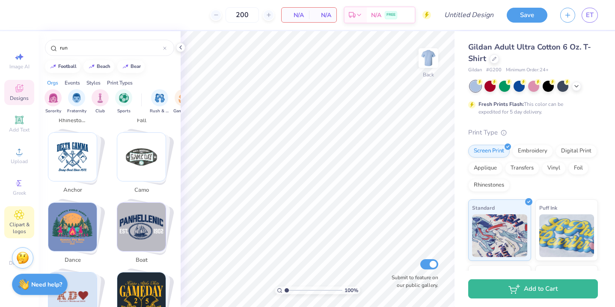
click at [24, 209] on div "Clipart & logos" at bounding box center [19, 223] width 30 height 32
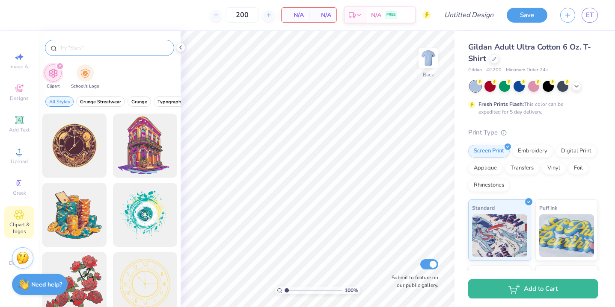
click at [82, 50] on input "text" at bounding box center [113, 48] width 109 height 9
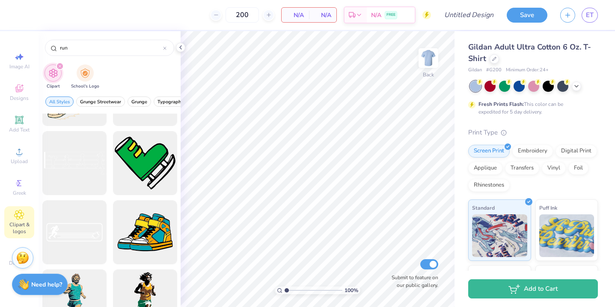
scroll to position [547, 0]
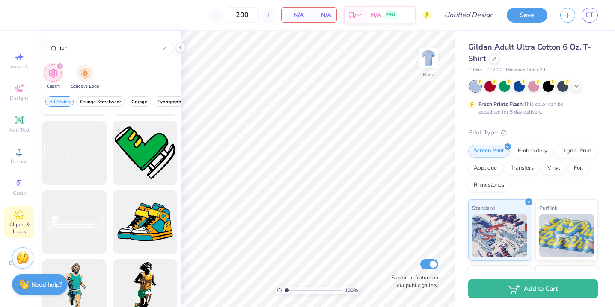
type input "run"
click at [59, 68] on div "filter for Clipart" at bounding box center [60, 66] width 8 height 8
click at [59, 65] on icon "filter for Clipart" at bounding box center [59, 66] width 3 height 3
click at [18, 94] on div "Designs" at bounding box center [19, 92] width 30 height 25
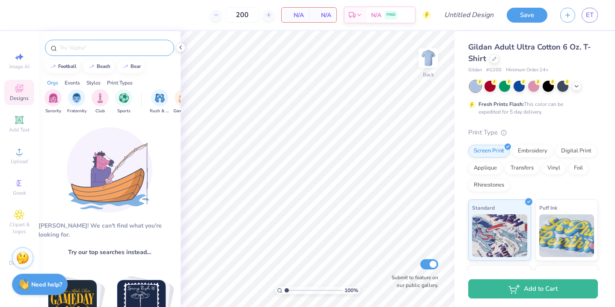
click at [68, 44] on input "text" at bounding box center [113, 48] width 109 height 9
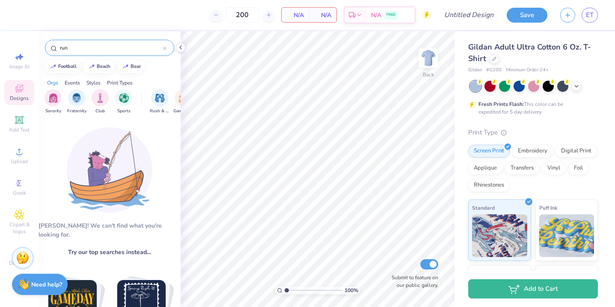
type input "run"
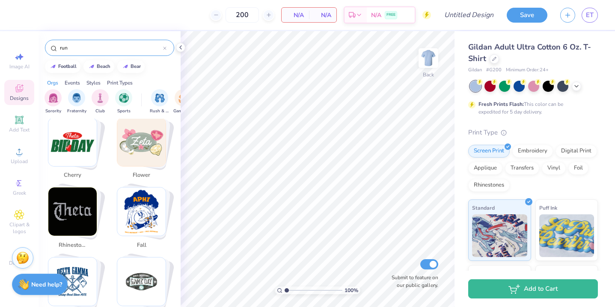
scroll to position [729, 0]
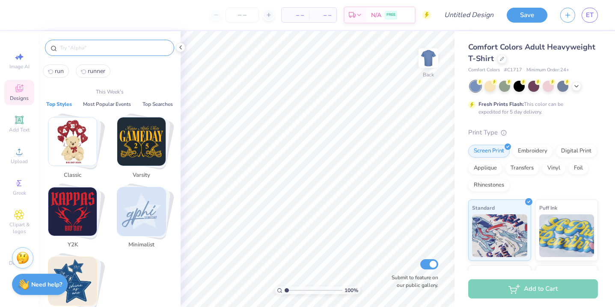
click at [144, 47] on input "text" at bounding box center [113, 48] width 109 height 9
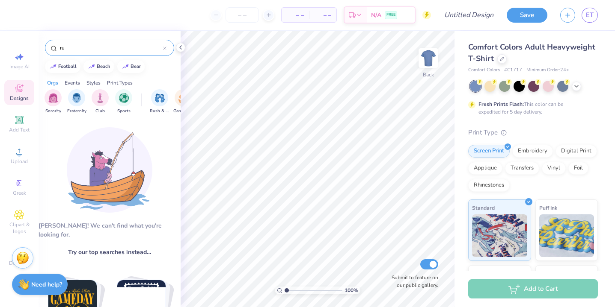
type input "r"
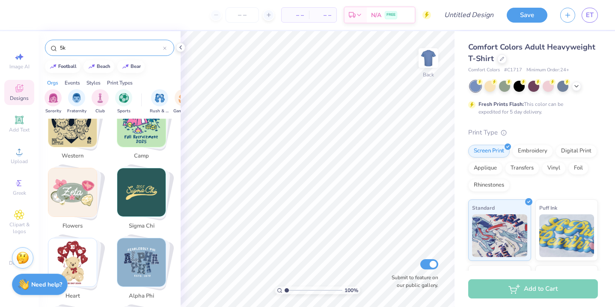
scroll to position [464, 0]
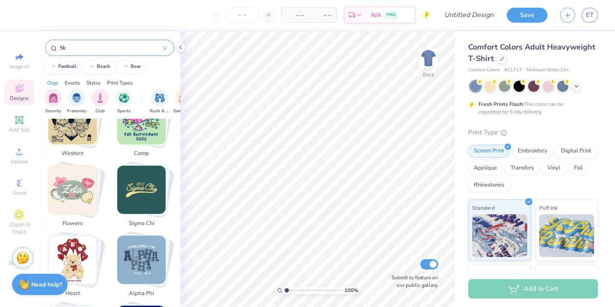
type input "5k"
click at [504, 63] on div "Comfort Colors Adult Heavyweight T-Shirt" at bounding box center [533, 52] width 130 height 23
click at [501, 60] on icon at bounding box center [501, 58] width 4 height 4
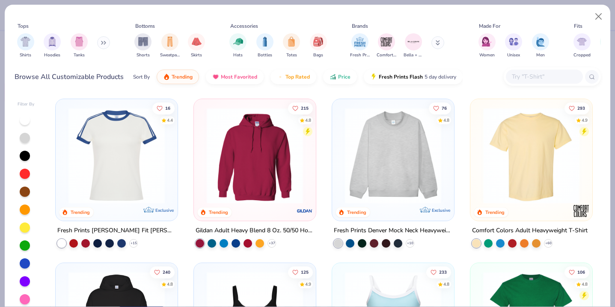
click at [535, 85] on div at bounding box center [551, 77] width 97 height 18
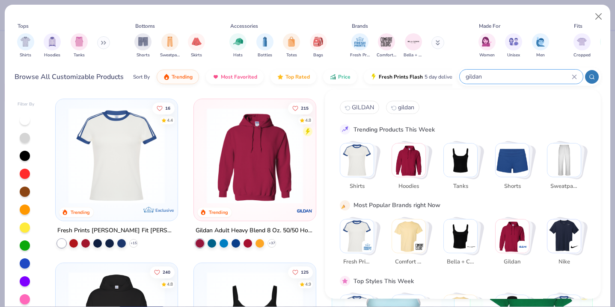
type input "gildan"
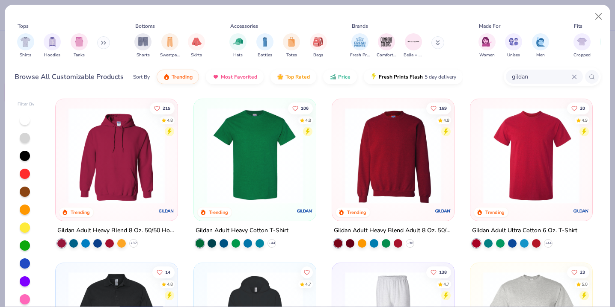
click at [537, 194] on img at bounding box center [531, 156] width 105 height 96
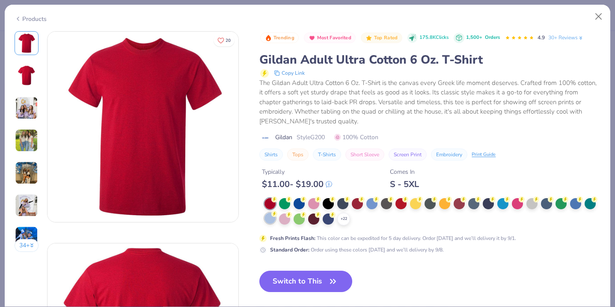
click at [267, 217] on div at bounding box center [269, 218] width 11 height 11
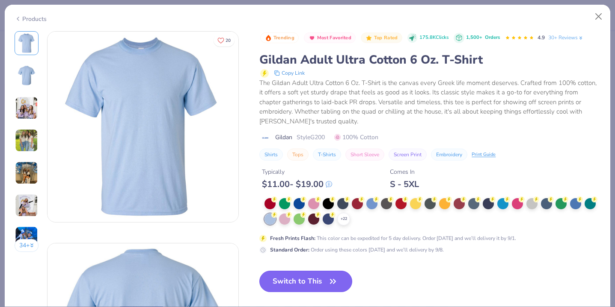
click at [284, 281] on button "Switch to This" at bounding box center [305, 281] width 93 height 21
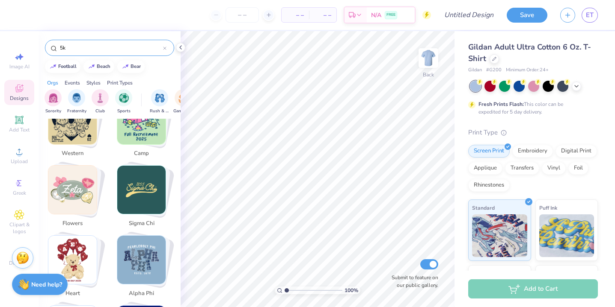
click at [136, 53] on div "5k" at bounding box center [109, 48] width 129 height 16
click at [136, 49] on input "5k" at bounding box center [111, 48] width 104 height 9
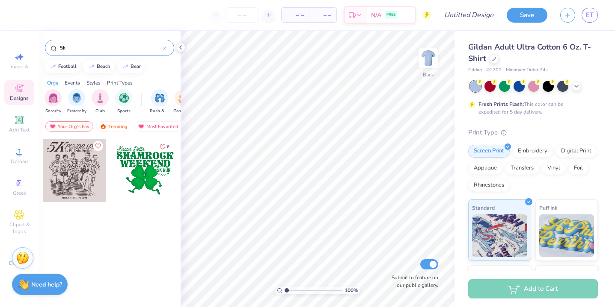
click at [65, 161] on div at bounding box center [74, 170] width 63 height 63
click at [128, 176] on div at bounding box center [144, 170] width 63 height 63
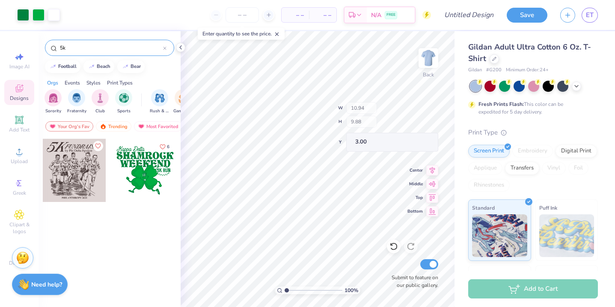
type input "3.12"
type input "1.37"
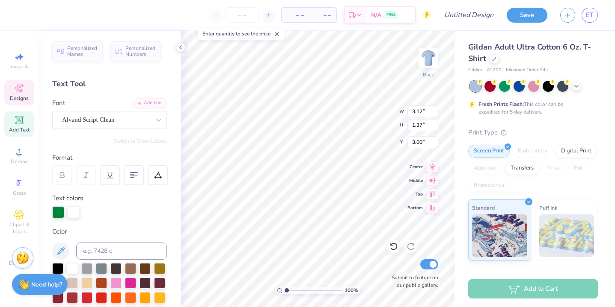
type textarea "Tri"
type input "2.42"
type input "1.09"
type input "10.94"
type input "9.88"
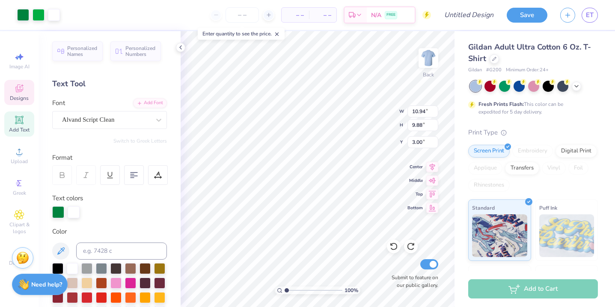
type input "3.12"
type input "1.37"
type textarea "Tri"
type input "3.27"
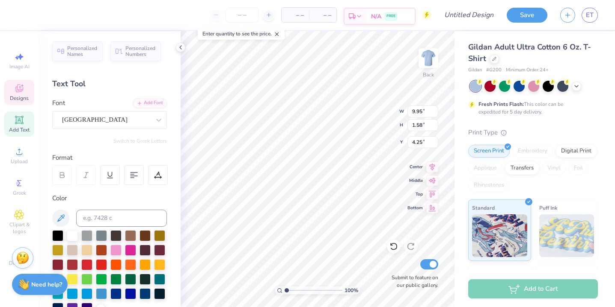
type textarea "G"
type textarea "TRI DELTA"
type input "10.69"
type input "1.57"
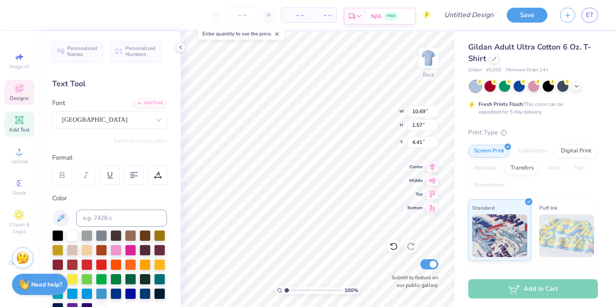
type input "4.41"
type textarea "T"
type textarea "GO FOR GOLD 5K"
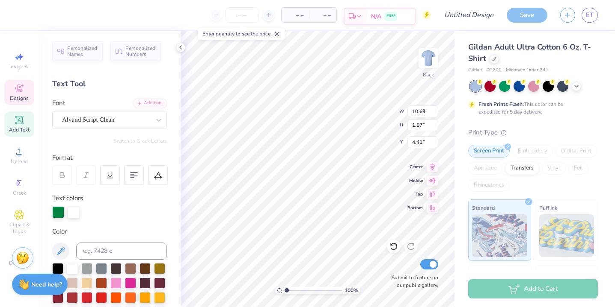
type input "1.47"
type input "1.06"
type input "3.27"
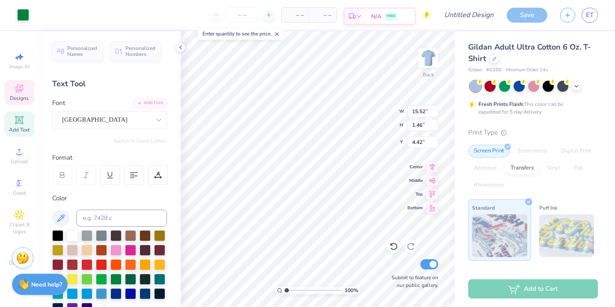
type input "4.42"
click at [117, 295] on div at bounding box center [115, 293] width 11 height 11
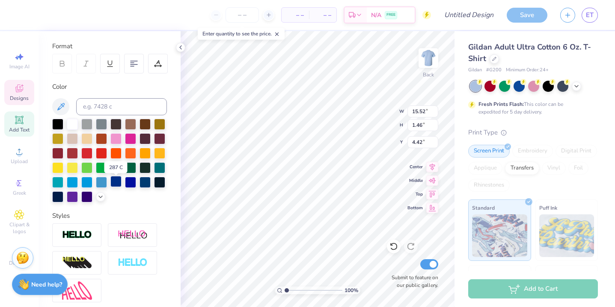
scroll to position [113, 0]
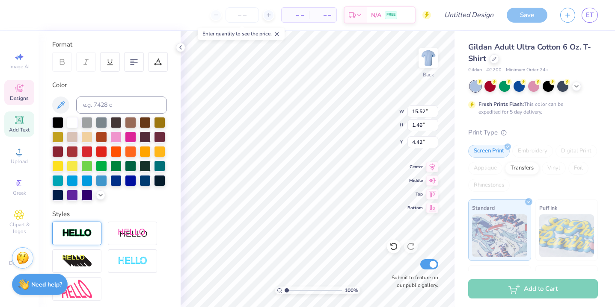
click at [88, 230] on img at bounding box center [77, 234] width 30 height 10
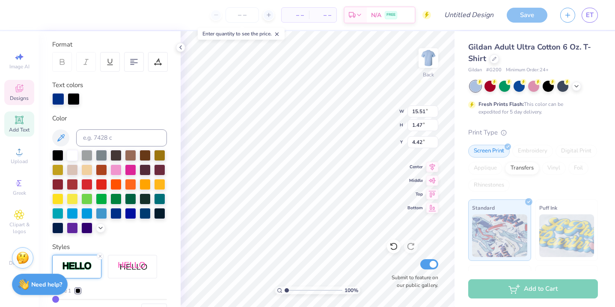
type input "15.51"
type input "1.47"
type input "4.41"
click at [61, 197] on div at bounding box center [57, 198] width 11 height 11
click at [73, 99] on div at bounding box center [74, 98] width 12 height 12
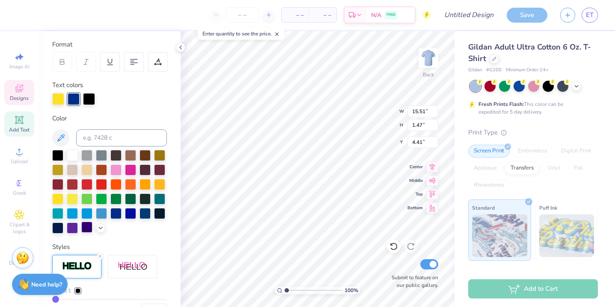
scroll to position [179, 0]
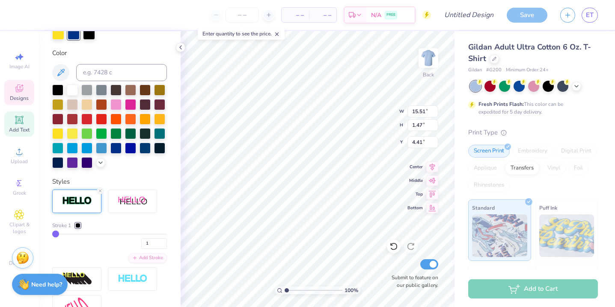
click at [78, 223] on div at bounding box center [77, 225] width 5 height 5
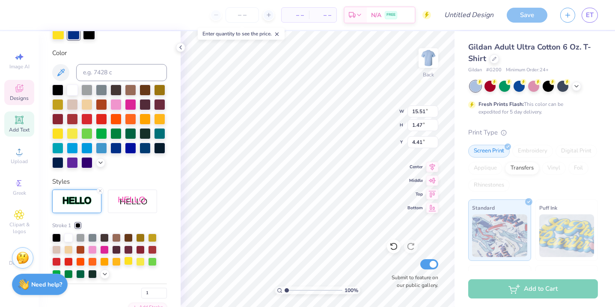
click at [125, 261] on div at bounding box center [128, 261] width 9 height 9
click at [74, 36] on div at bounding box center [74, 34] width 12 height 12
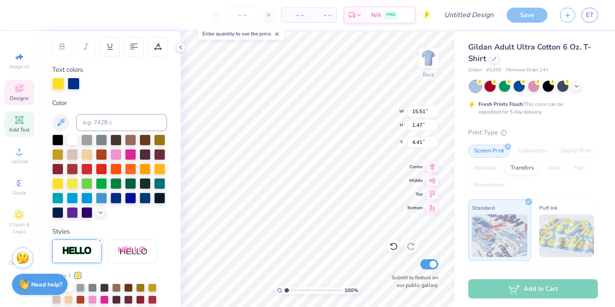
scroll to position [121, 0]
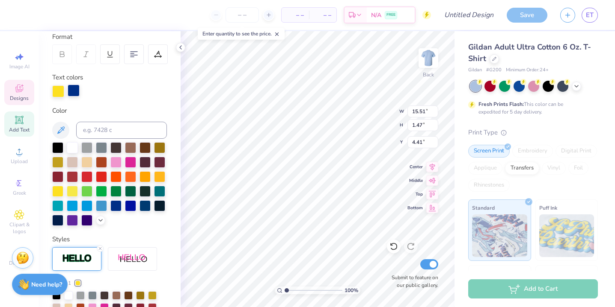
click at [71, 86] on div at bounding box center [74, 91] width 12 height 12
click at [71, 86] on div at bounding box center [74, 92] width 12 height 12
click at [71, 86] on div at bounding box center [74, 91] width 12 height 12
click at [115, 208] on div at bounding box center [115, 205] width 11 height 11
click at [117, 206] on div at bounding box center [115, 205] width 11 height 11
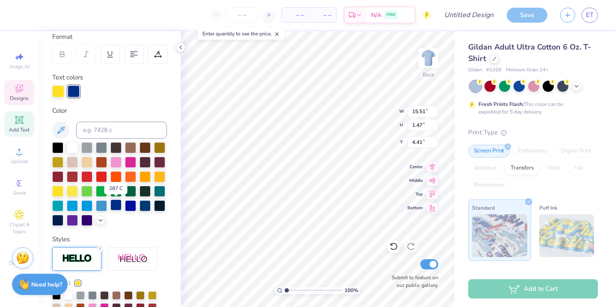
click at [115, 204] on div at bounding box center [115, 205] width 11 height 11
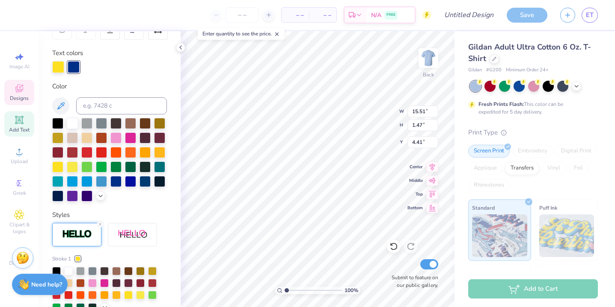
scroll to position [151, 0]
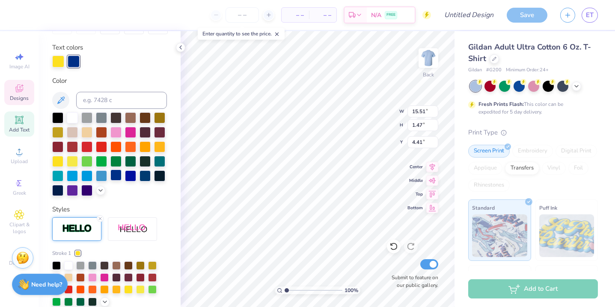
click at [117, 176] on div at bounding box center [115, 175] width 11 height 11
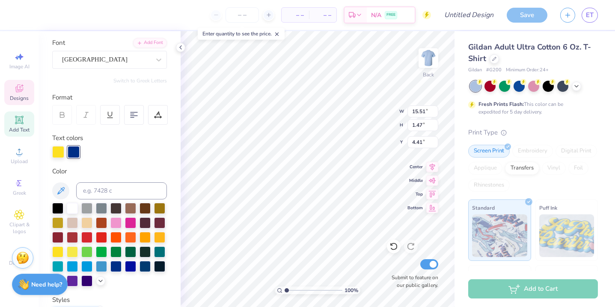
scroll to position [56, 0]
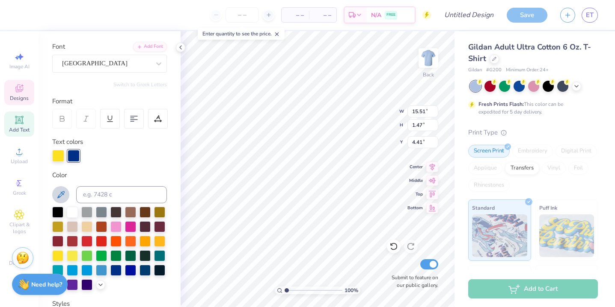
click at [60, 193] on icon at bounding box center [61, 195] width 10 height 10
click at [76, 157] on div at bounding box center [74, 156] width 12 height 12
click at [75, 154] on div at bounding box center [74, 155] width 12 height 12
click at [128, 270] on div at bounding box center [130, 269] width 11 height 11
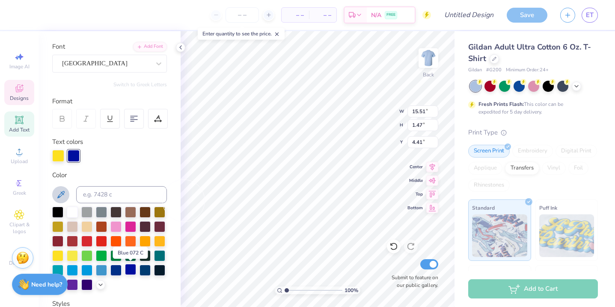
click at [128, 270] on div at bounding box center [130, 269] width 11 height 11
type input "13.30"
type input "1.46"
type input "4.42"
type input "15.51"
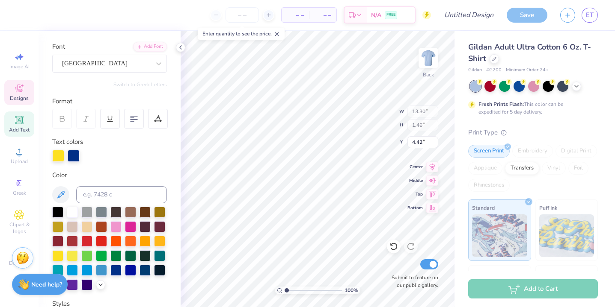
type input "1.47"
type input "4.41"
click at [130, 266] on div at bounding box center [130, 269] width 11 height 11
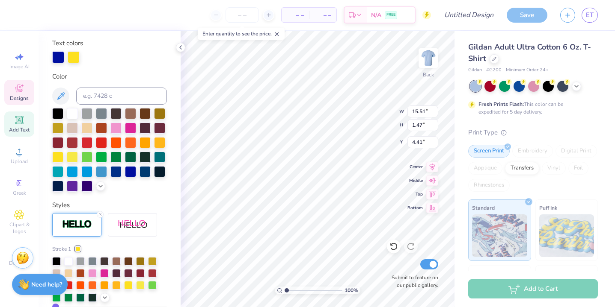
scroll to position [157, 0]
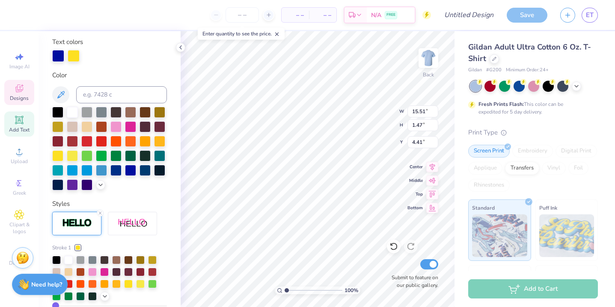
click at [78, 247] on div at bounding box center [77, 247] width 5 height 5
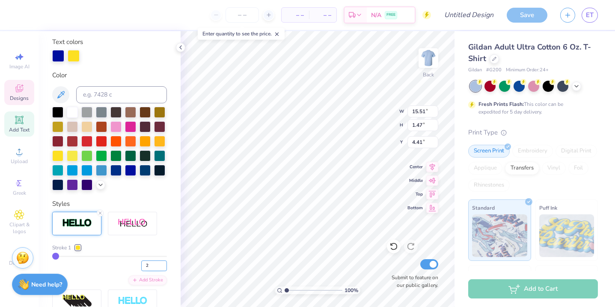
click at [160, 264] on input "2" at bounding box center [154, 266] width 26 height 11
type input "3"
click at [160, 264] on input "3" at bounding box center [154, 266] width 26 height 11
type input "3"
type input "4.17"
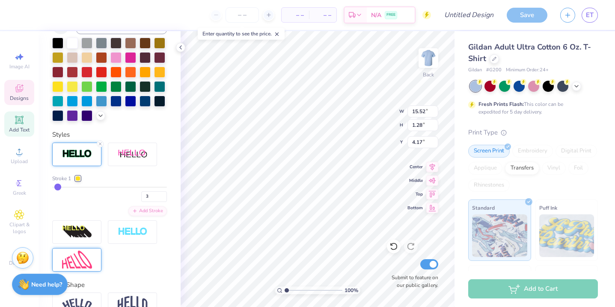
scroll to position [273, 0]
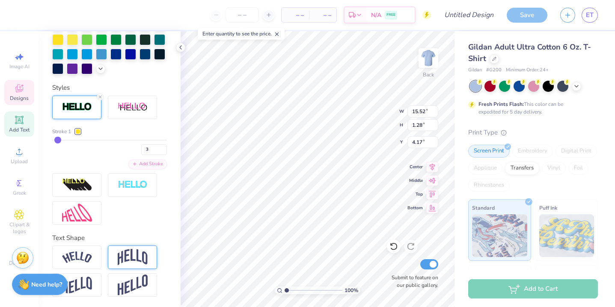
click at [78, 261] on img at bounding box center [77, 258] width 30 height 12
type input "15.51"
type input "3.18"
type input "3.21"
click at [129, 259] on img at bounding box center [133, 257] width 30 height 16
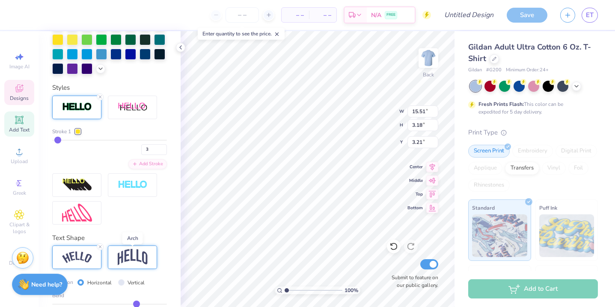
type input "14.26"
type input "4.01"
type input "2.80"
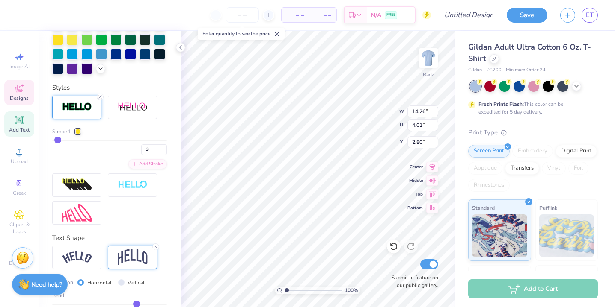
scroll to position [322, 0]
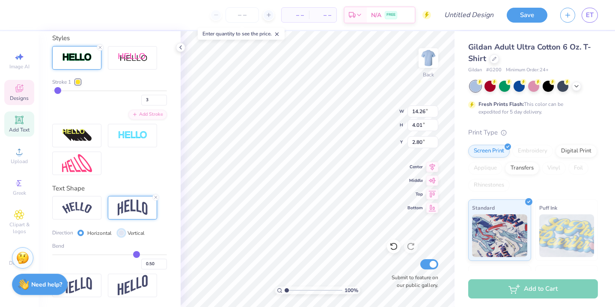
click at [122, 231] on input "Vertical" at bounding box center [121, 233] width 6 height 6
radio input "true"
type input "14.41"
type input "1.18"
type input "4.22"
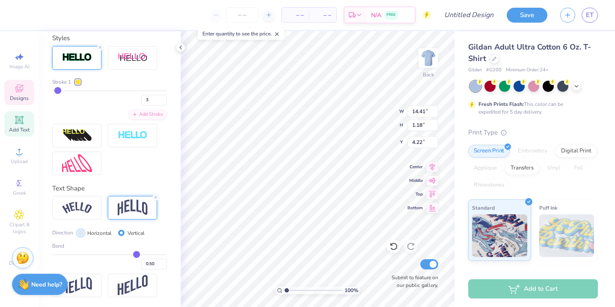
click at [81, 234] on input "Horizontal" at bounding box center [80, 233] width 6 height 6
radio input "true"
type input "14.26"
type input "4.01"
type input "2.80"
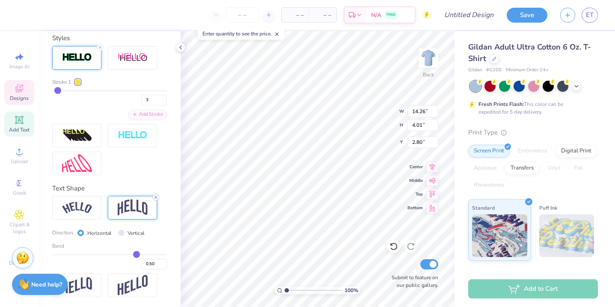
click at [157, 194] on div "Text Shape Direction Horizontal Vertical Bend 0.50" at bounding box center [109, 241] width 115 height 114
click at [157, 195] on icon at bounding box center [155, 197] width 5 height 5
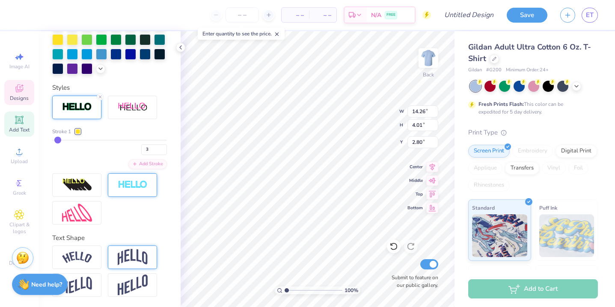
type input "1.18"
type input "4.22"
click at [154, 196] on div at bounding box center [132, 186] width 49 height 24
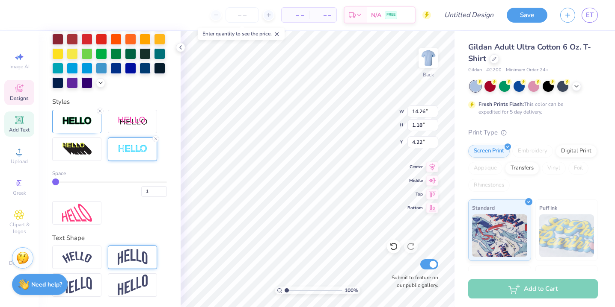
scroll to position [259, 0]
type input "7.10"
type input "5.28"
type input "6.99"
